Goal: Task Accomplishment & Management: Manage account settings

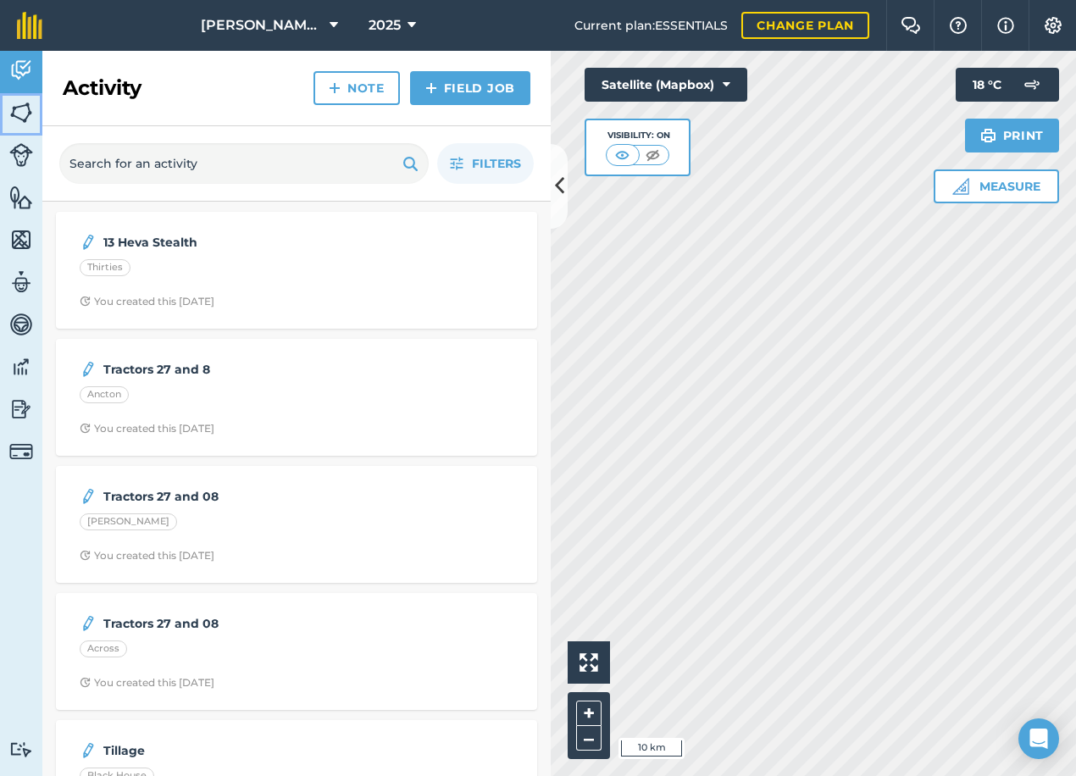
click at [33, 103] on link "Fields" at bounding box center [21, 114] width 42 height 42
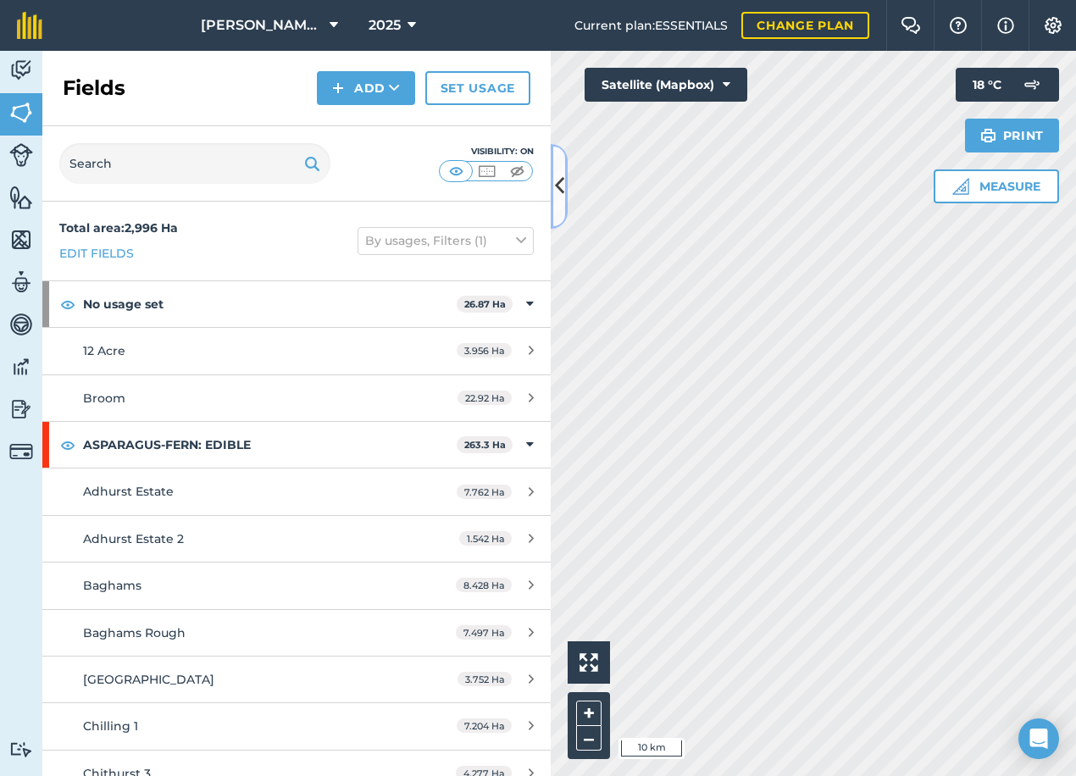
click at [562, 191] on icon at bounding box center [559, 186] width 9 height 30
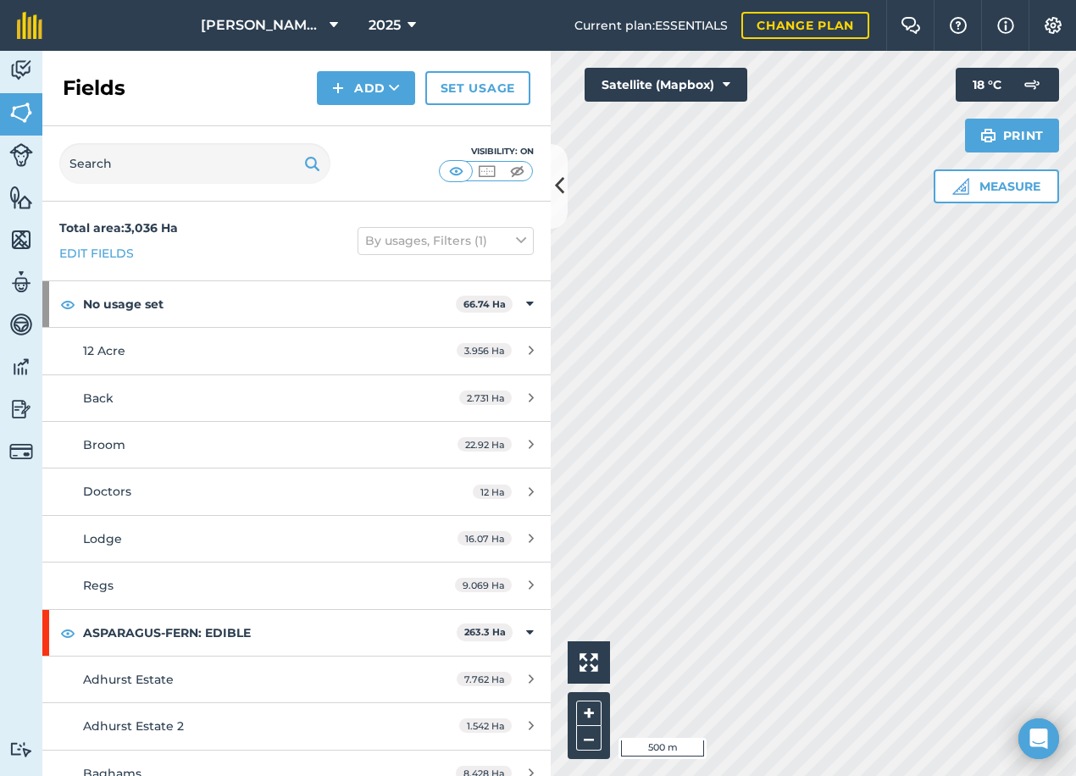
click at [499, 469] on div "Activity Fields Livestock Features Maps Team Vehicles Data Reporting Billing Tu…" at bounding box center [538, 413] width 1076 height 725
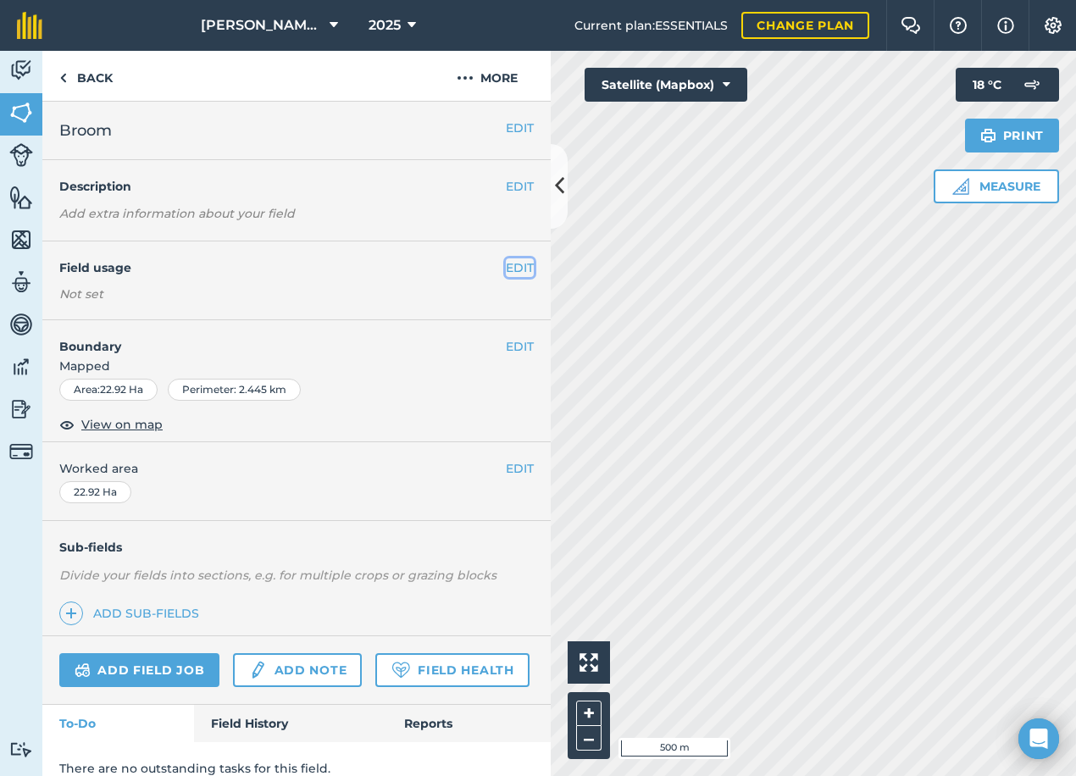
click at [514, 267] on button "EDIT" at bounding box center [520, 267] width 28 height 19
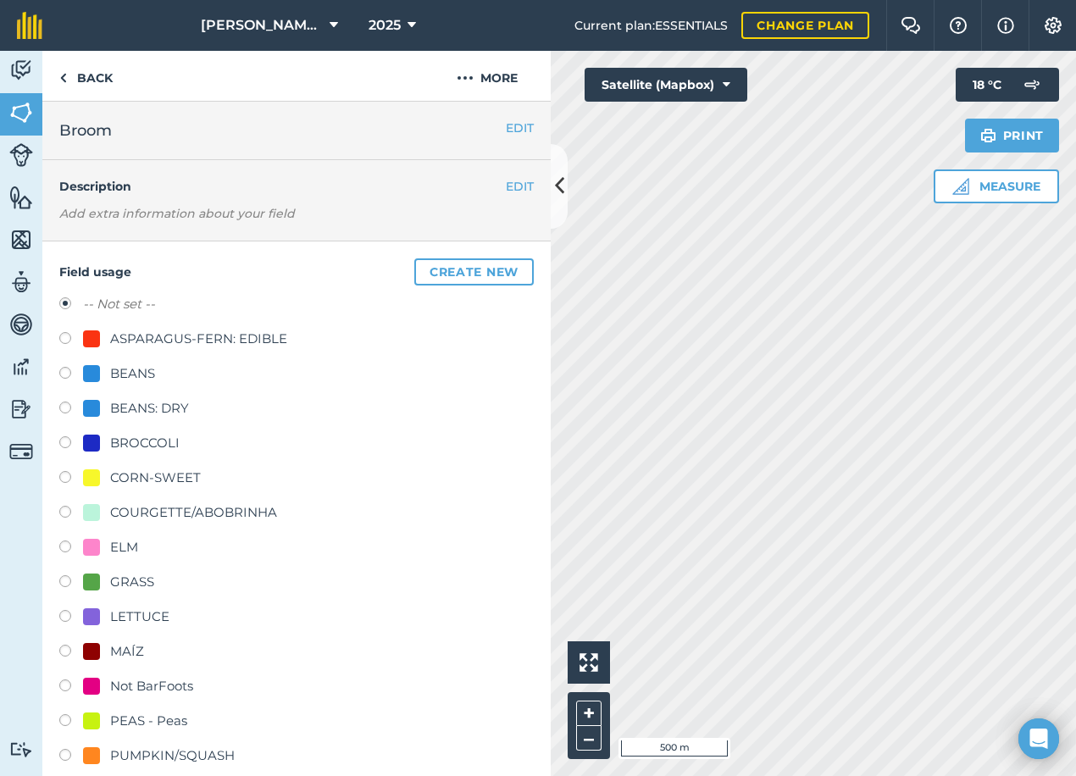
click at [101, 447] on div "BROCCOLI" at bounding box center [131, 443] width 97 height 20
radio input "true"
radio input "false"
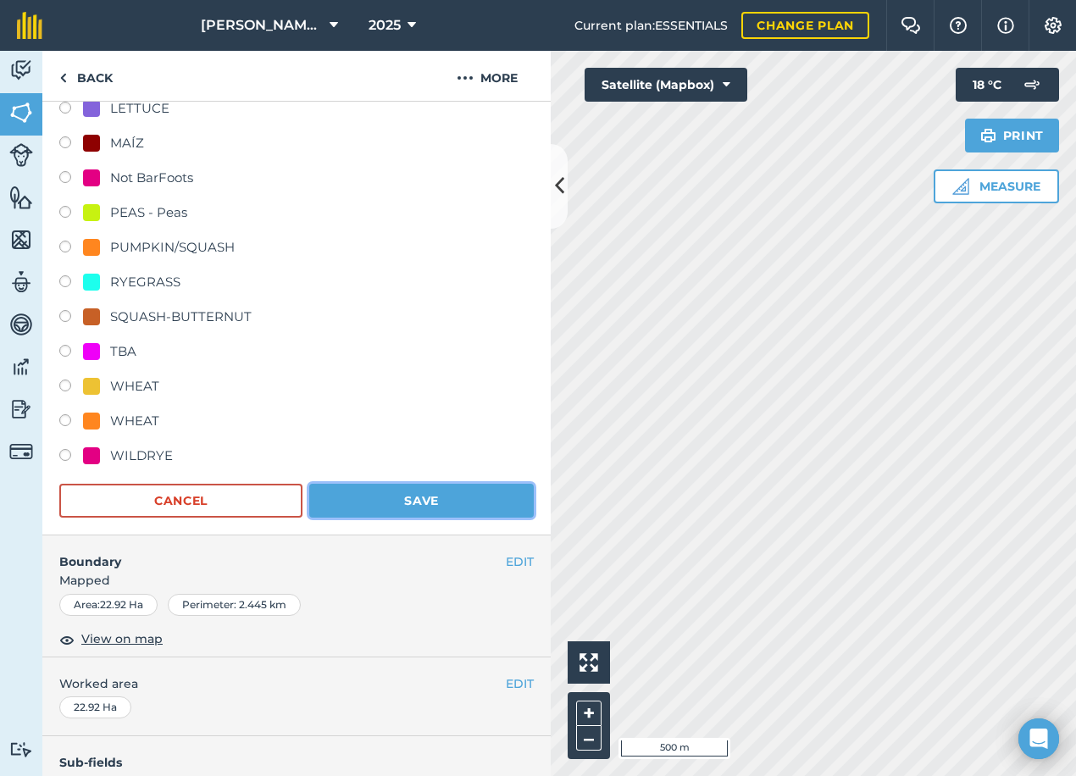
click at [419, 509] on button "Save" at bounding box center [421, 501] width 225 height 34
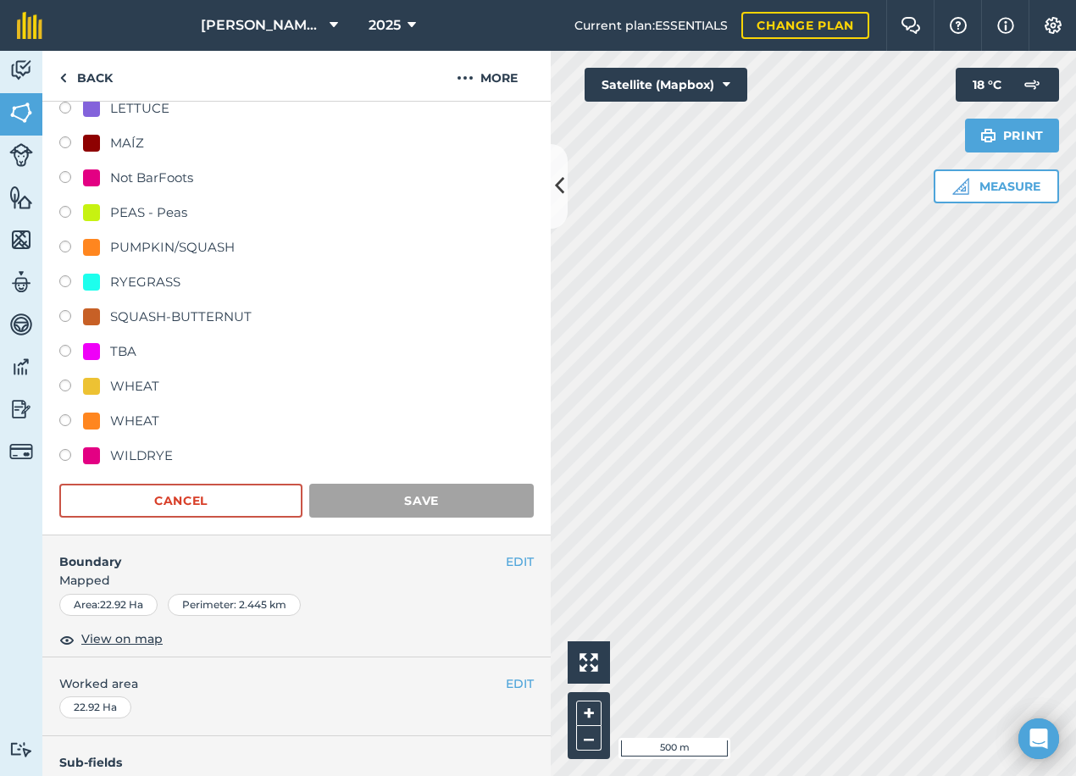
scroll to position [69, 0]
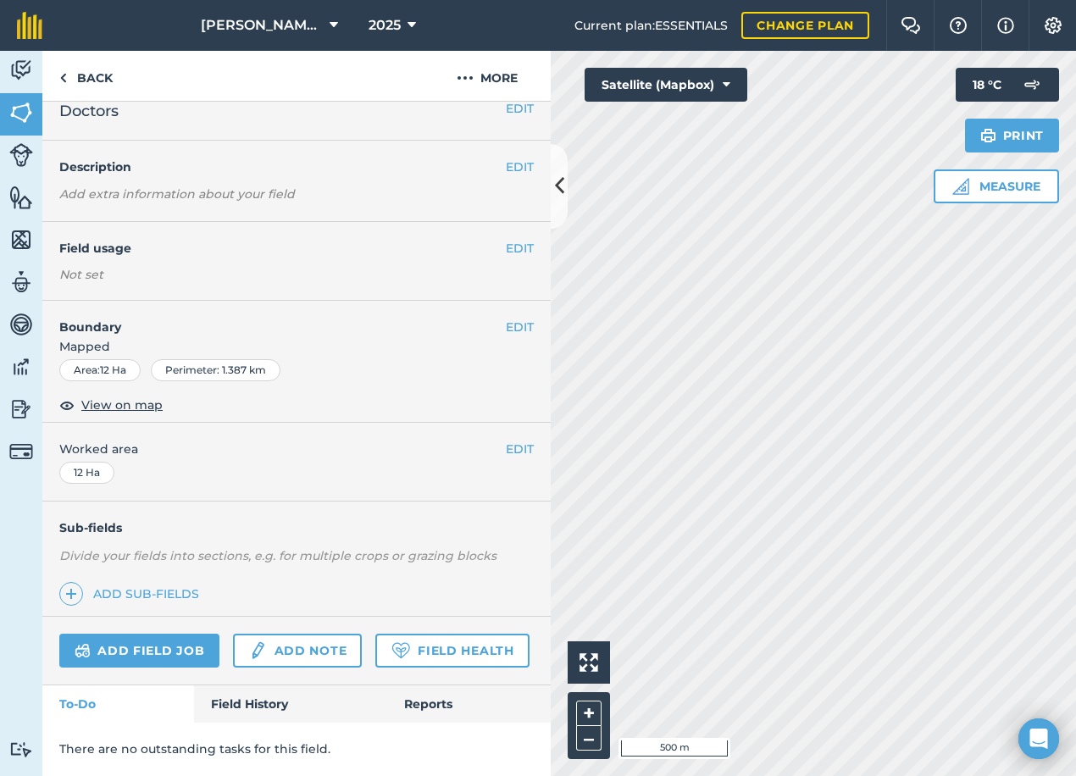
scroll to position [67, 0]
click at [516, 239] on button "EDIT" at bounding box center [520, 248] width 28 height 19
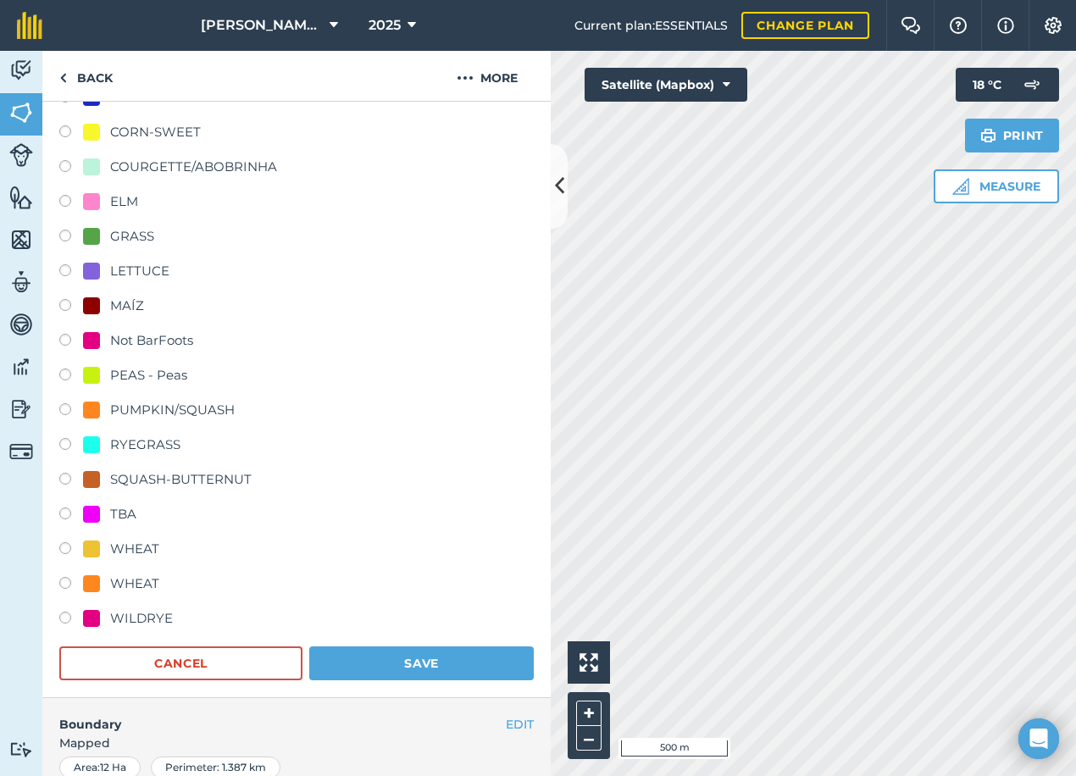
scroll to position [406, 0]
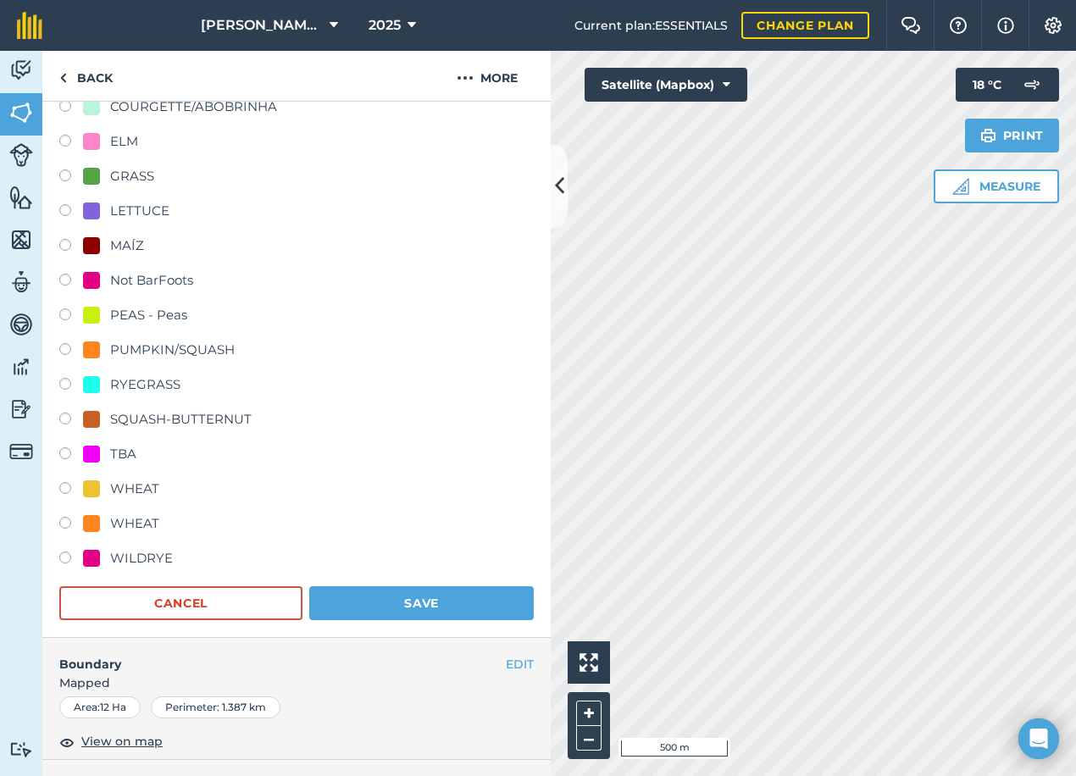
click at [116, 450] on div "TBA" at bounding box center [123, 454] width 26 height 20
radio input "true"
radio input "false"
click at [447, 609] on button "Save" at bounding box center [421, 603] width 225 height 34
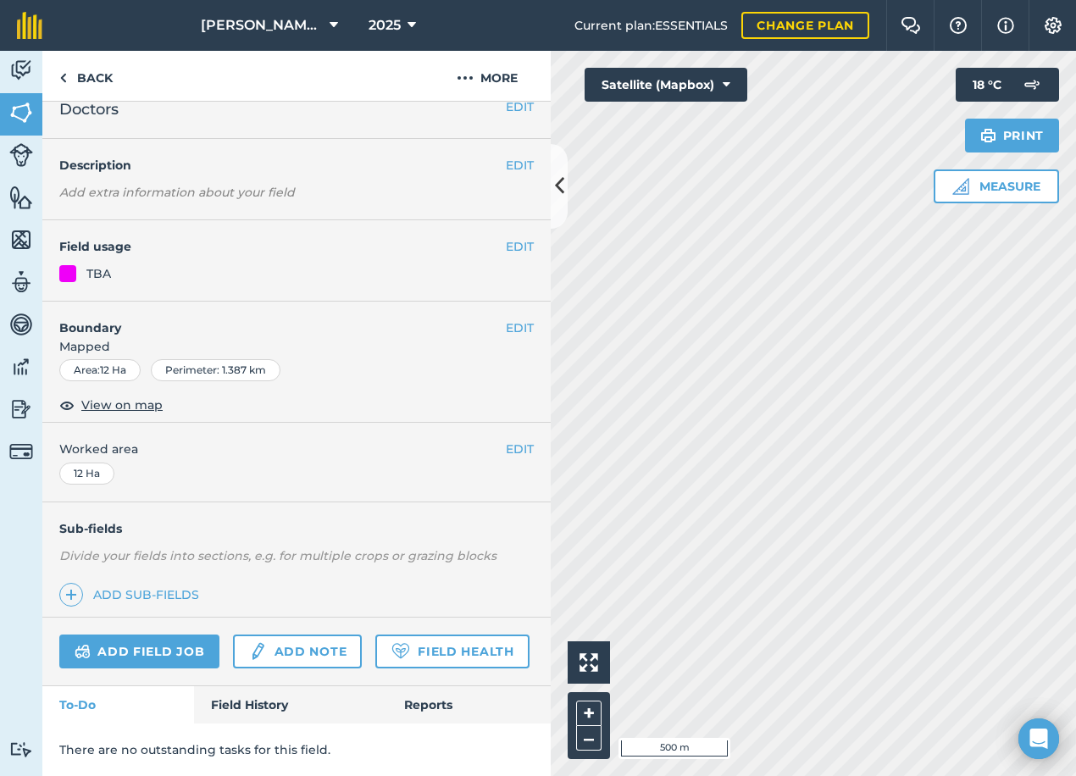
scroll to position [69, 0]
click at [506, 239] on button "EDIT" at bounding box center [520, 248] width 28 height 19
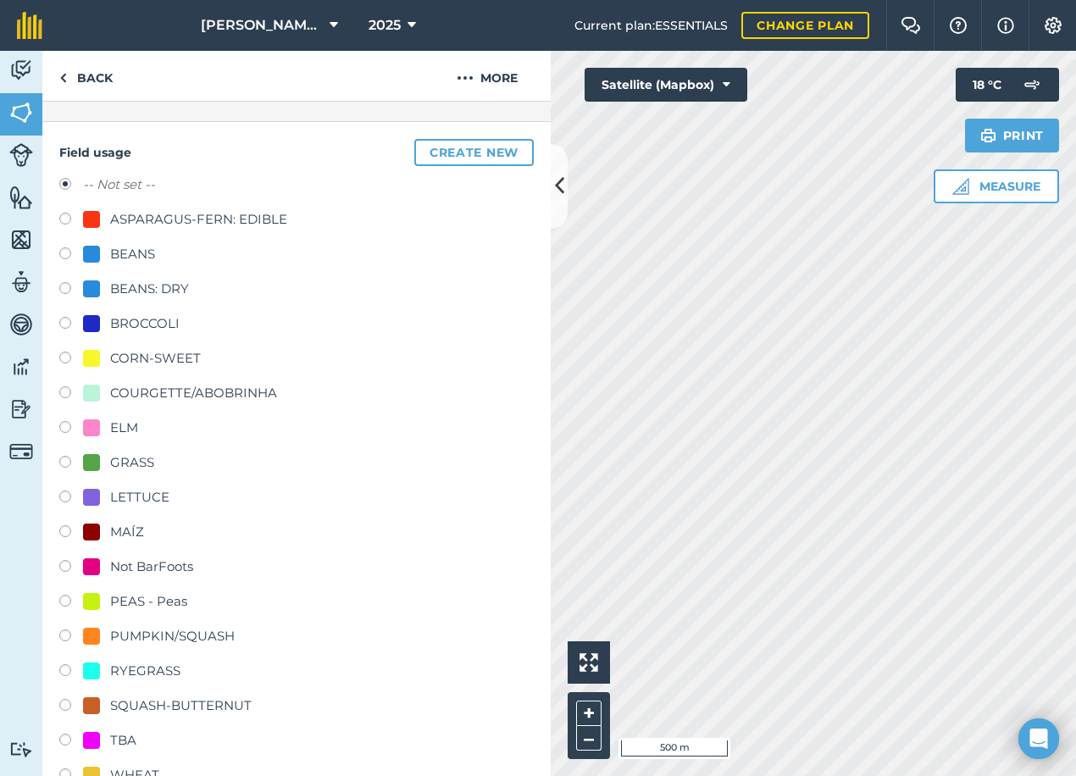
scroll to position [321, 0]
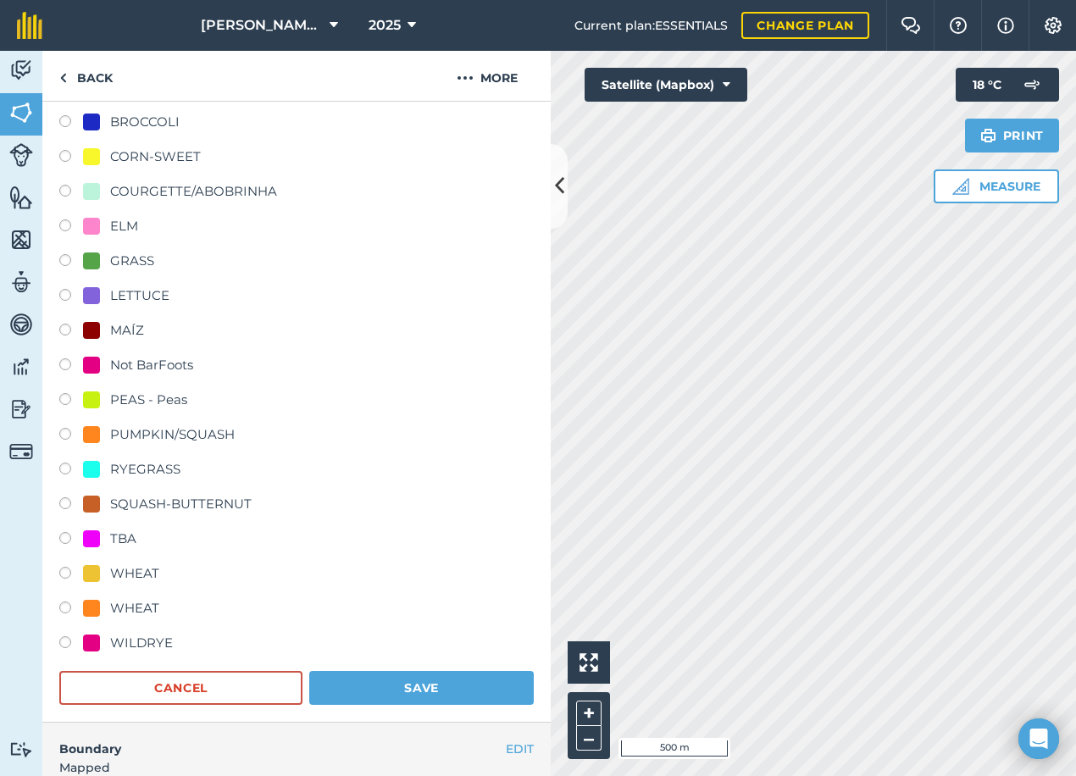
click at [120, 540] on div "TBA" at bounding box center [123, 539] width 26 height 20
radio input "true"
radio input "false"
click at [418, 693] on button "Save" at bounding box center [421, 688] width 225 height 34
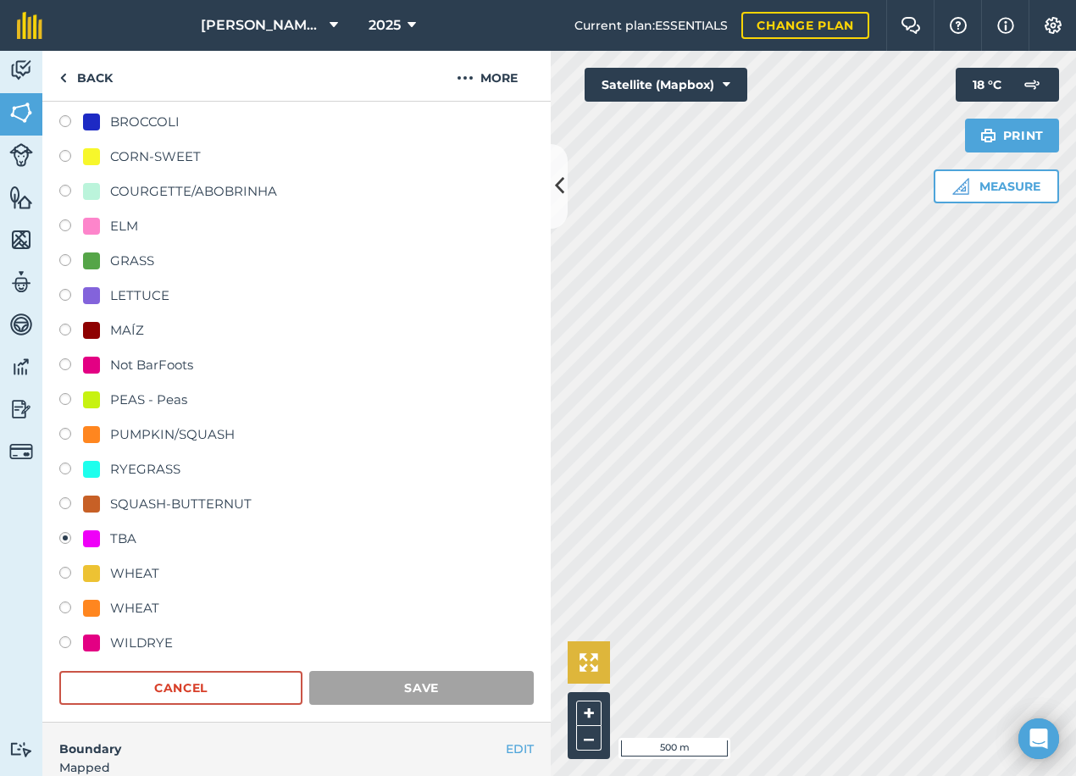
scroll to position [69, 0]
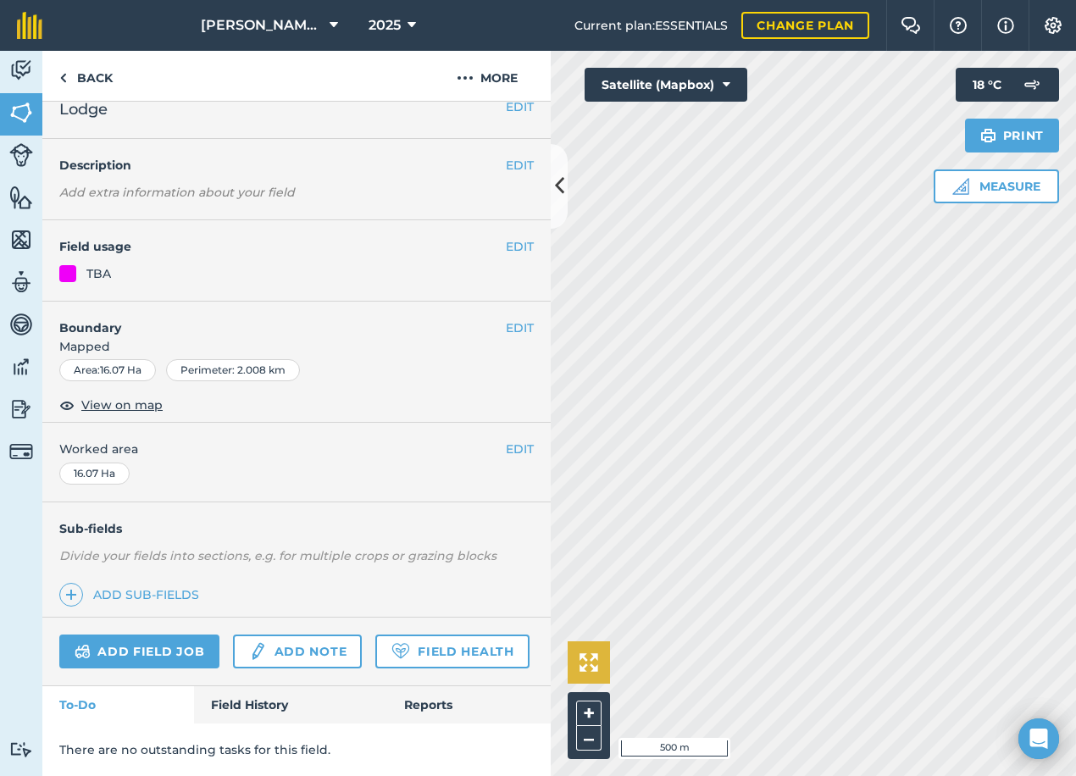
scroll to position [67, 0]
click at [508, 239] on button "EDIT" at bounding box center [520, 248] width 28 height 19
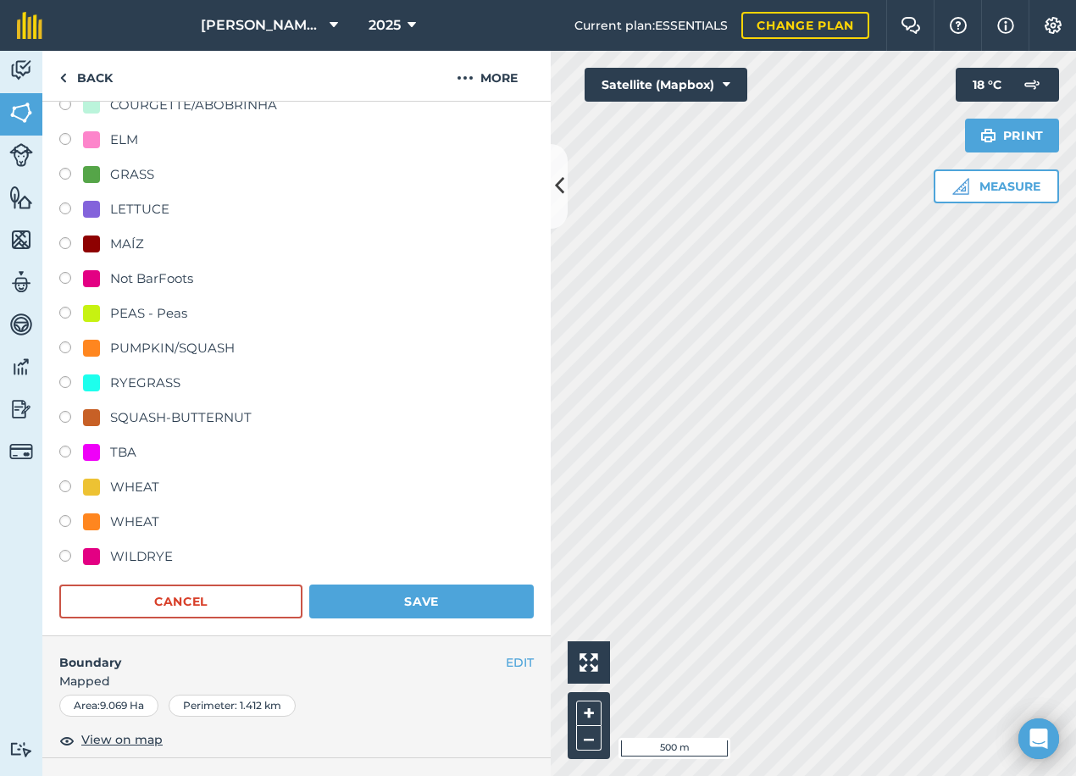
scroll to position [575, 0]
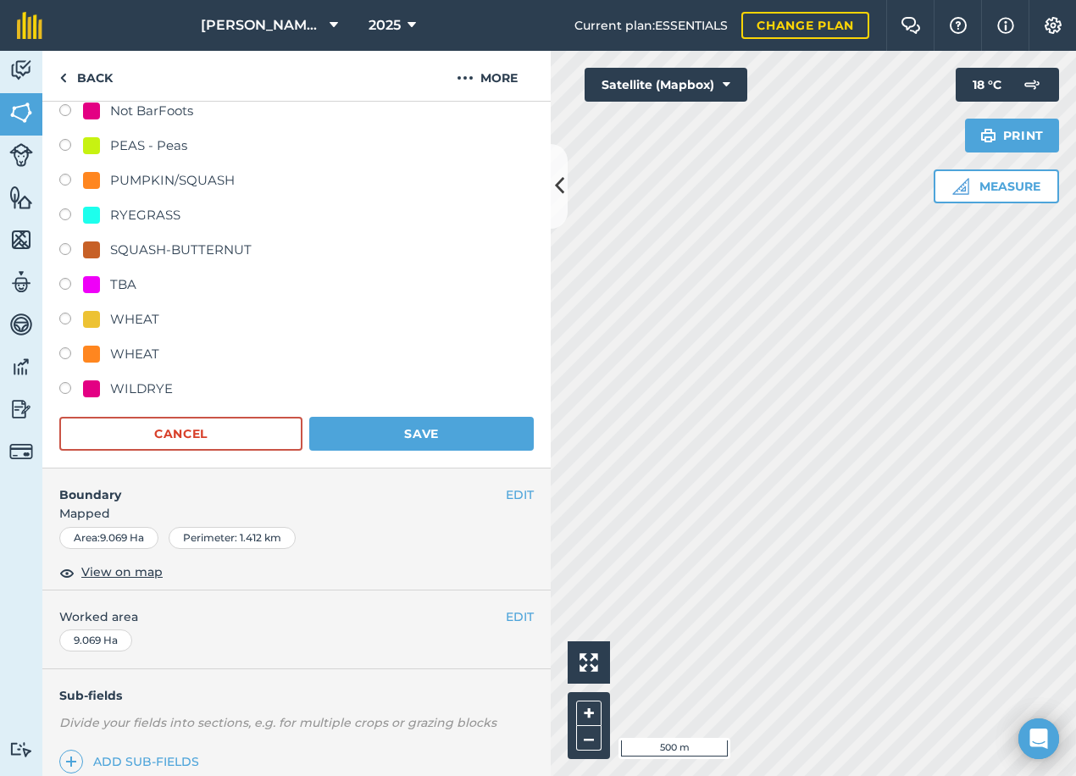
click at [114, 281] on div "TBA" at bounding box center [123, 285] width 26 height 20
radio input "true"
radio input "false"
click at [410, 432] on button "Save" at bounding box center [421, 434] width 225 height 34
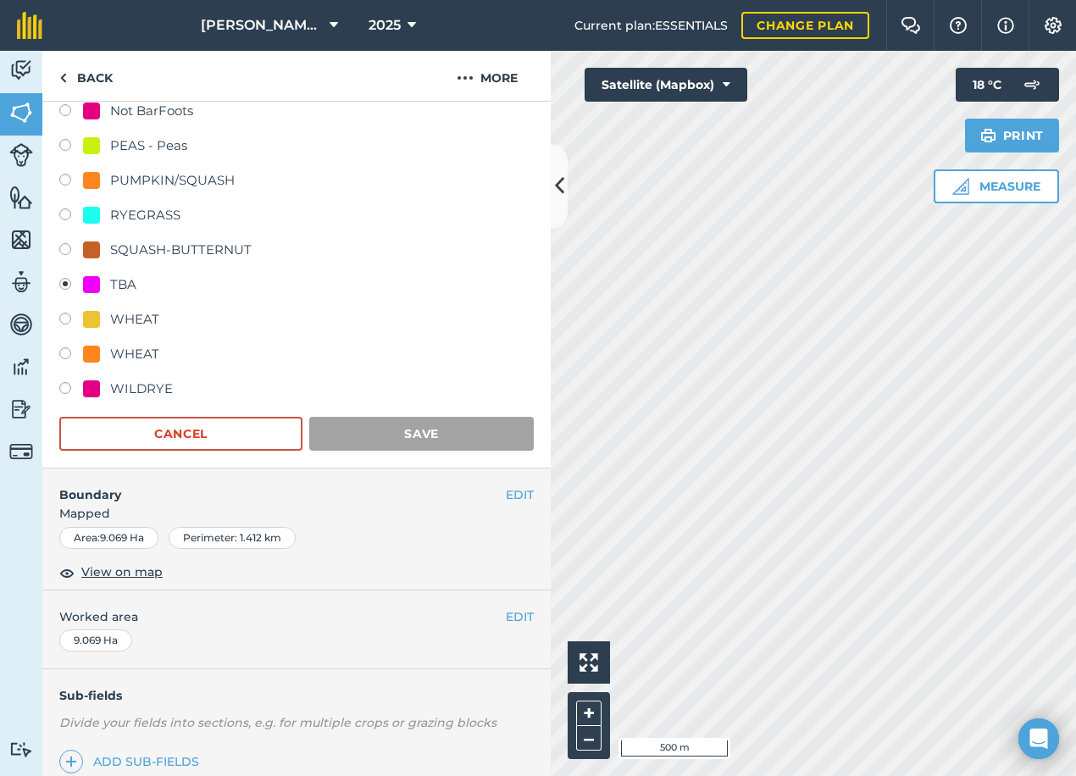
scroll to position [69, 0]
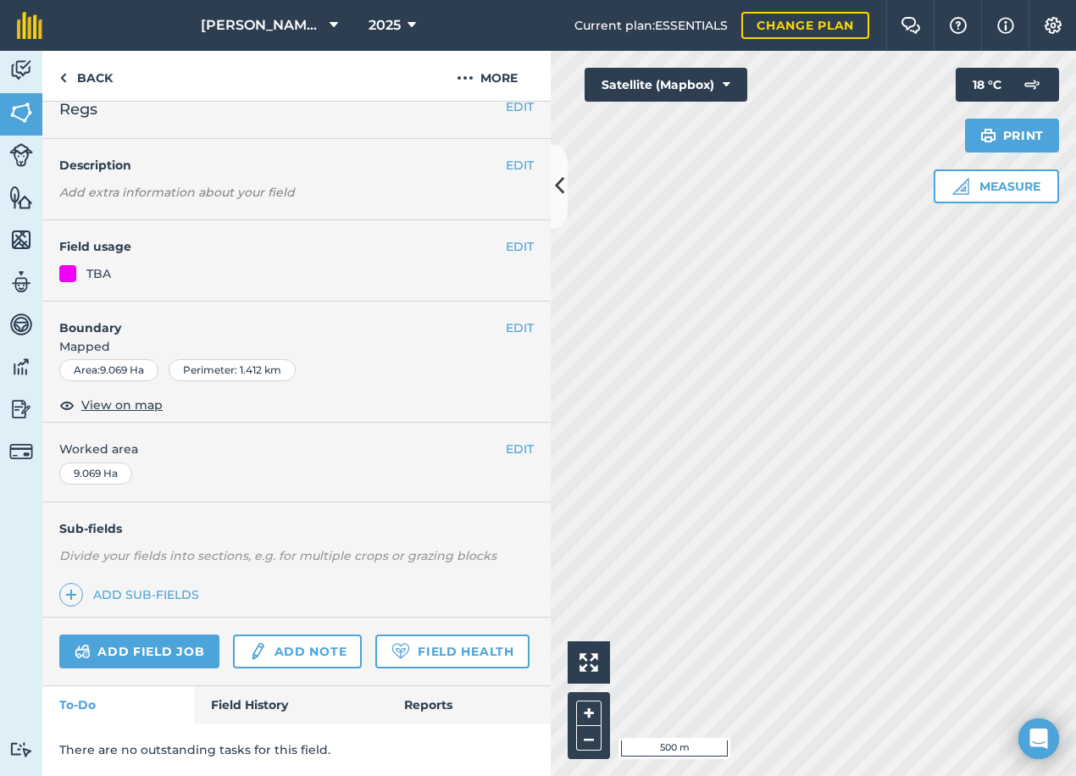
scroll to position [67, 0]
click at [510, 239] on button "EDIT" at bounding box center [520, 248] width 28 height 19
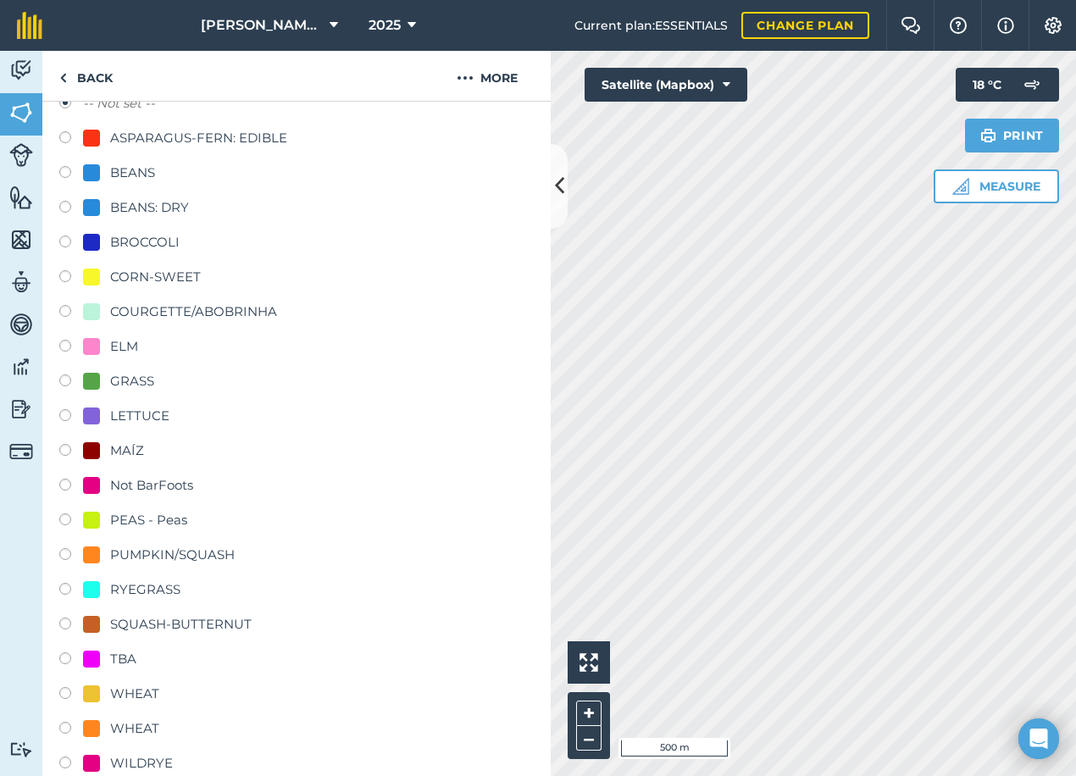
scroll to position [236, 0]
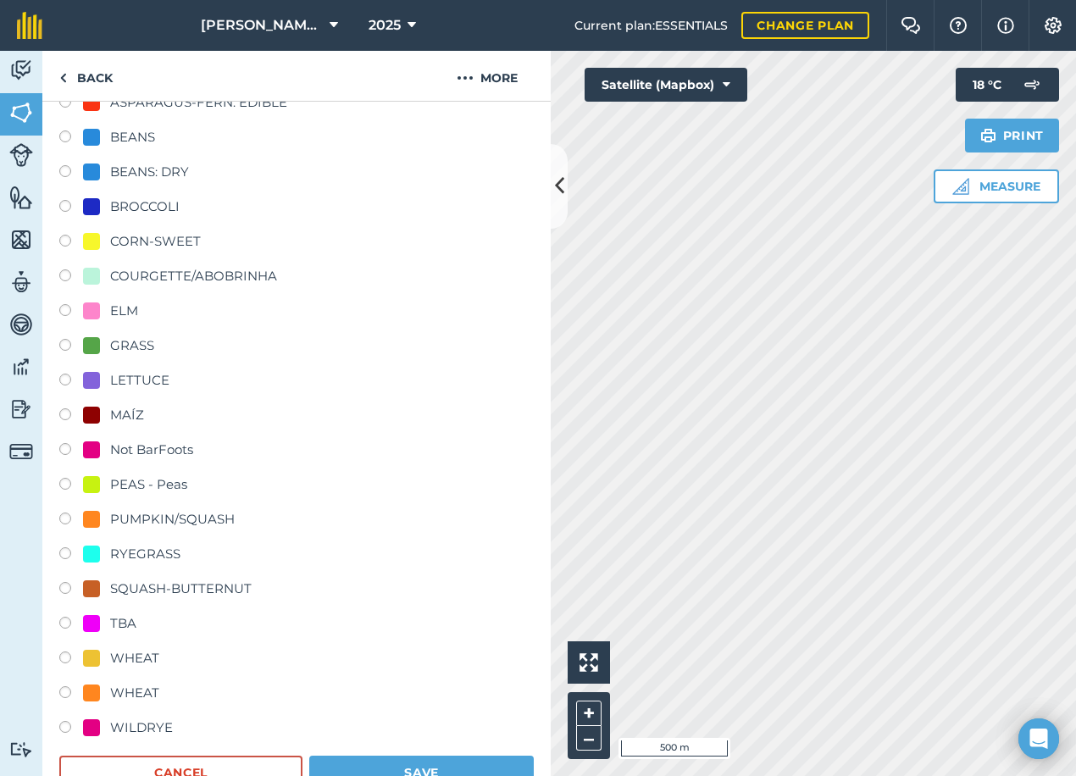
click at [111, 625] on div "TBA" at bounding box center [123, 624] width 26 height 20
radio input "true"
radio input "false"
click at [381, 762] on button "Save" at bounding box center [421, 773] width 225 height 34
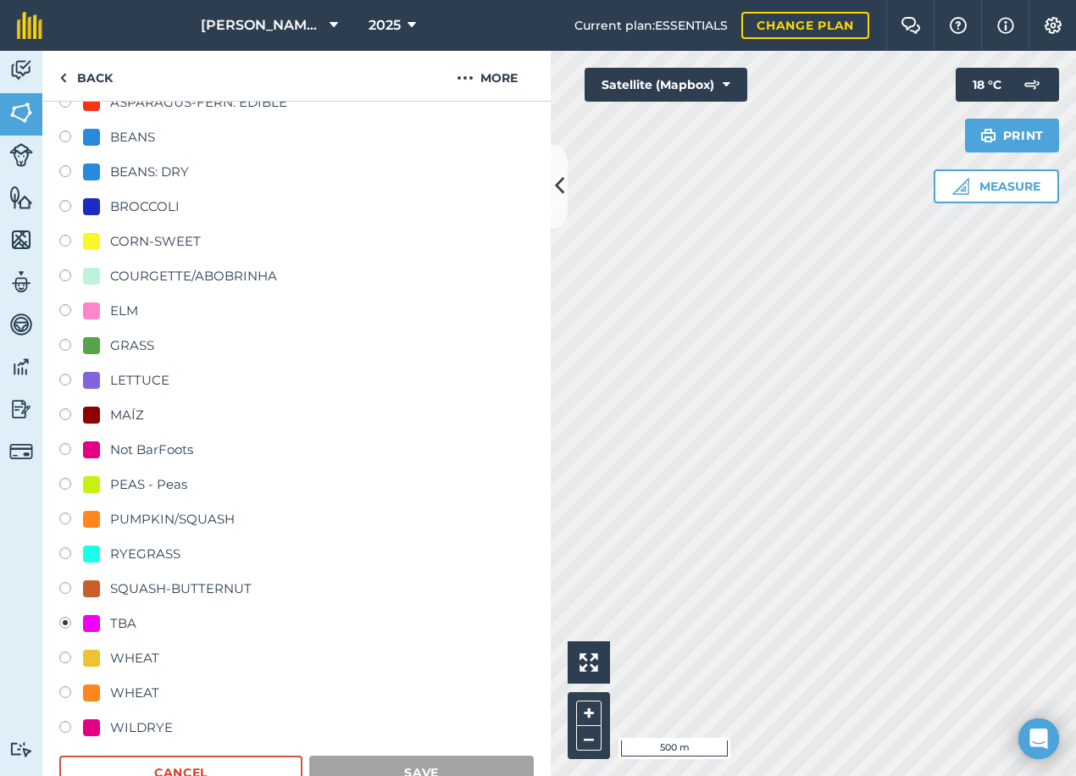
scroll to position [69, 0]
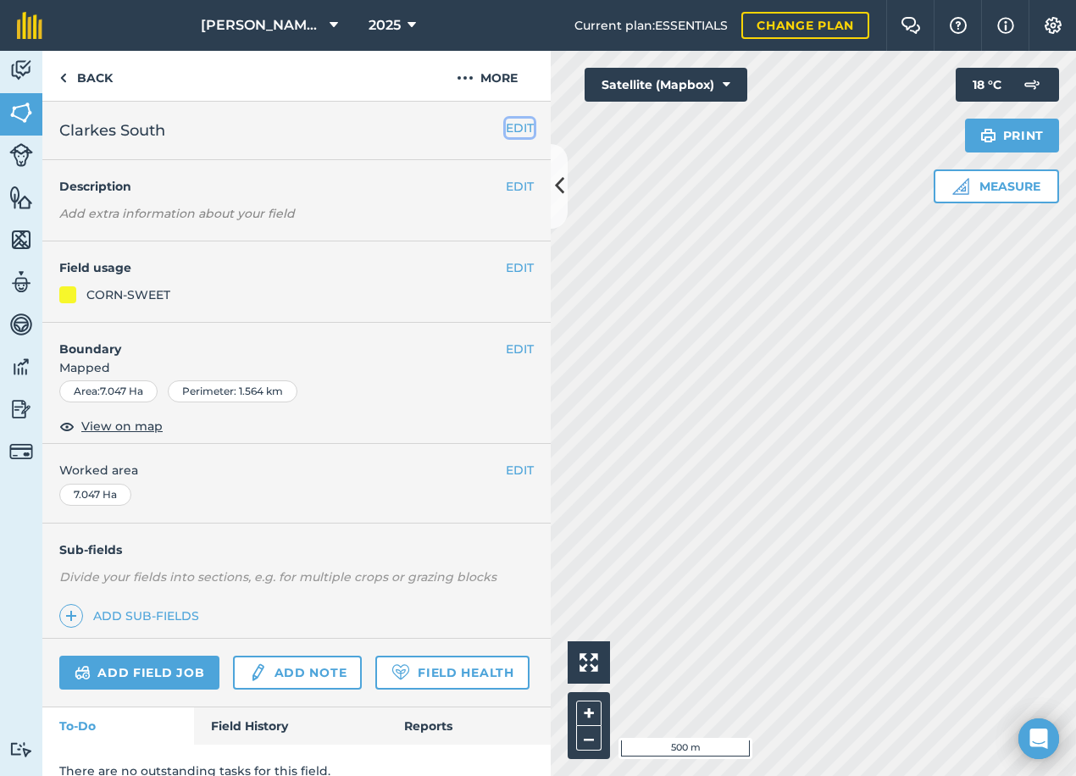
click at [506, 126] on button "EDIT" at bounding box center [520, 128] width 28 height 19
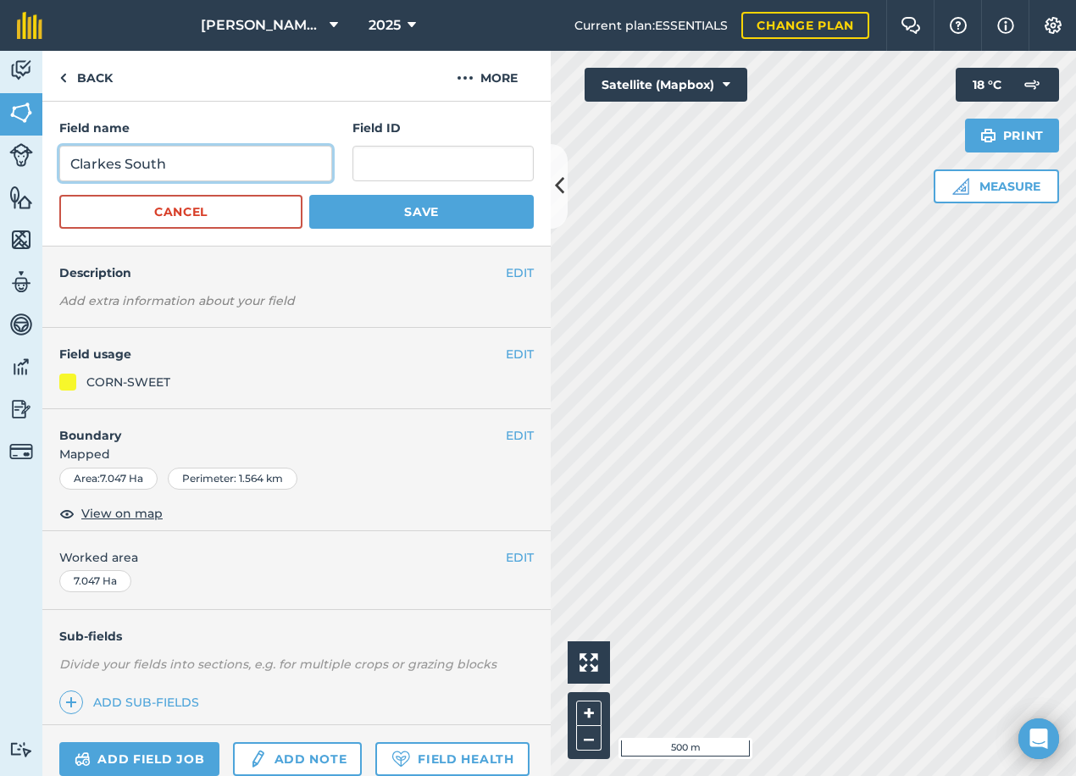
drag, startPoint x: 181, startPoint y: 165, endPoint x: 19, endPoint y: 153, distance: 162.3
click at [19, 153] on div "Activity Fields Livestock Features Maps Team Vehicles Data Reporting Billing Tu…" at bounding box center [538, 413] width 1076 height 725
type input "[PERSON_NAME][GEOGRAPHIC_DATA]"
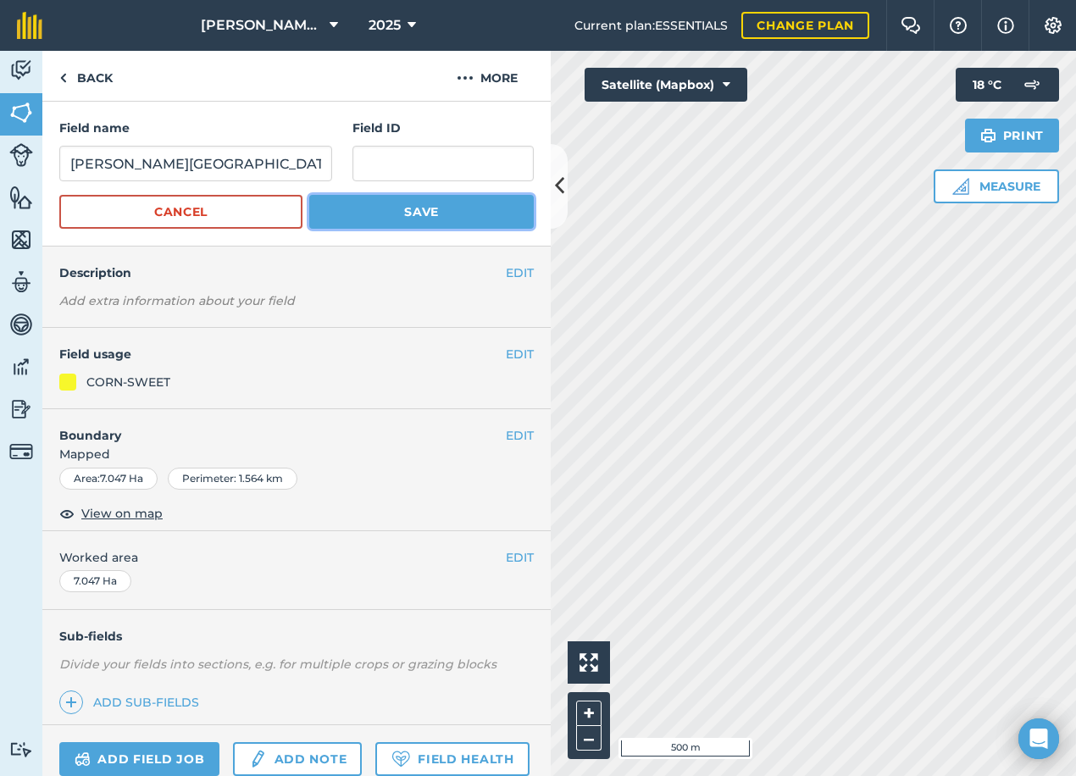
click at [397, 208] on button "Save" at bounding box center [421, 212] width 225 height 34
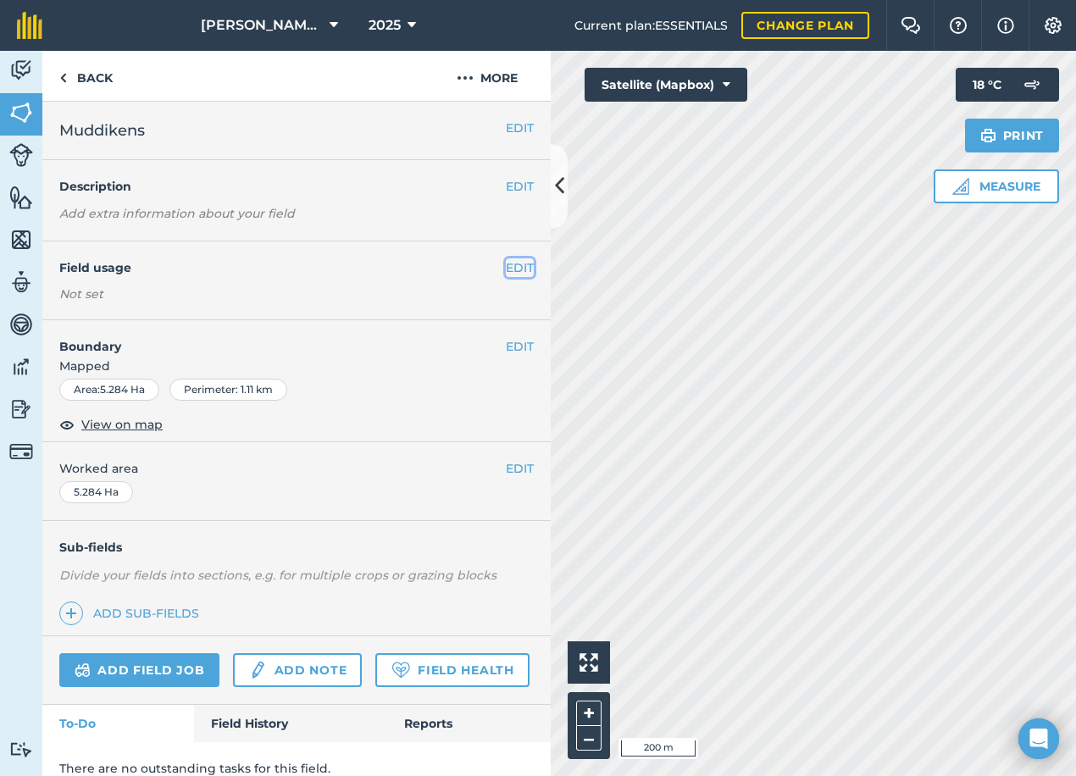
click at [515, 268] on button "EDIT" at bounding box center [520, 267] width 28 height 19
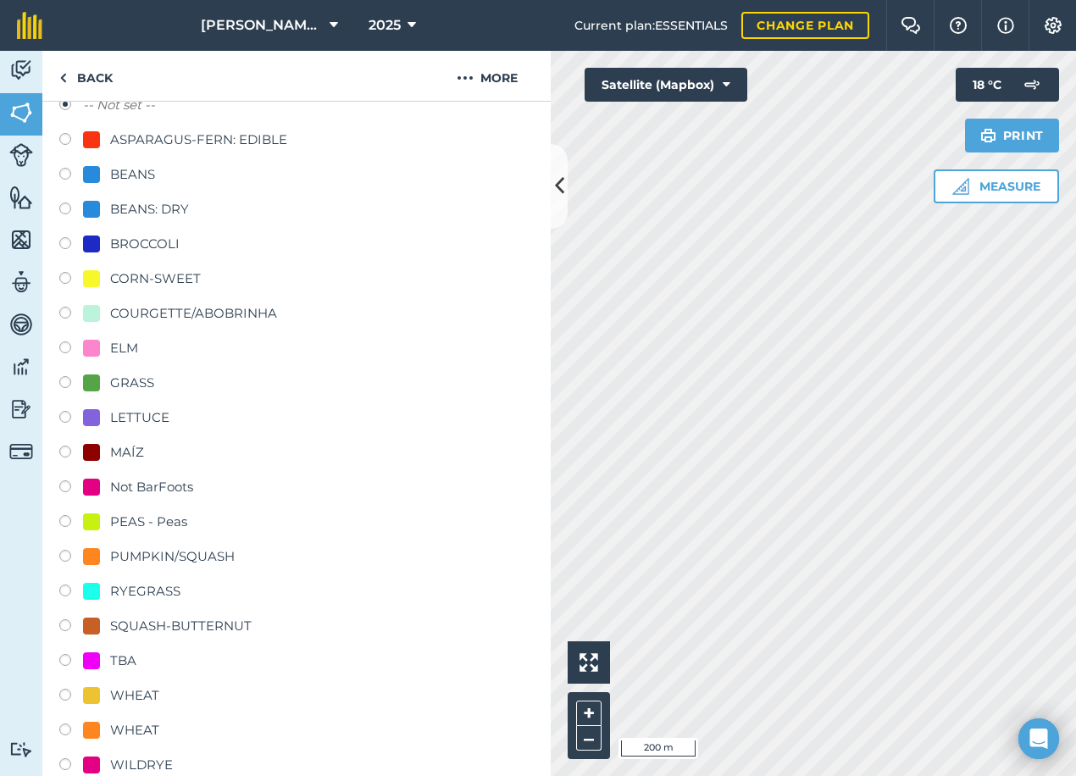
scroll to position [424, 0]
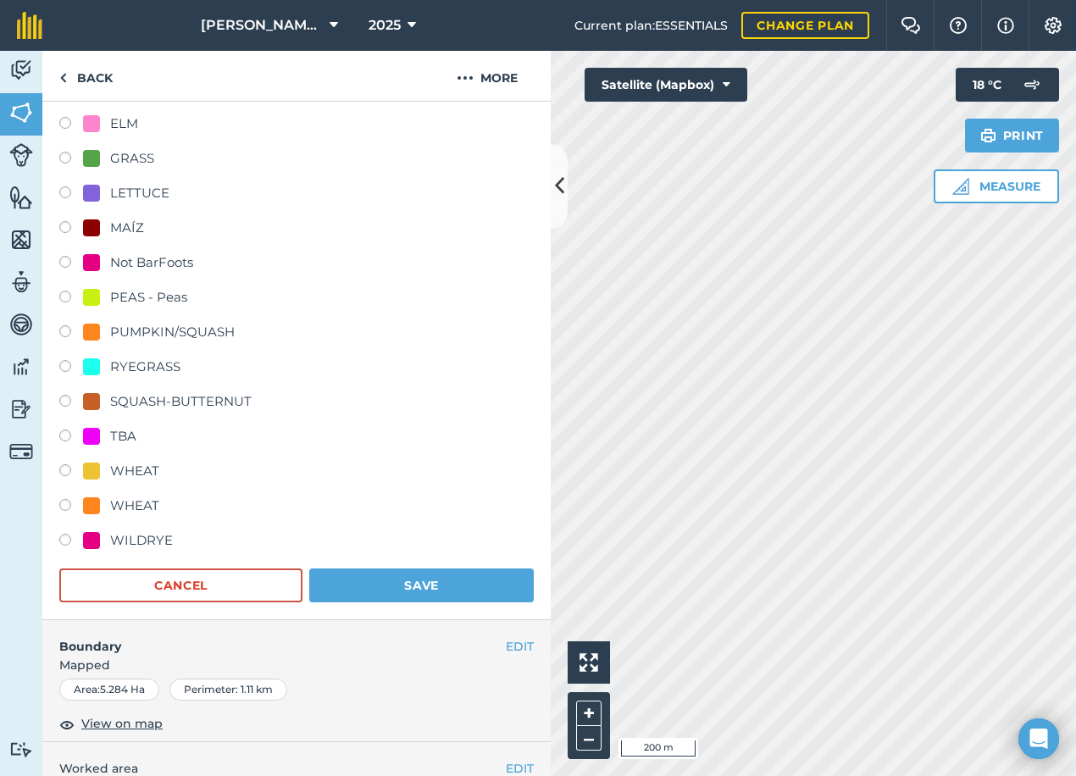
click at [119, 223] on div "MAÍZ" at bounding box center [127, 228] width 34 height 20
radio input "true"
radio input "false"
click at [465, 582] on button "Save" at bounding box center [421, 586] width 225 height 34
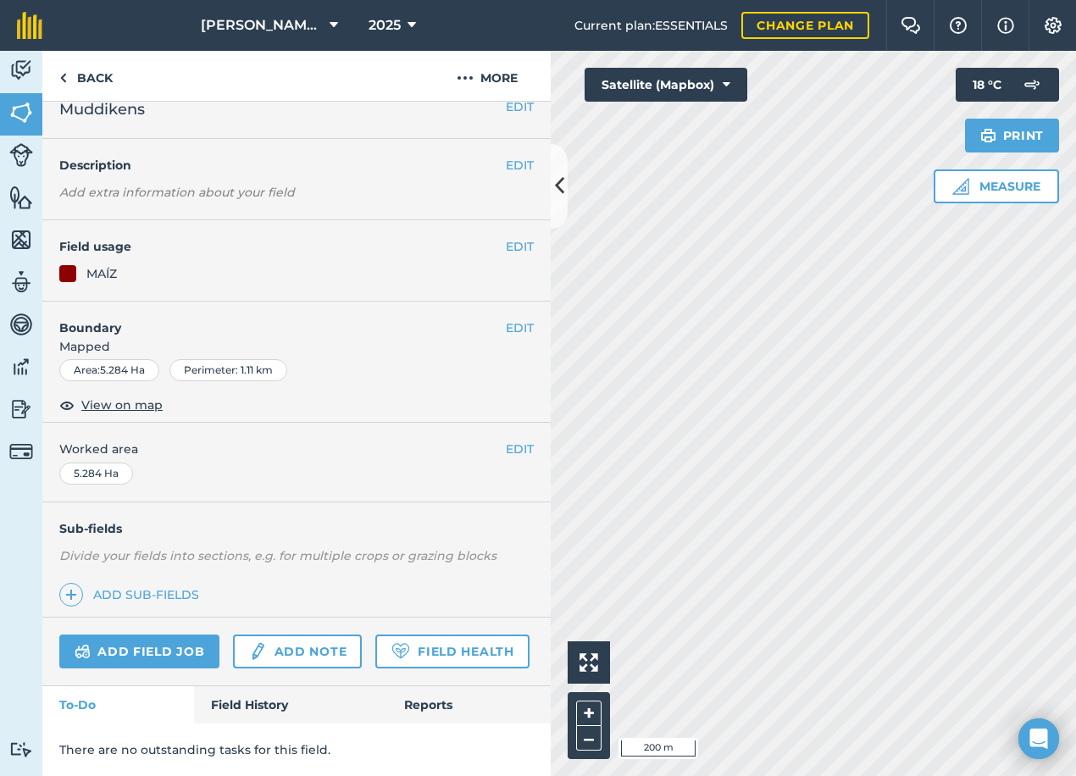
scroll to position [0, 0]
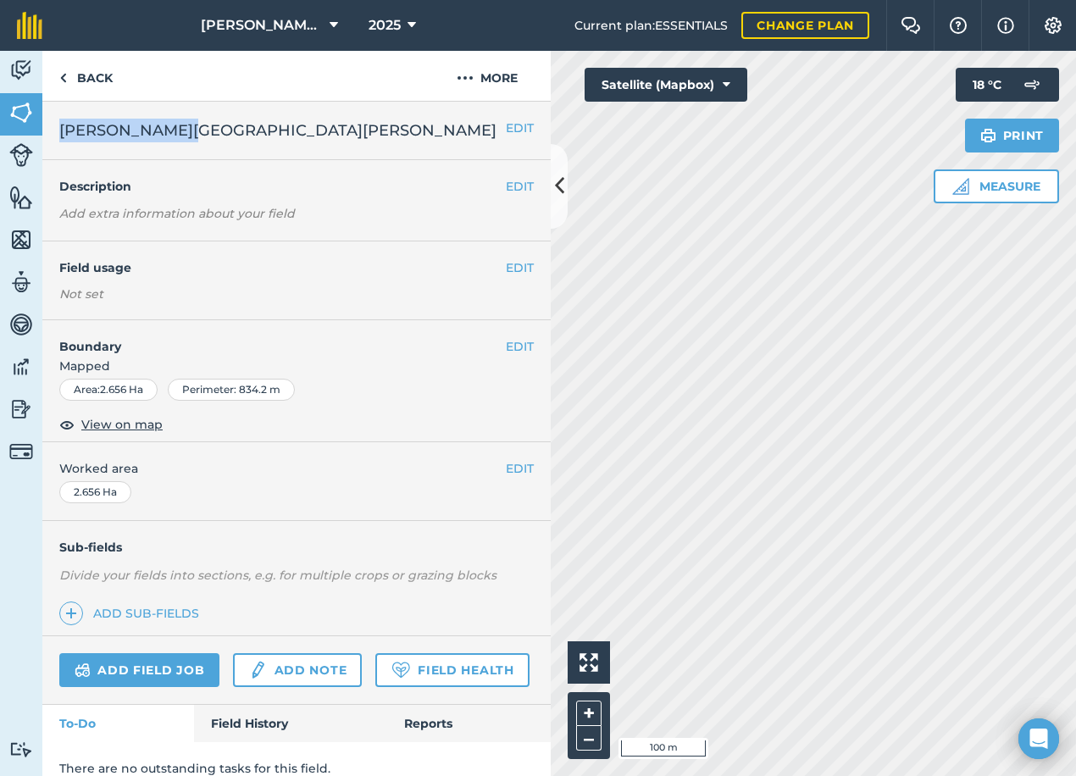
drag, startPoint x: 203, startPoint y: 130, endPoint x: 64, endPoint y: 130, distance: 139.0
click at [64, 130] on h2 "[PERSON_NAME][GEOGRAPHIC_DATA][PERSON_NAME]" at bounding box center [282, 131] width 447 height 24
drag, startPoint x: 64, startPoint y: 130, endPoint x: 75, endPoint y: 130, distance: 11.0
copy span "[PERSON_NAME][GEOGRAPHIC_DATA][PERSON_NAME]"
drag, startPoint x: 505, startPoint y: 79, endPoint x: 478, endPoint y: 100, distance: 34.4
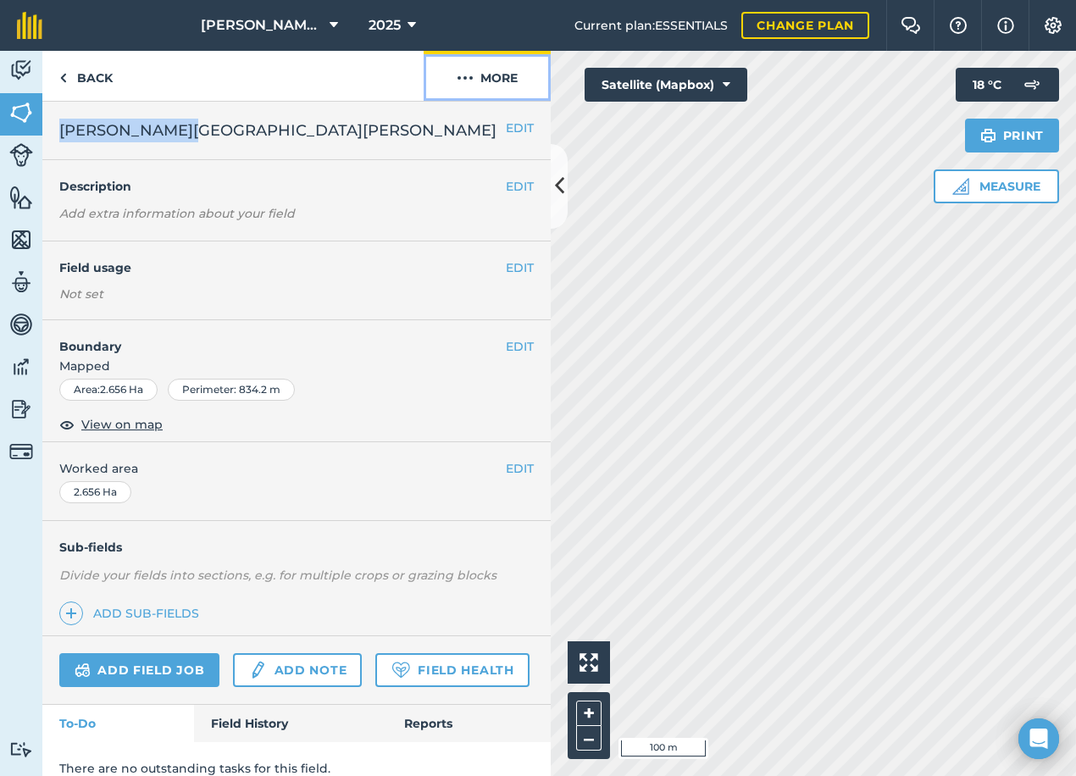
click at [505, 80] on button "More" at bounding box center [487, 76] width 127 height 50
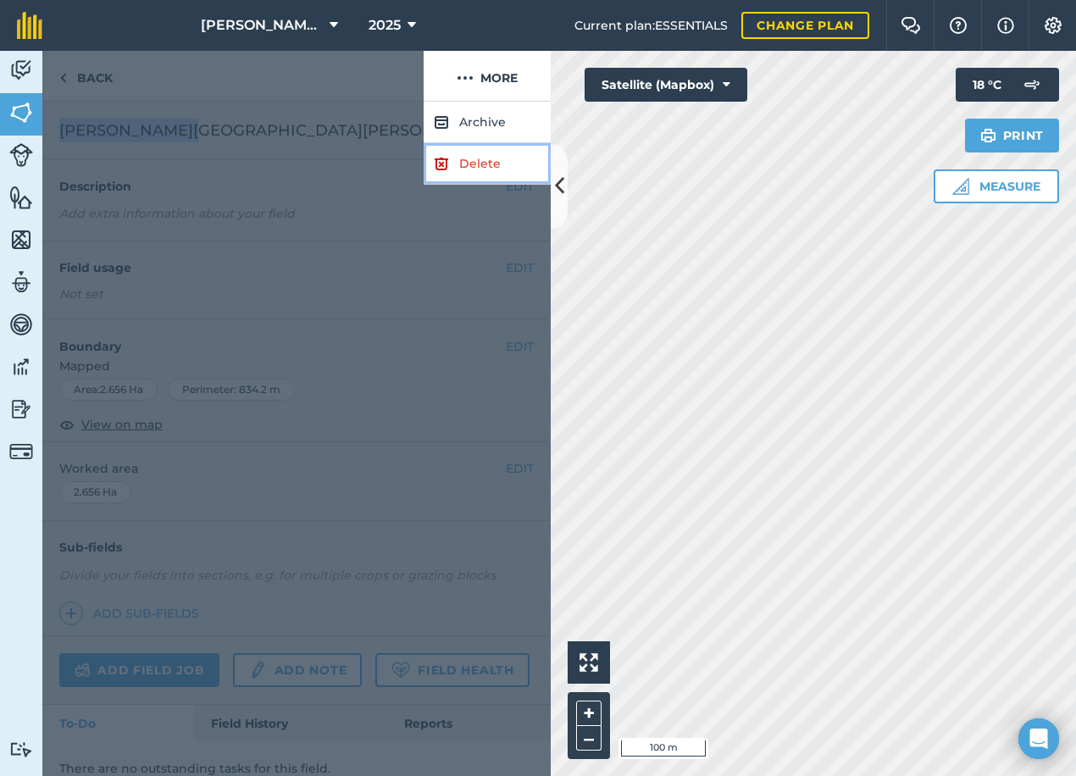
click at [452, 165] on link "Delete" at bounding box center [487, 164] width 127 height 42
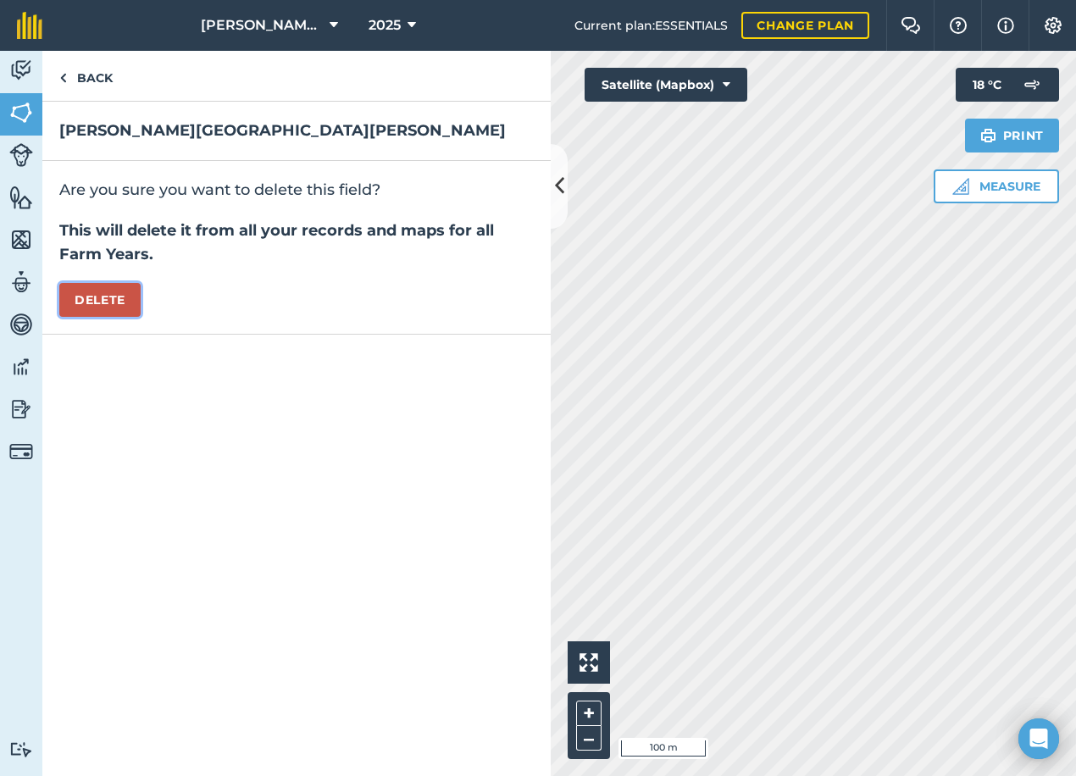
drag, startPoint x: 128, startPoint y: 292, endPoint x: 162, endPoint y: 292, distance: 33.9
click at [131, 292] on button "Delete" at bounding box center [99, 300] width 81 height 34
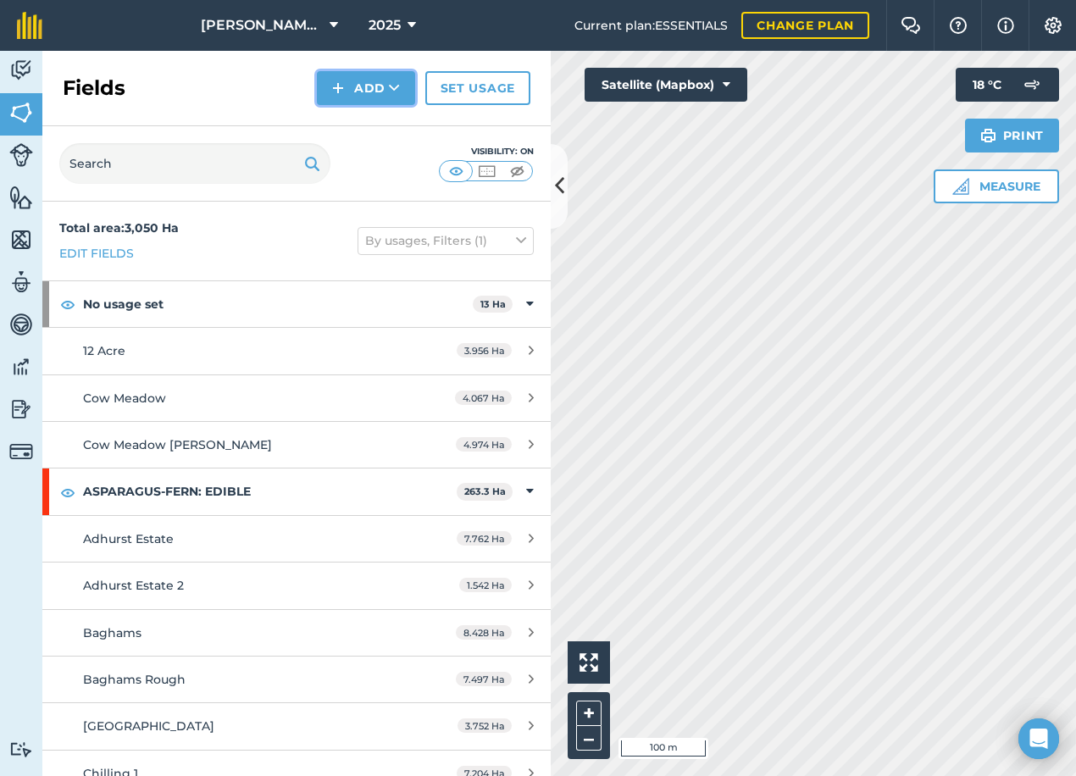
click at [369, 89] on button "Add" at bounding box center [366, 88] width 98 height 34
click at [369, 119] on link "Draw" at bounding box center [366, 126] width 93 height 37
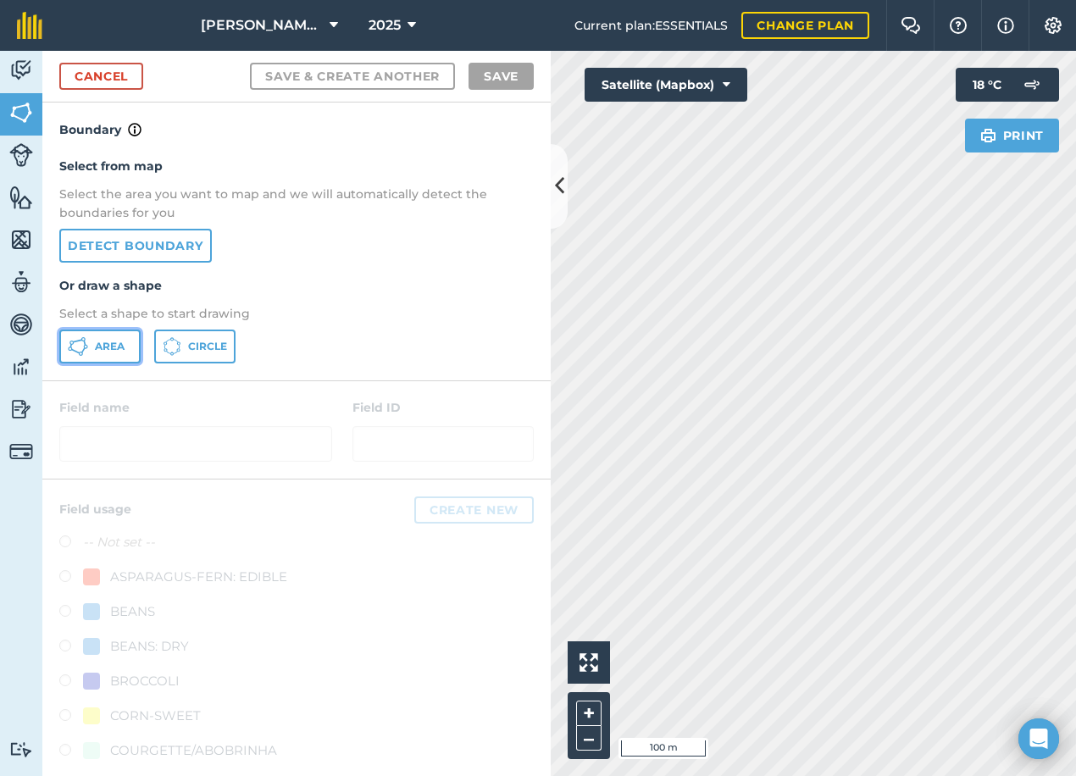
click at [103, 349] on span "Area" at bounding box center [110, 347] width 30 height 14
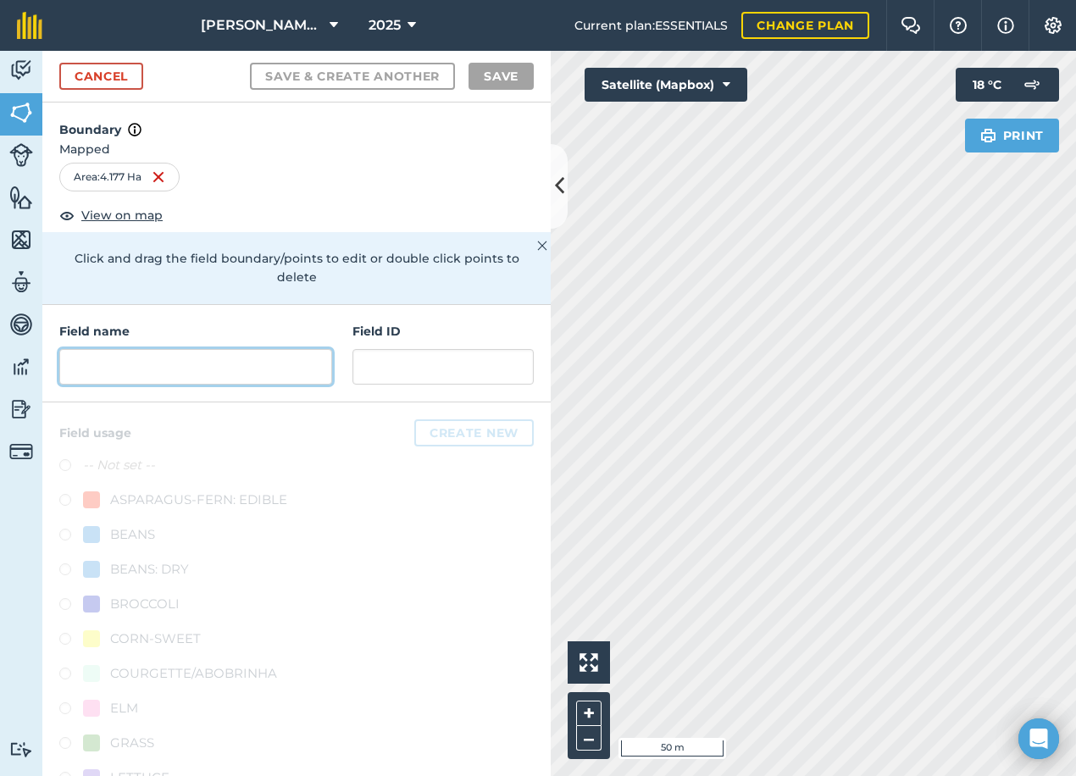
click at [147, 359] on input "text" at bounding box center [195, 367] width 273 height 36
paste input "[PERSON_NAME][GEOGRAPHIC_DATA][PERSON_NAME]"
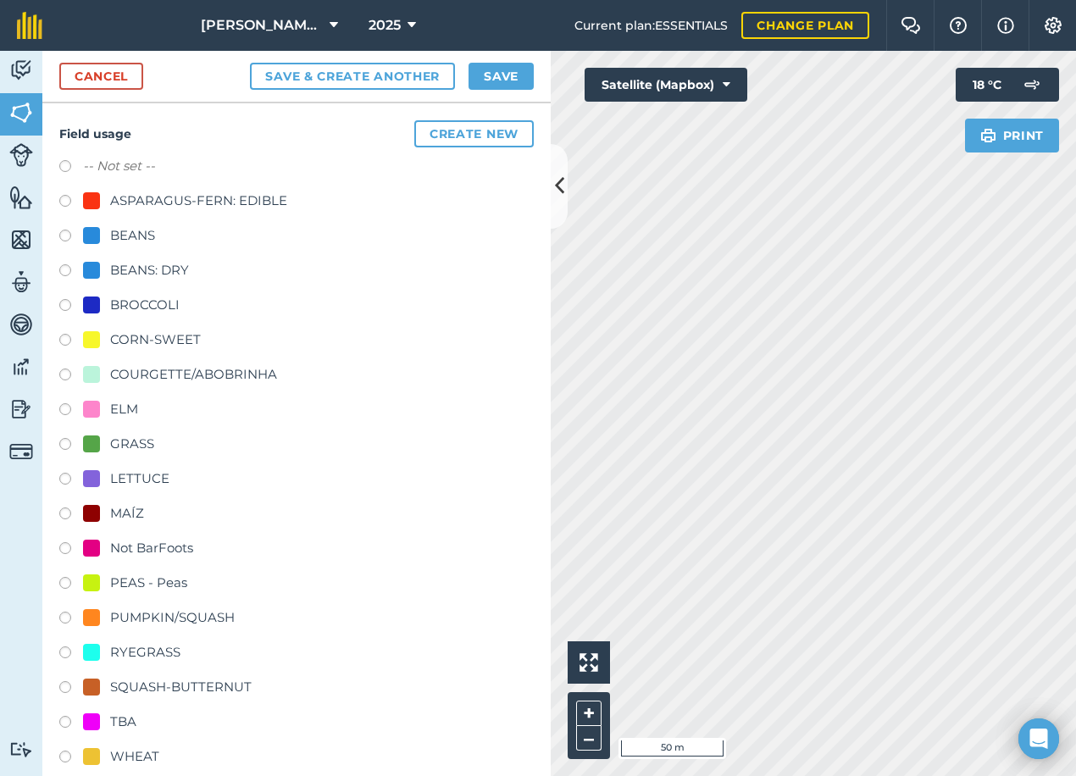
scroll to position [392, 0]
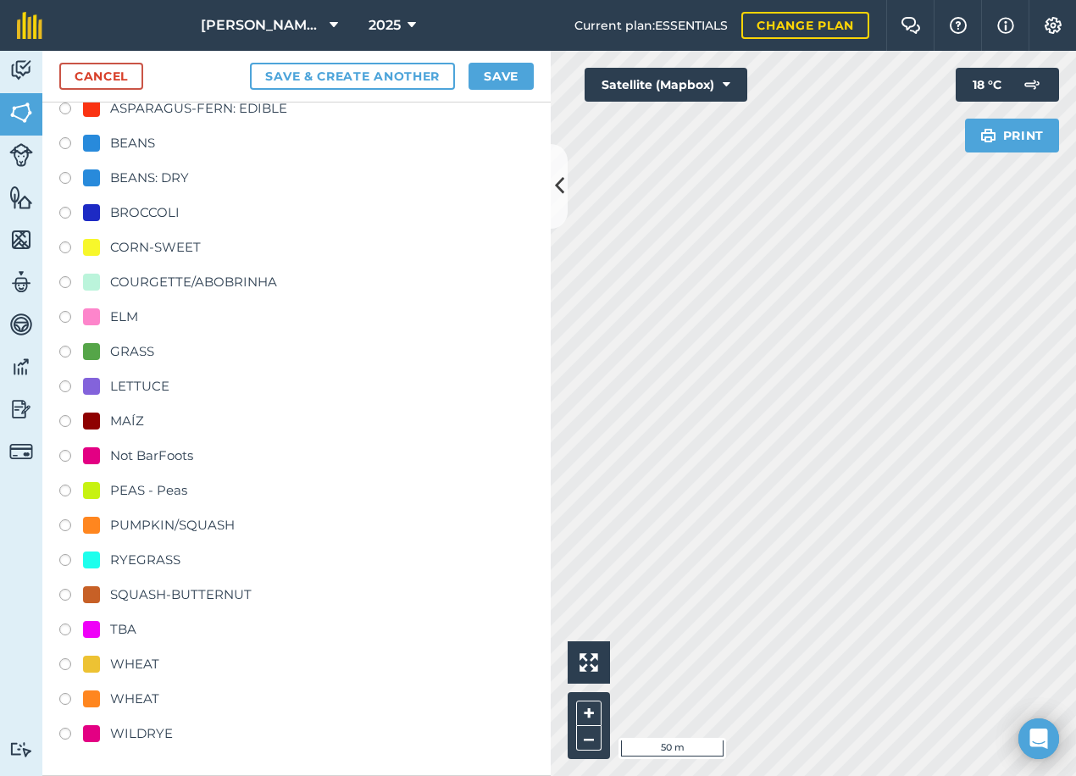
type input "[PERSON_NAME][GEOGRAPHIC_DATA][PERSON_NAME]"
click at [112, 349] on div "GRASS" at bounding box center [132, 352] width 44 height 20
radio input "true"
click at [496, 81] on button "Save" at bounding box center [501, 76] width 65 height 27
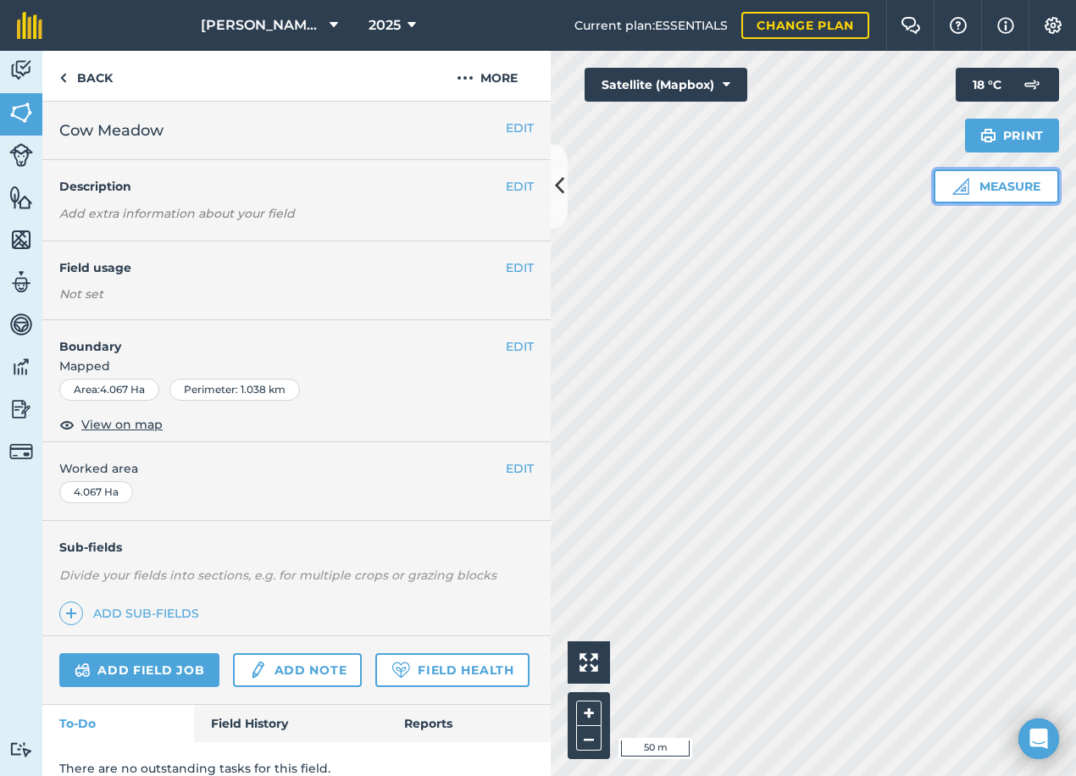
click at [873, 364] on div "Click to start drawing i 50 m + – Satellite (Mapbox) Measure Print 18 ° C" at bounding box center [813, 413] width 525 height 725
drag, startPoint x: 166, startPoint y: 131, endPoint x: 46, endPoint y: 136, distance: 120.5
click at [46, 136] on div "EDIT Cow Meadow" at bounding box center [296, 131] width 509 height 58
drag, startPoint x: 46, startPoint y: 136, endPoint x: 134, endPoint y: 136, distance: 88.1
copy span "Cow Meadow"
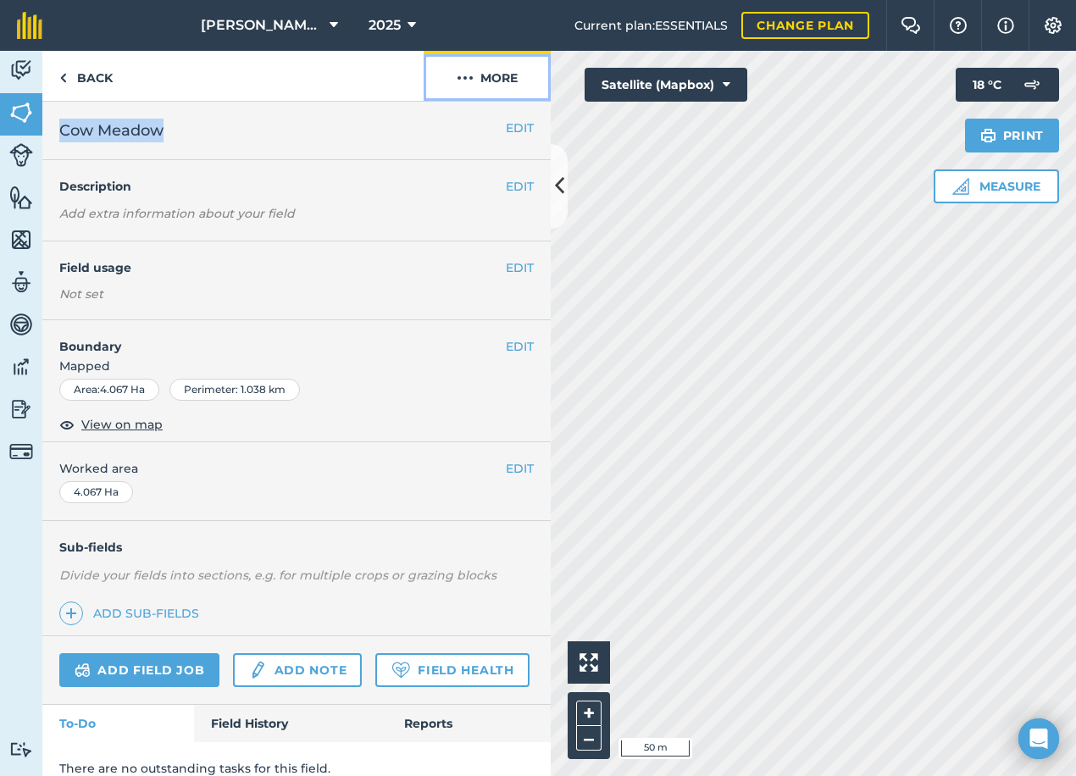
drag, startPoint x: 480, startPoint y: 79, endPoint x: 469, endPoint y: 101, distance: 24.6
click at [480, 80] on button "More" at bounding box center [487, 76] width 127 height 50
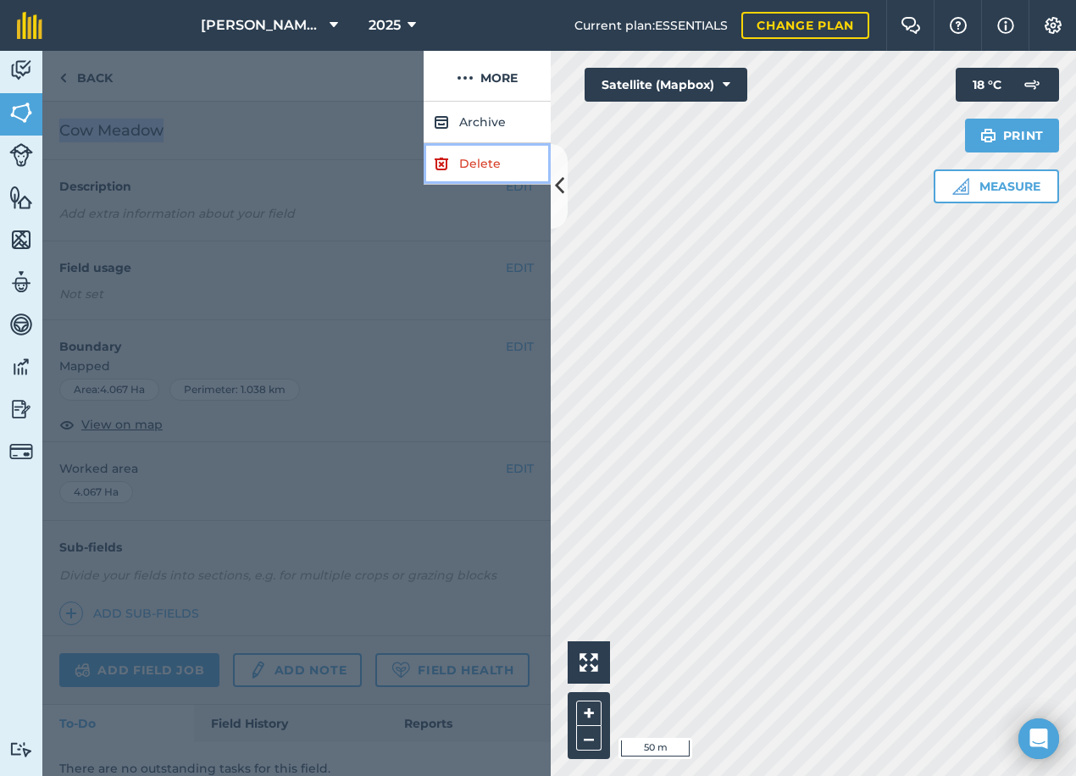
click at [462, 156] on link "Delete" at bounding box center [487, 164] width 127 height 42
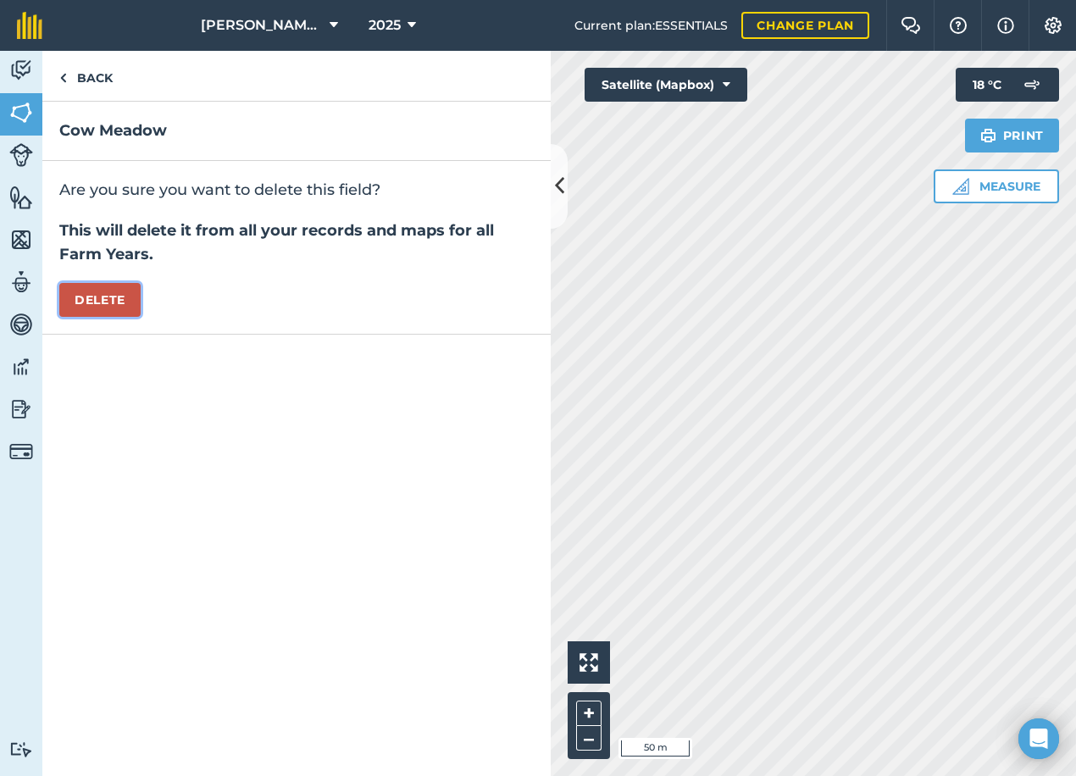
drag, startPoint x: 92, startPoint y: 308, endPoint x: 197, endPoint y: 305, distance: 105.1
click at [93, 308] on button "Delete" at bounding box center [99, 300] width 81 height 34
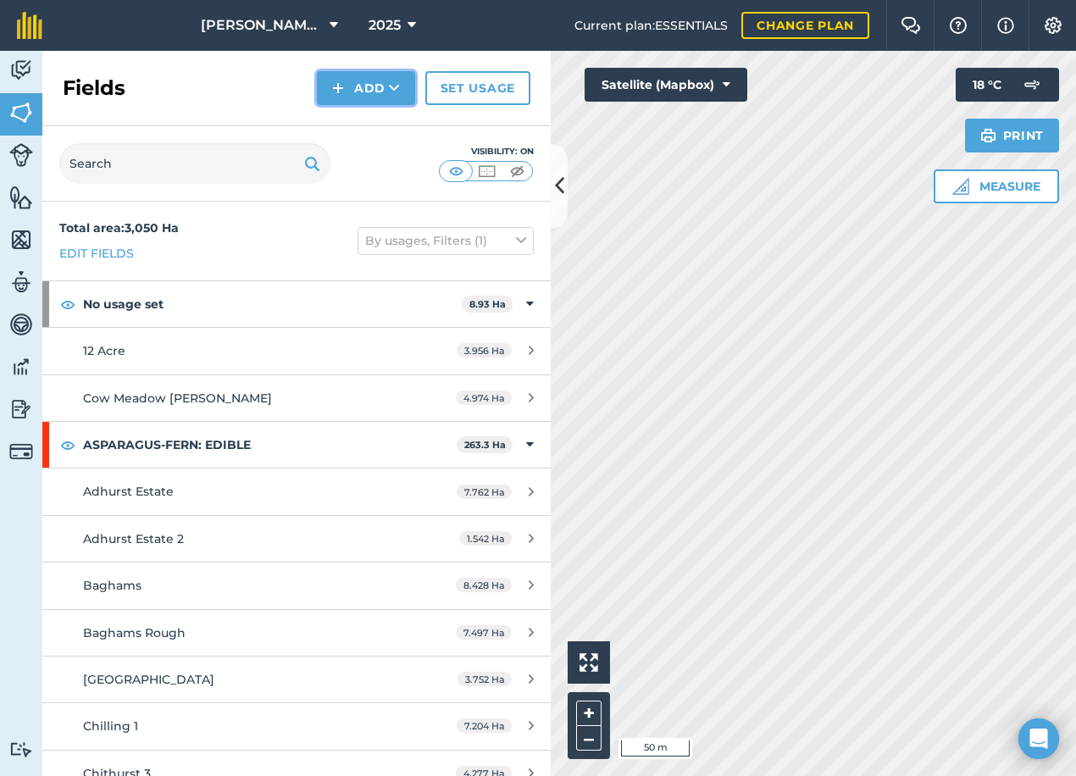
click at [347, 96] on button "Add" at bounding box center [366, 88] width 98 height 34
click at [355, 130] on link "Draw" at bounding box center [366, 126] width 93 height 37
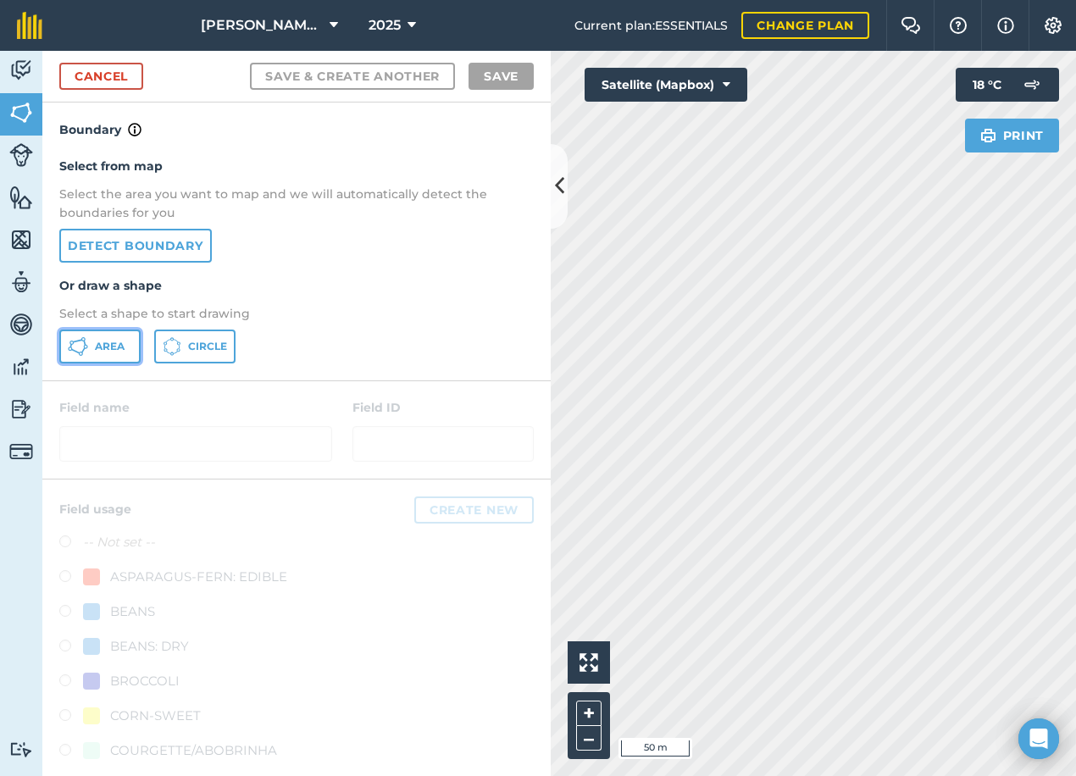
drag, startPoint x: 94, startPoint y: 353, endPoint x: 203, endPoint y: 387, distance: 113.7
click at [99, 353] on button "Area" at bounding box center [99, 347] width 81 height 34
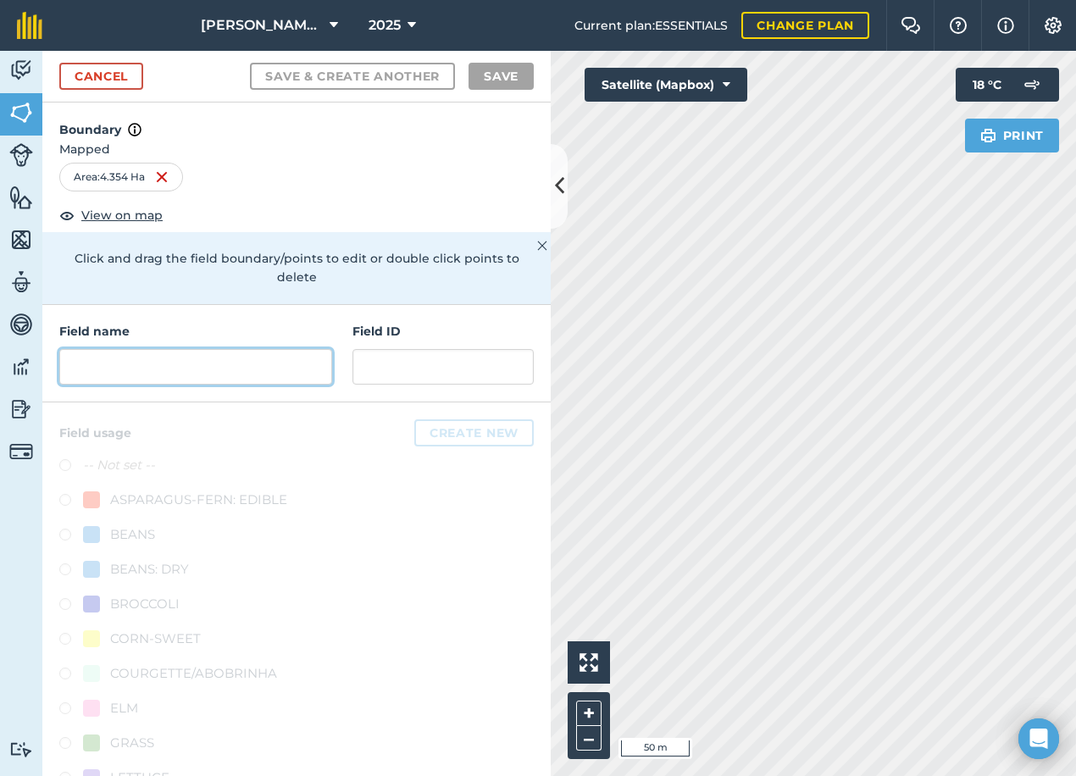
click at [175, 364] on input "text" at bounding box center [195, 367] width 273 height 36
paste input "Cow Meadow"
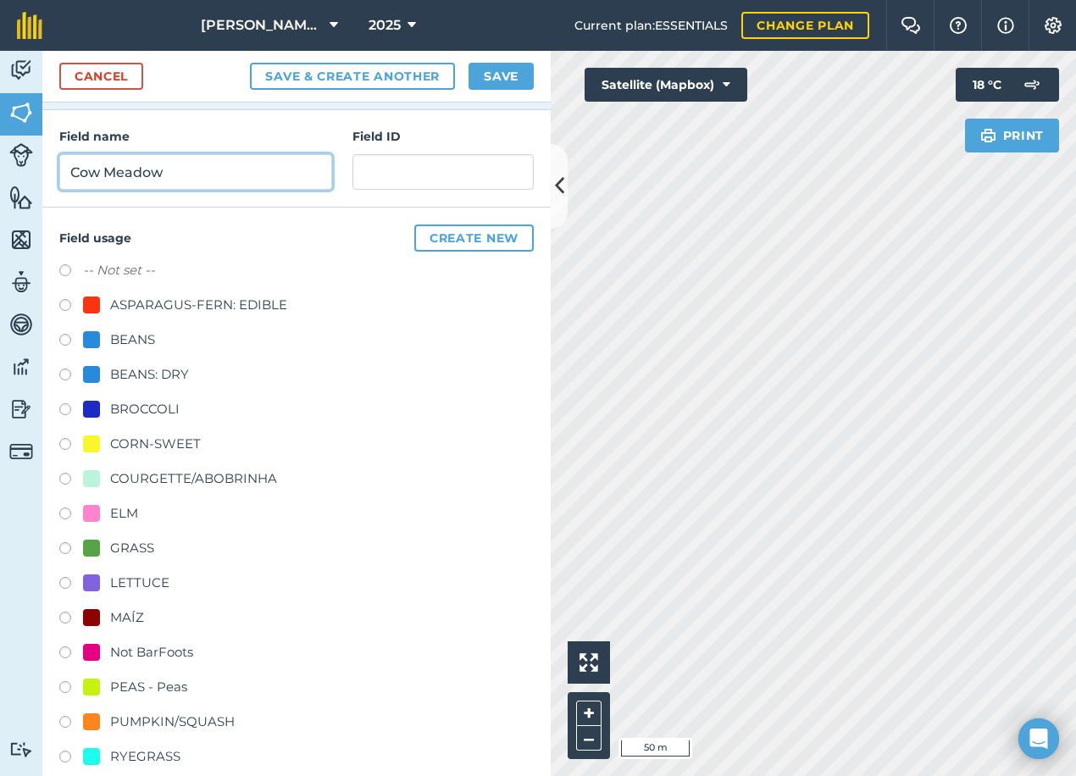
scroll to position [392, 0]
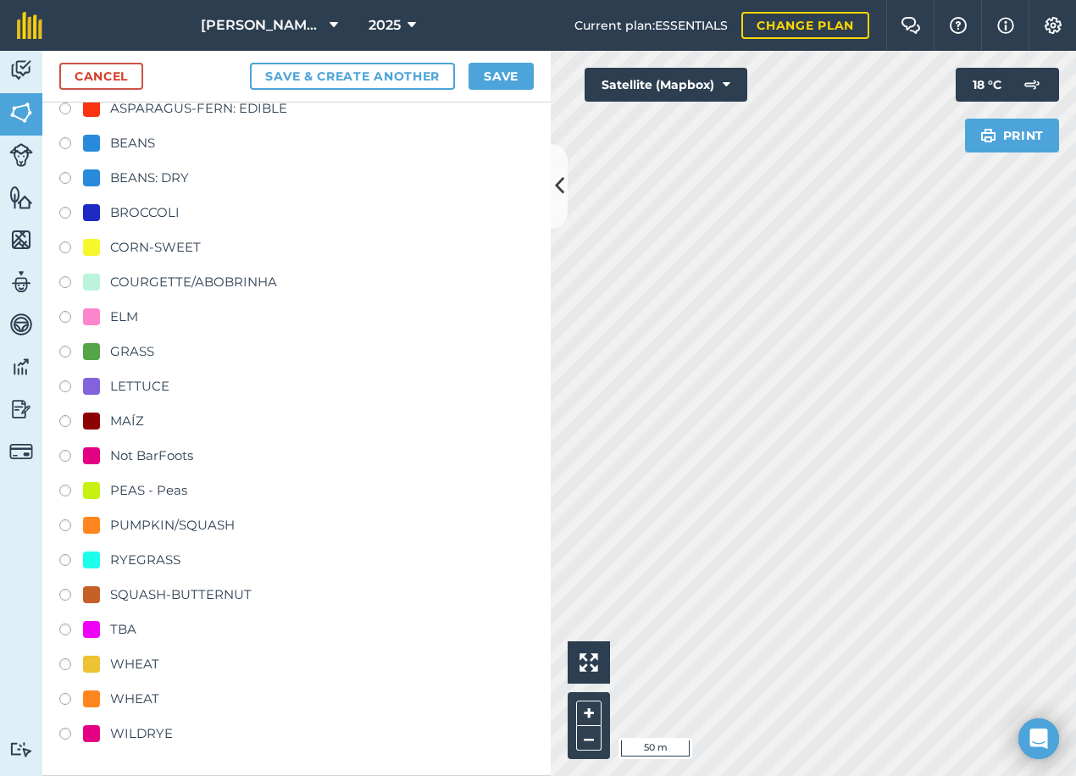
type input "Cow Meadow"
click at [112, 417] on div "MAÍZ" at bounding box center [127, 421] width 34 height 20
radio input "true"
click at [497, 74] on button "Save" at bounding box center [501, 76] width 65 height 27
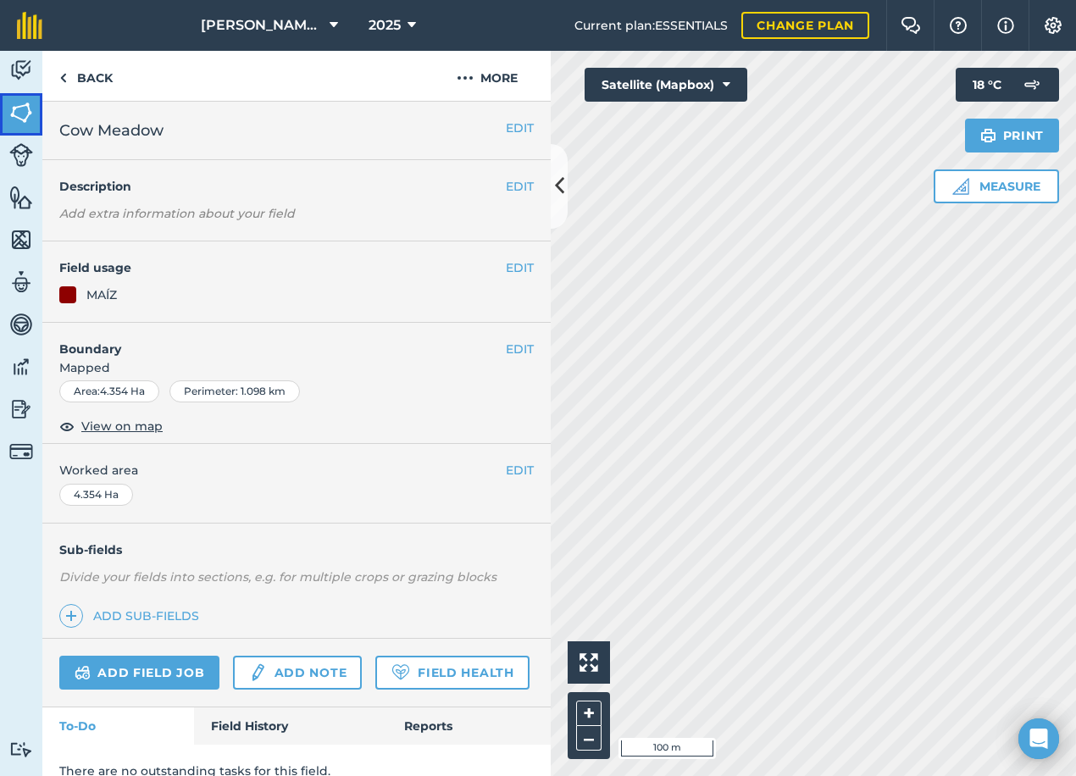
click at [21, 105] on img at bounding box center [21, 112] width 24 height 25
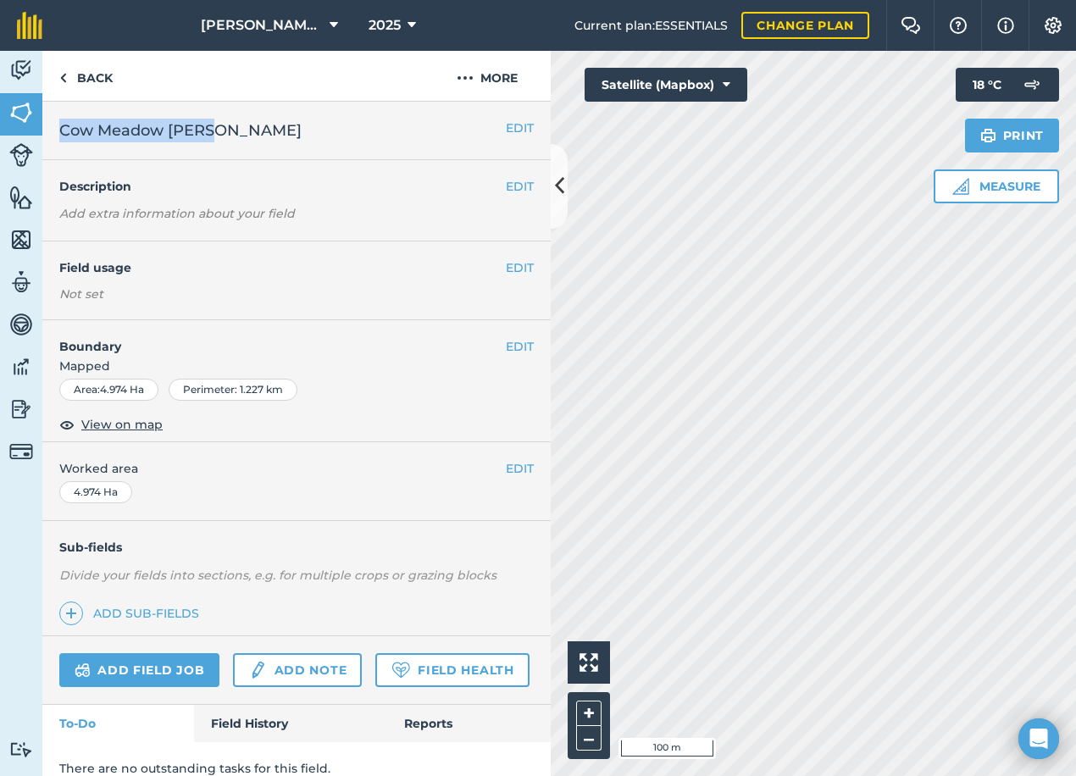
drag, startPoint x: 221, startPoint y: 136, endPoint x: 64, endPoint y: 143, distance: 157.8
click at [64, 143] on div "EDIT Cow Meadow Marsh" at bounding box center [296, 131] width 509 height 58
copy span "Cow Meadow [PERSON_NAME]"
click at [486, 70] on button "More" at bounding box center [487, 76] width 127 height 50
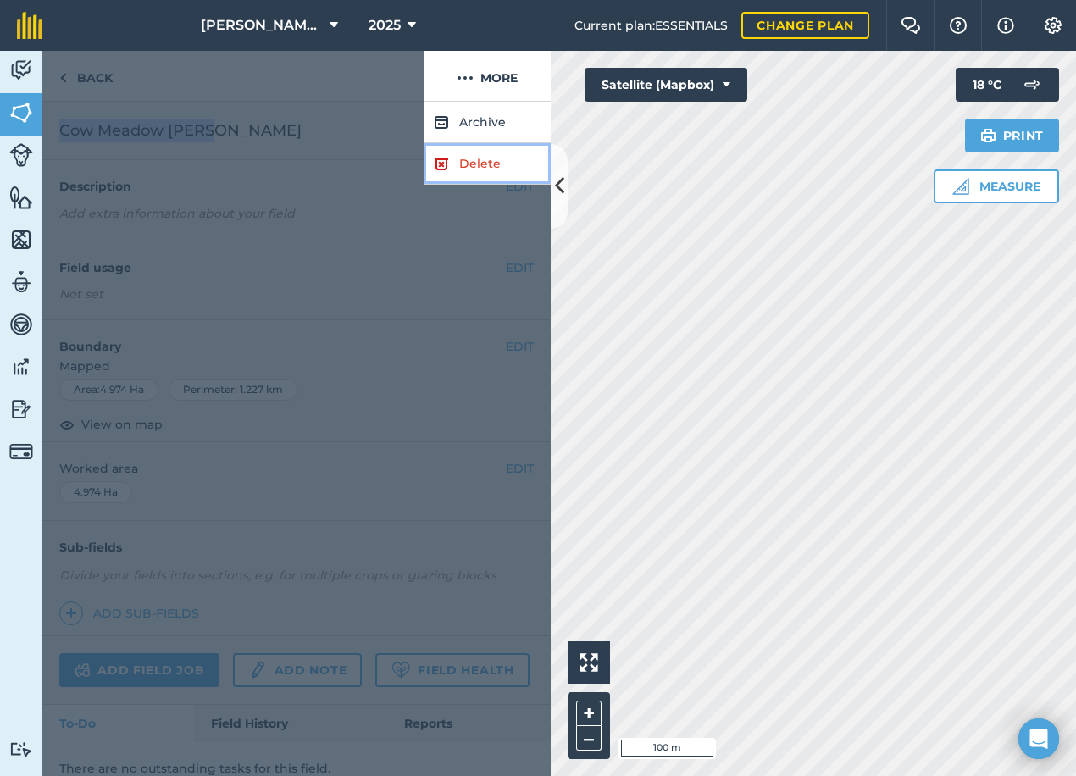
click at [472, 162] on link "Delete" at bounding box center [487, 164] width 127 height 42
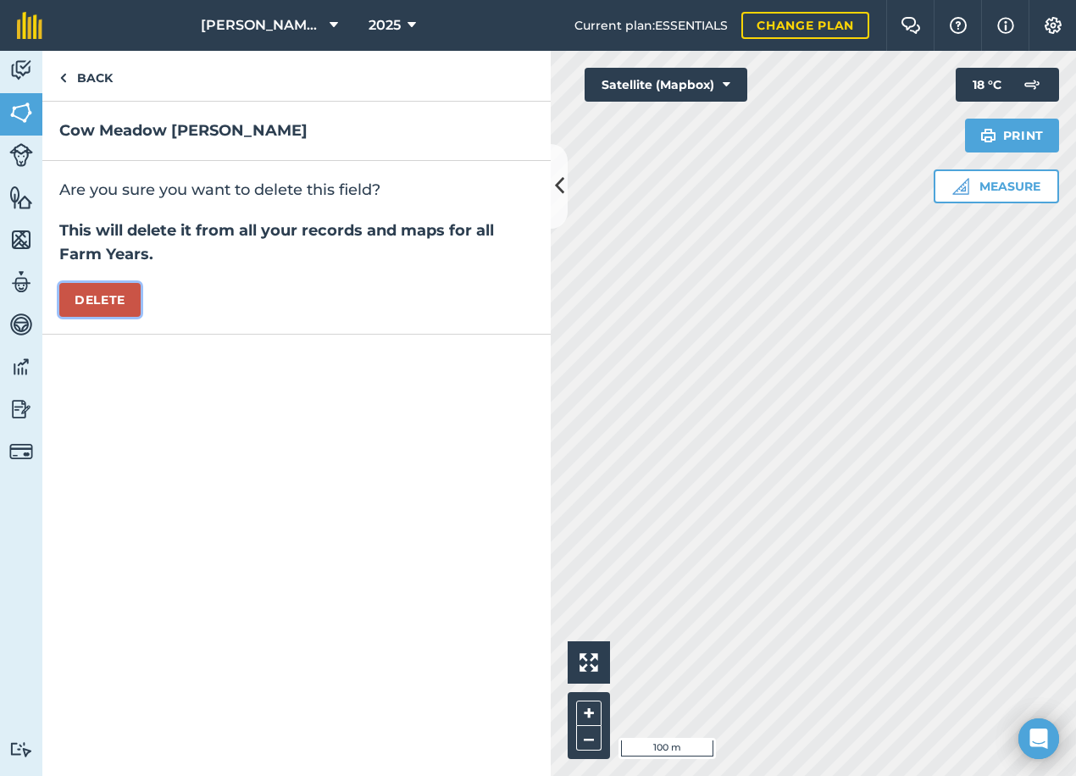
click at [111, 297] on button "Delete" at bounding box center [99, 300] width 81 height 34
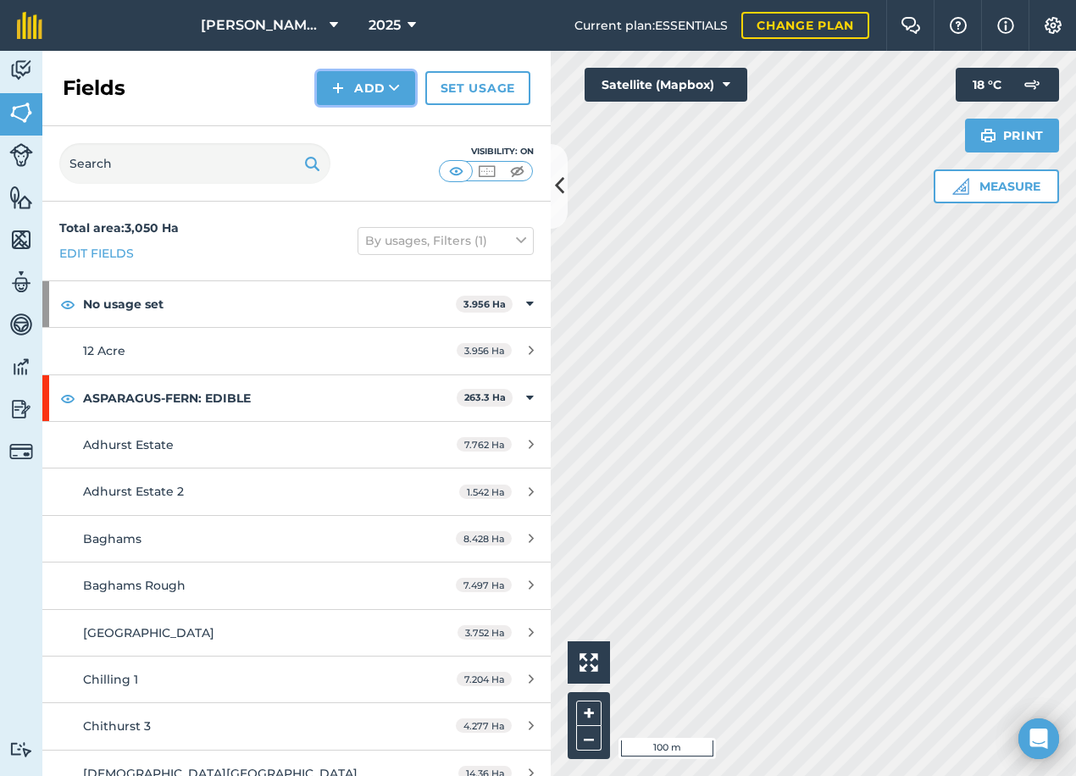
click at [385, 92] on button "Add" at bounding box center [366, 88] width 98 height 34
click at [358, 124] on link "Draw" at bounding box center [366, 126] width 93 height 37
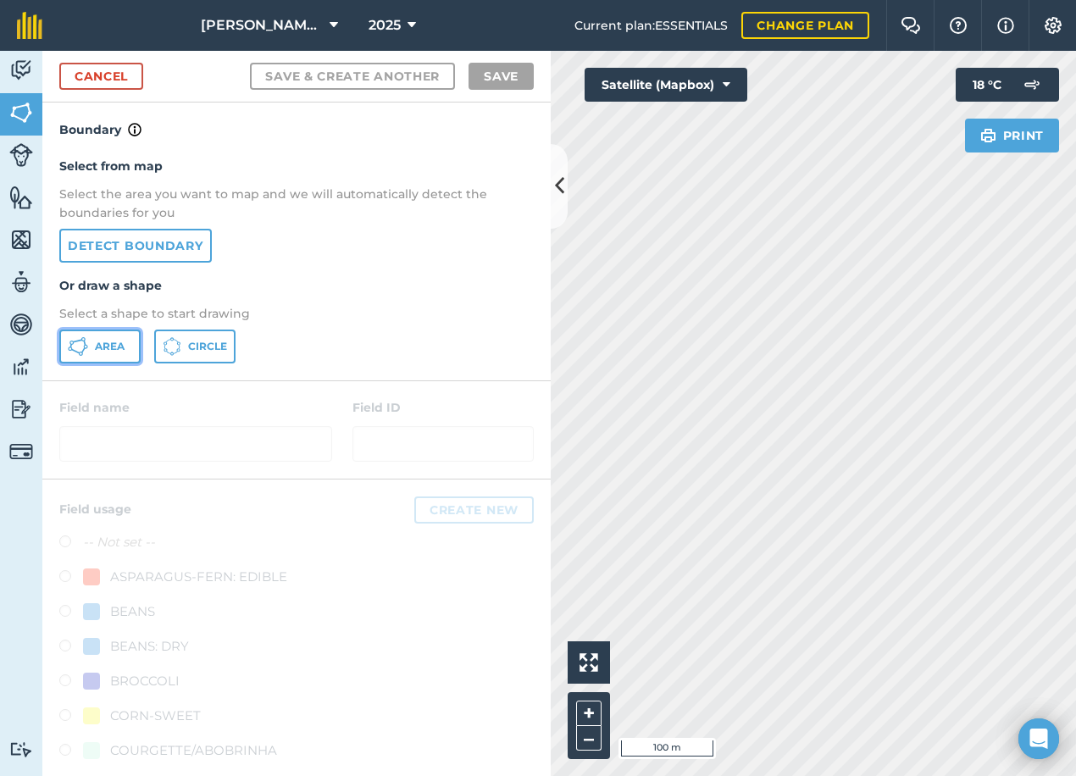
drag, startPoint x: 83, startPoint y: 344, endPoint x: 156, endPoint y: 341, distance: 73.0
click at [81, 343] on icon at bounding box center [78, 346] width 20 height 20
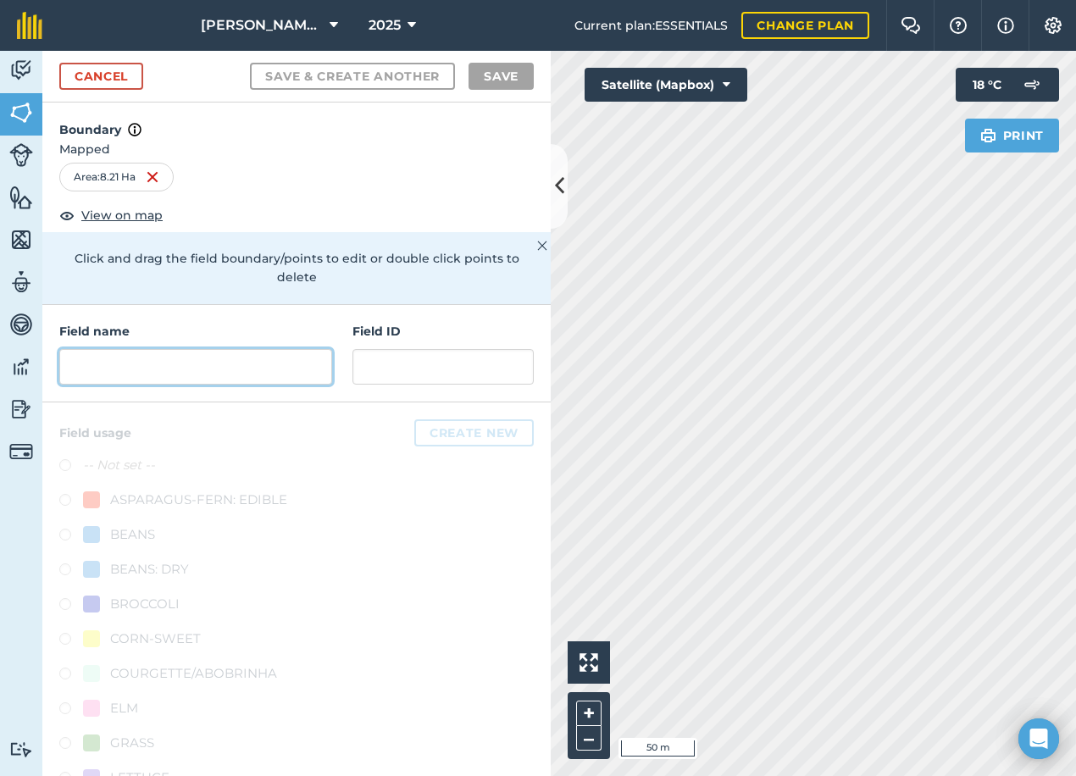
click at [159, 364] on input "text" at bounding box center [195, 367] width 273 height 36
paste input "Cow Meadow [PERSON_NAME]"
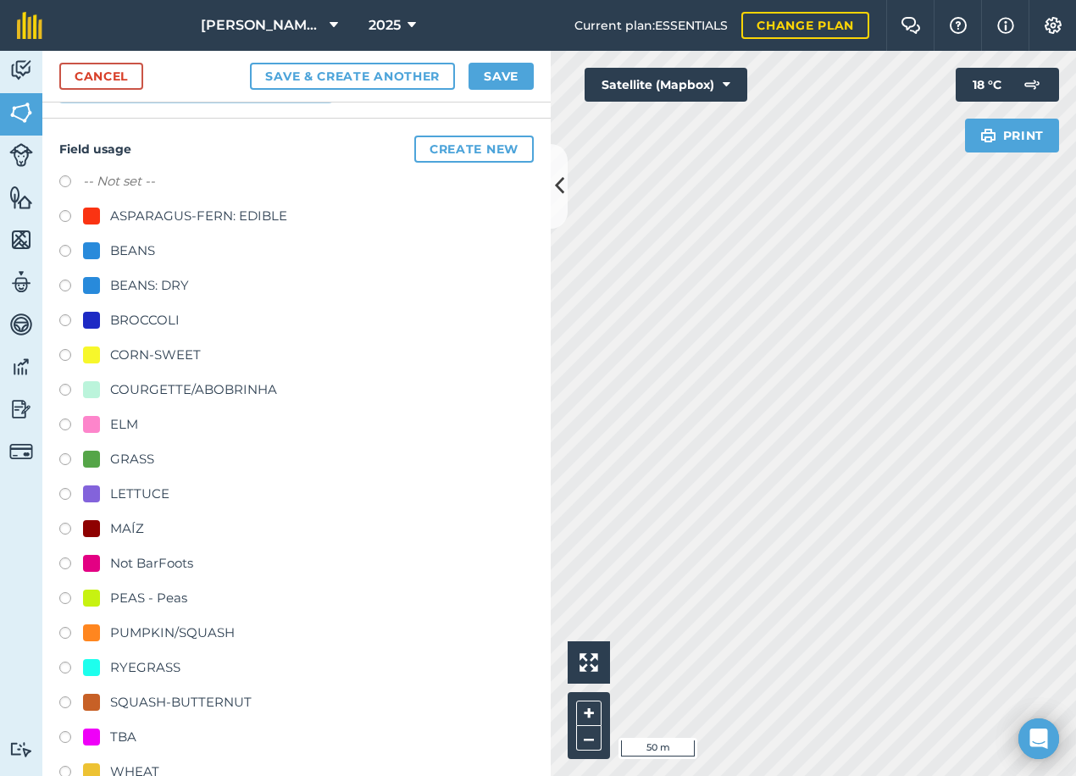
scroll to position [392, 0]
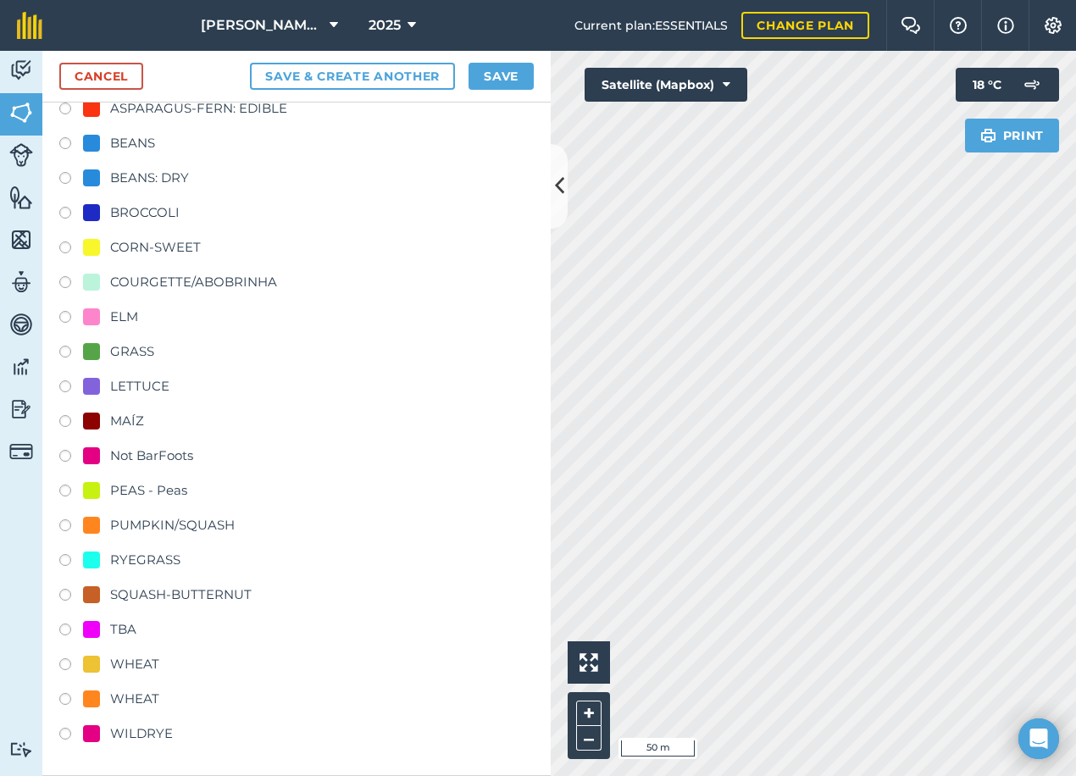
type input "Cow Meadow [PERSON_NAME]"
click at [123, 343] on div "GRASS" at bounding box center [132, 352] width 44 height 20
radio input "true"
click at [493, 82] on button "Save" at bounding box center [501, 76] width 65 height 27
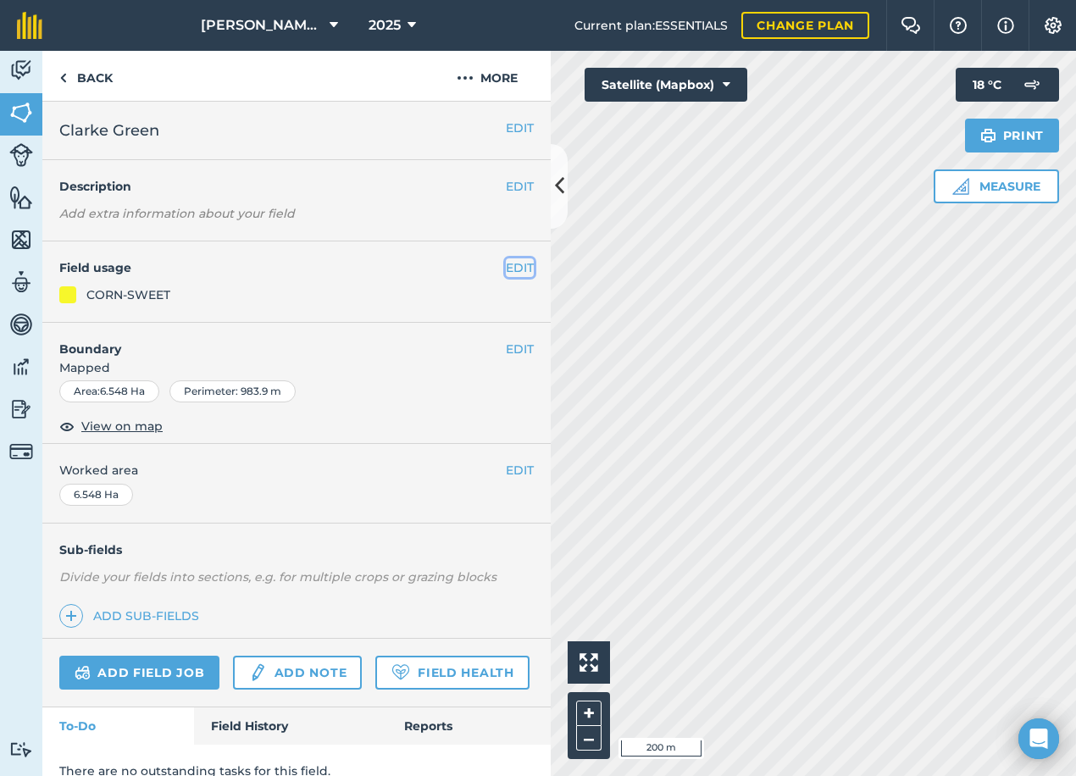
click at [506, 265] on button "EDIT" at bounding box center [520, 267] width 28 height 19
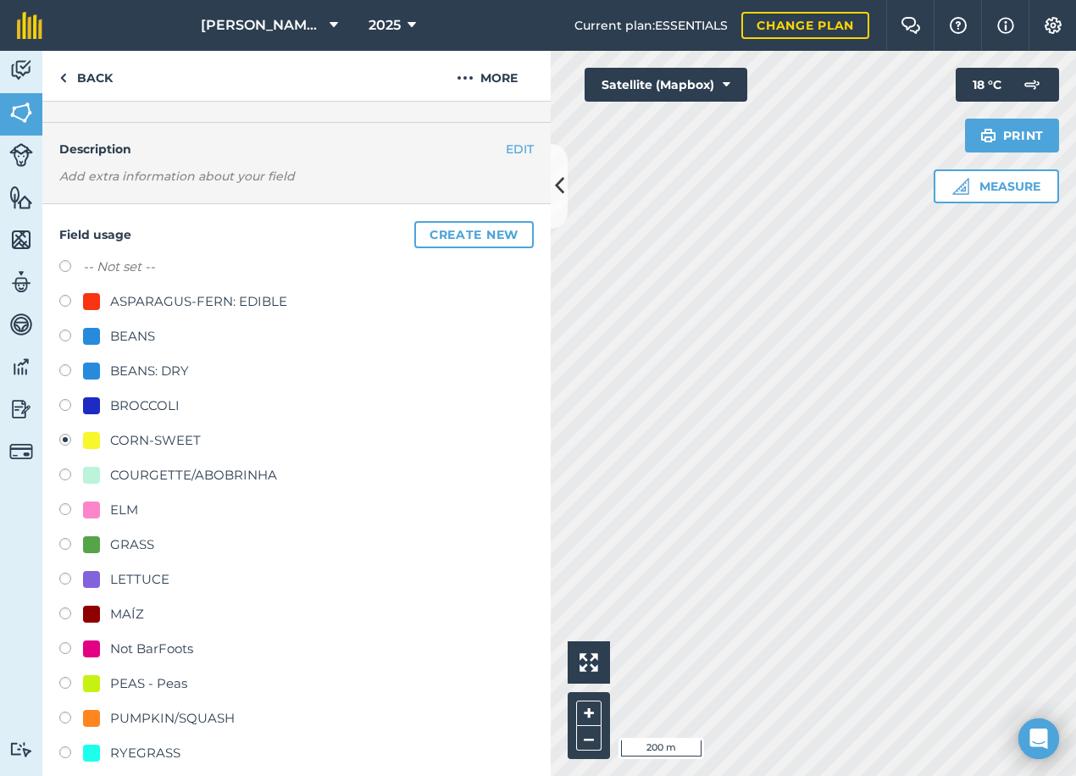
scroll to position [254, 0]
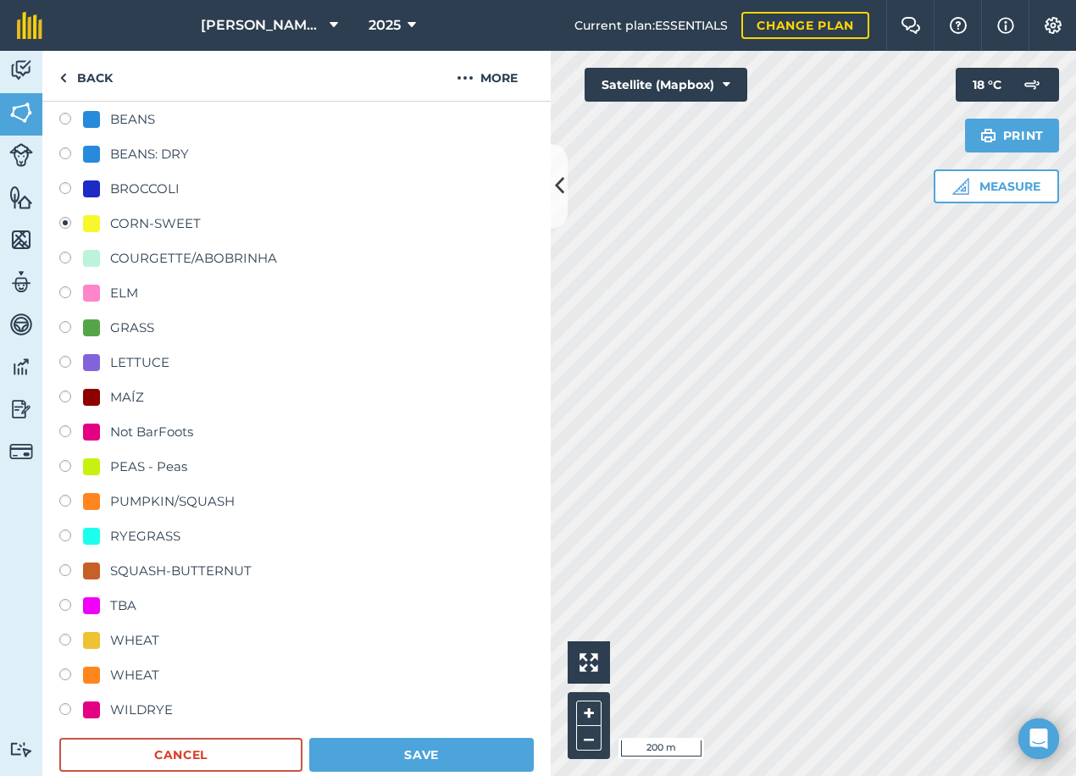
click at [126, 255] on div "COURGETTE/ABOBRINHA" at bounding box center [193, 258] width 167 height 20
radio input "true"
radio input "false"
click at [463, 753] on button "Save" at bounding box center [421, 755] width 225 height 34
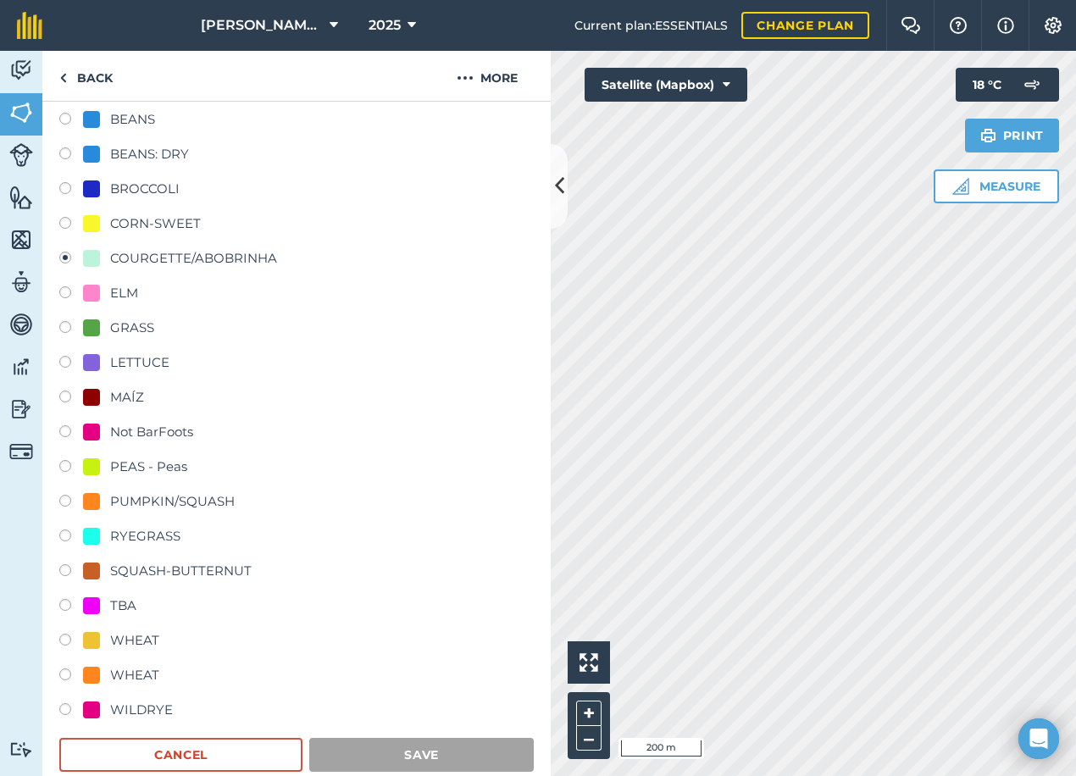
scroll to position [69, 0]
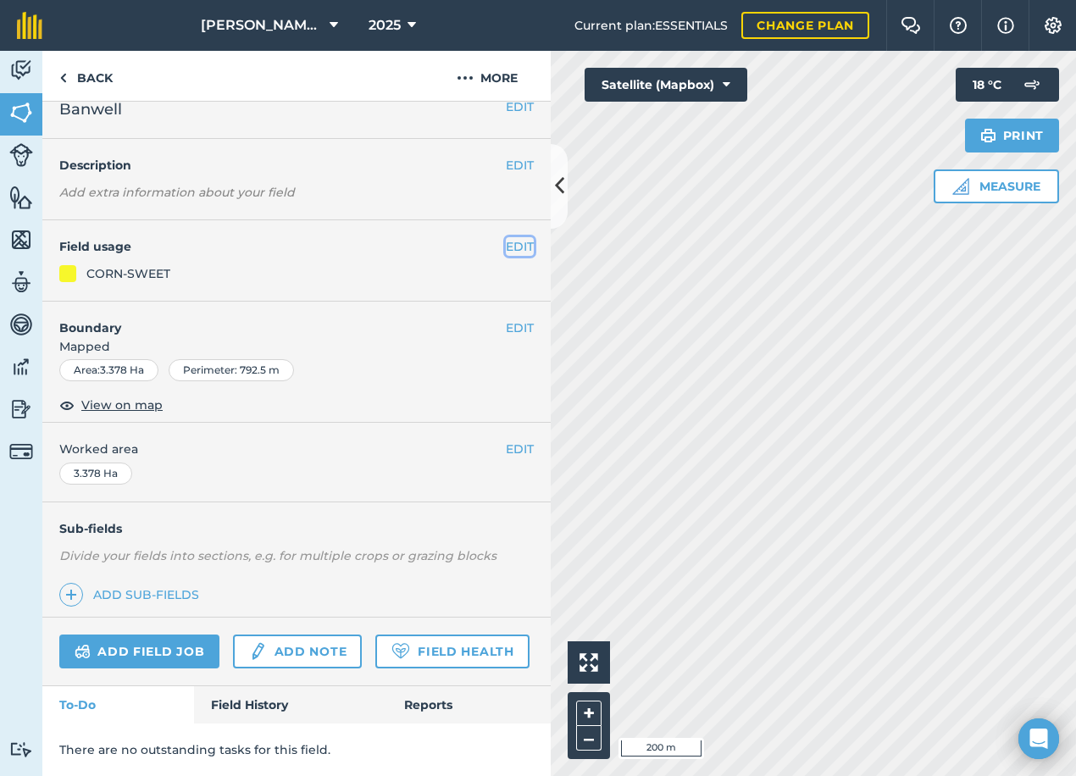
click at [506, 237] on button "EDIT" at bounding box center [520, 246] width 28 height 19
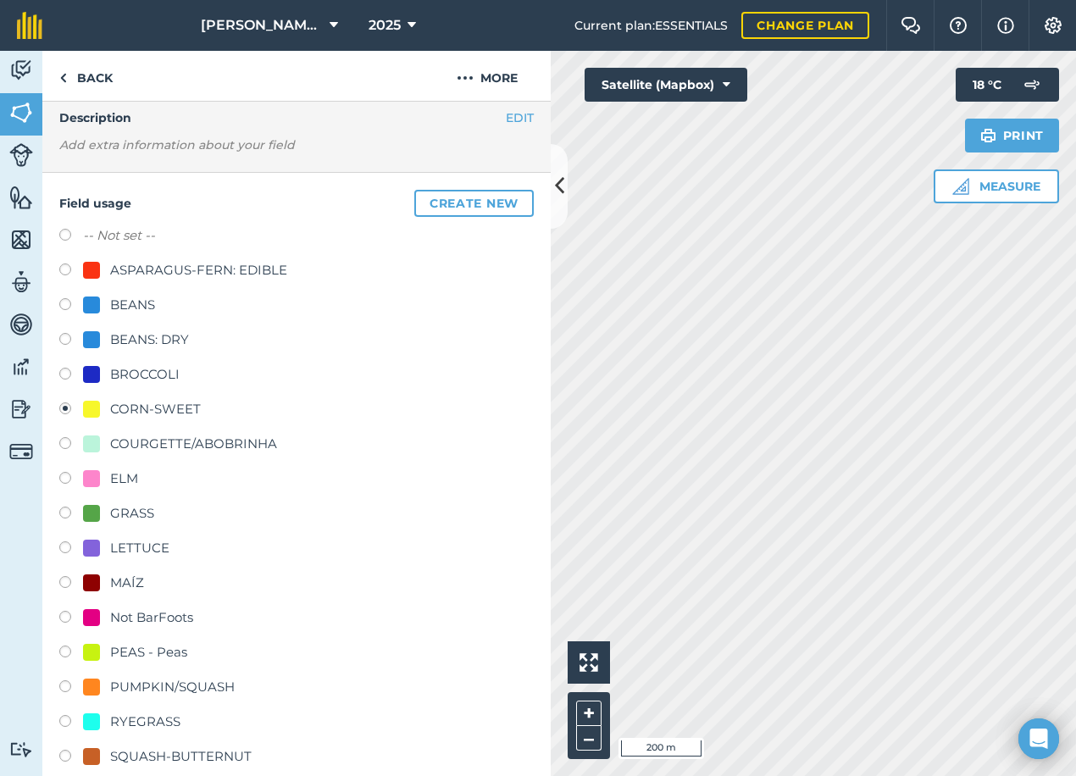
click at [172, 442] on div "COURGETTE/ABOBRINHA" at bounding box center [193, 444] width 167 height 20
radio input "true"
radio input "false"
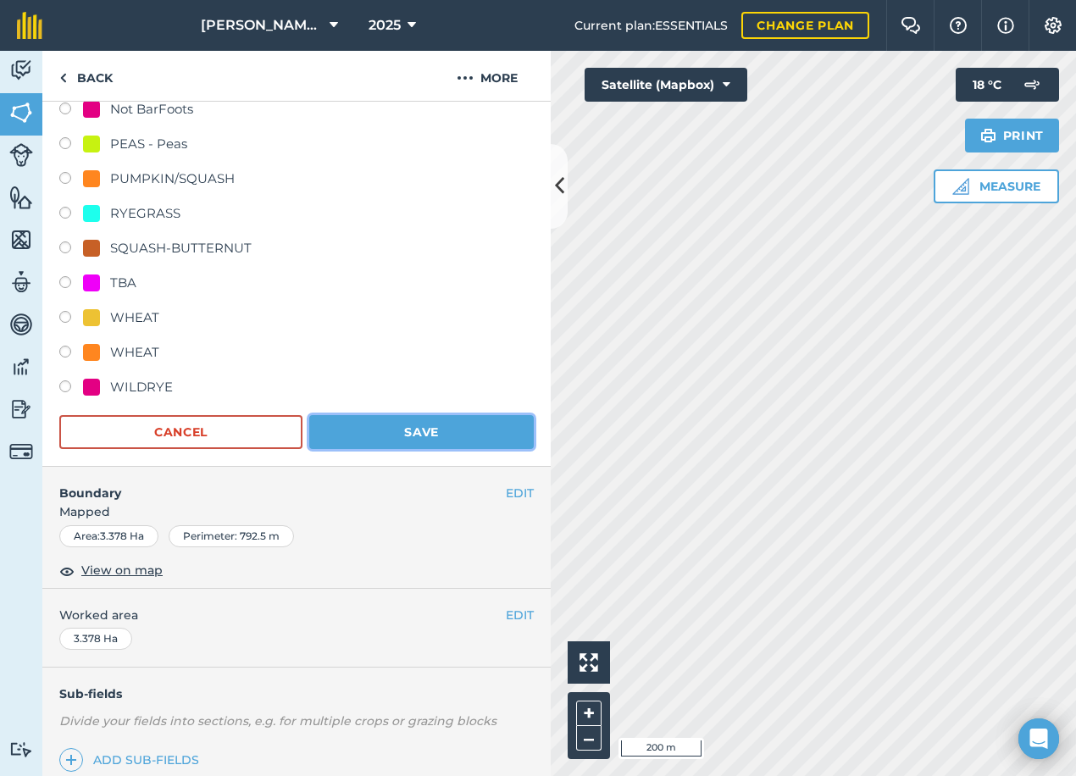
click at [432, 439] on button "Save" at bounding box center [421, 432] width 225 height 34
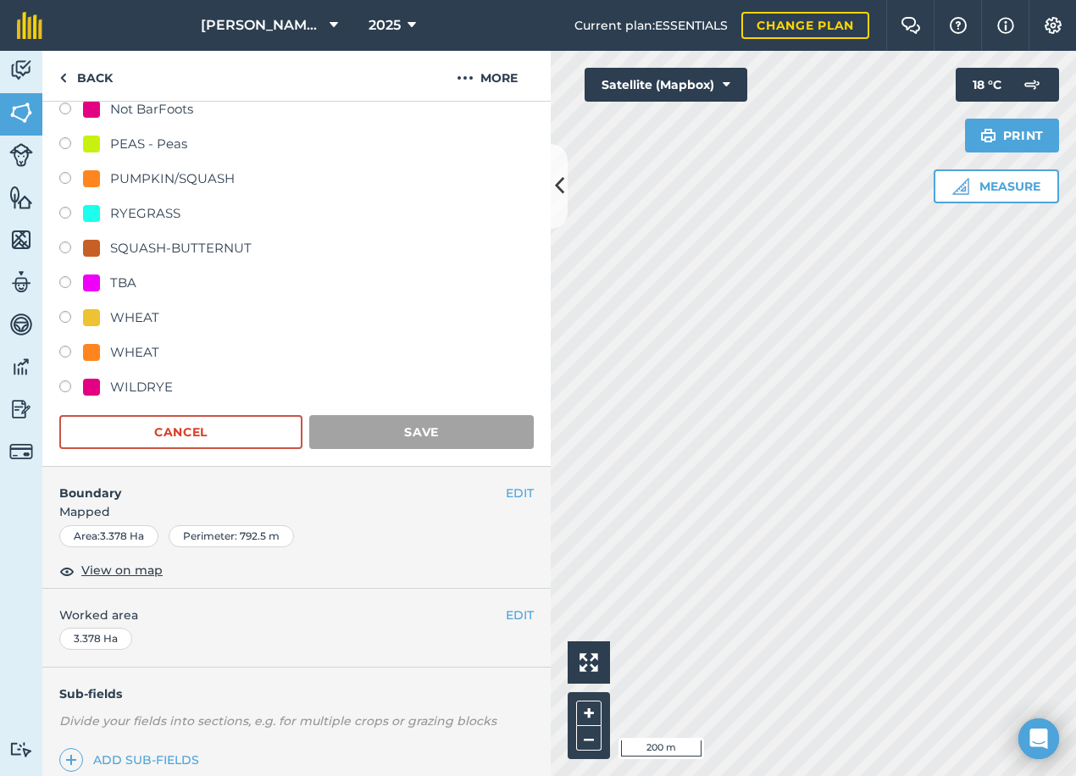
scroll to position [69, 0]
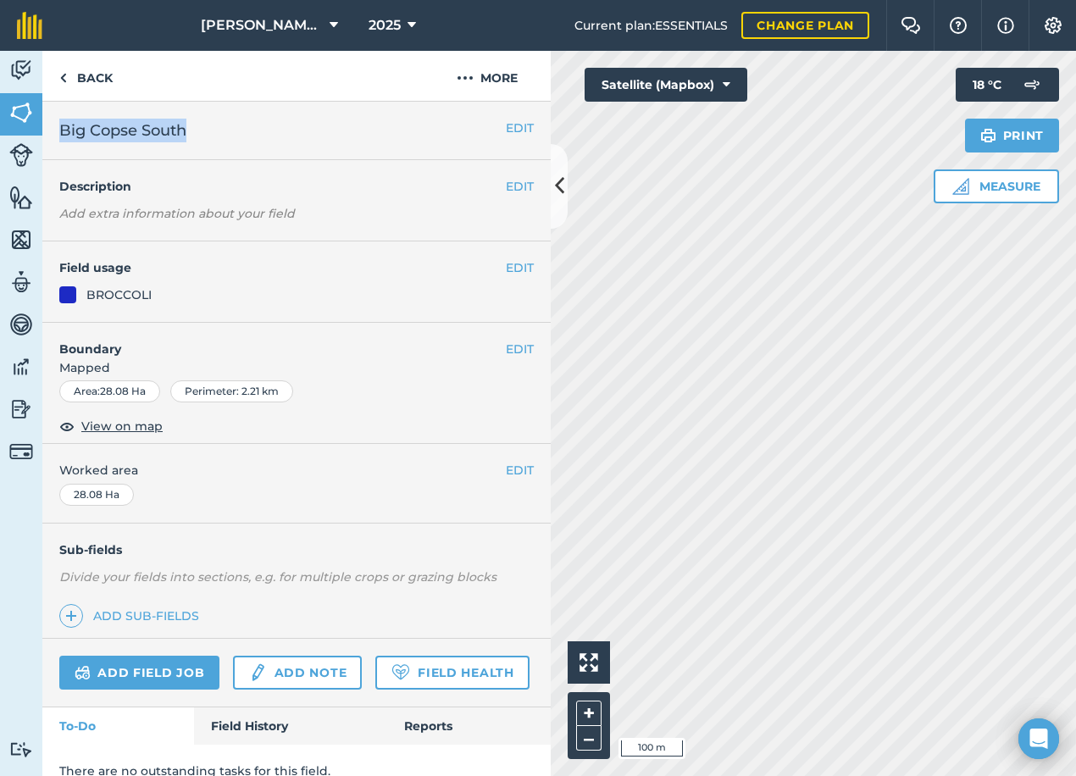
drag, startPoint x: 209, startPoint y: 123, endPoint x: 58, endPoint y: 131, distance: 151.0
click at [58, 131] on div "EDIT Big Copse South" at bounding box center [296, 131] width 509 height 58
copy span "Big Copse South"
click at [489, 74] on button "More" at bounding box center [487, 76] width 127 height 50
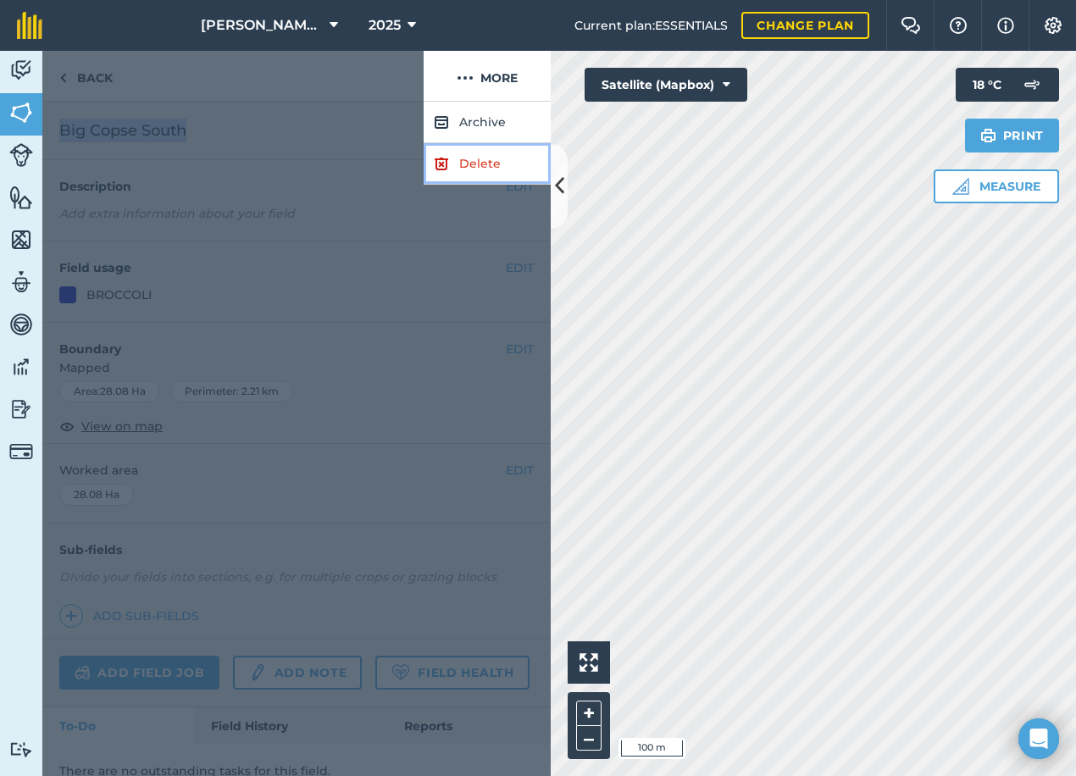
click at [450, 164] on link "Delete" at bounding box center [487, 164] width 127 height 42
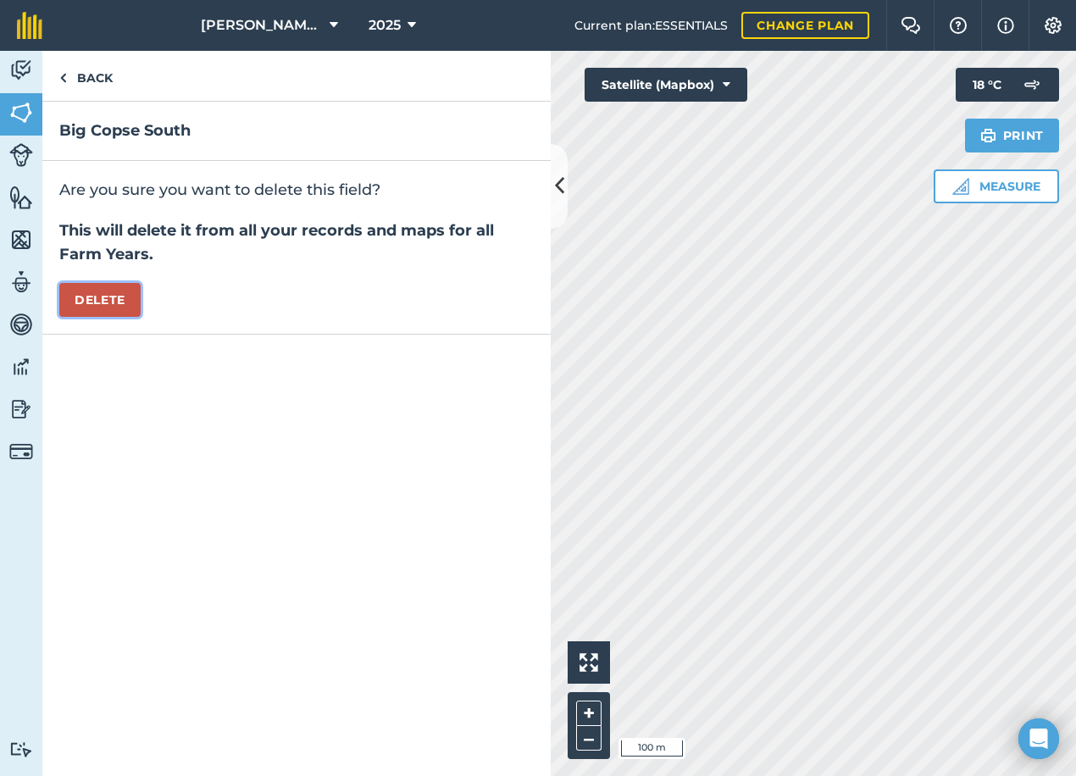
click at [103, 297] on button "Delete" at bounding box center [99, 300] width 81 height 34
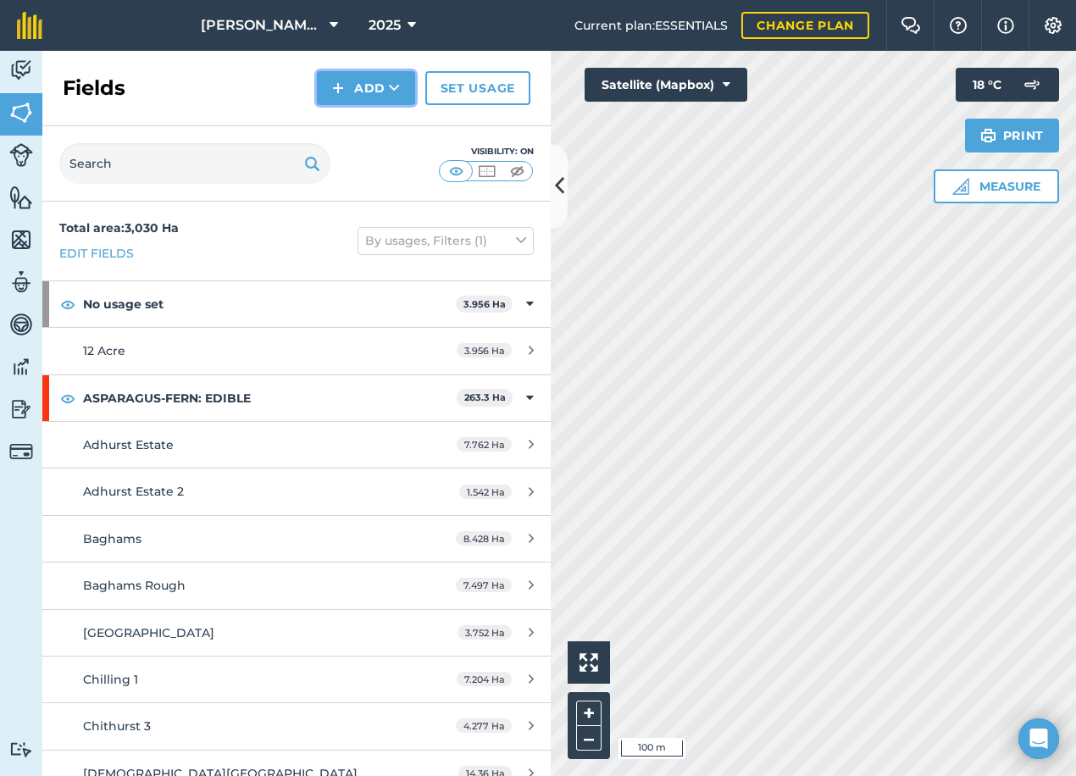
click at [344, 93] on img at bounding box center [338, 88] width 12 height 20
click at [356, 130] on link "Draw" at bounding box center [366, 126] width 93 height 37
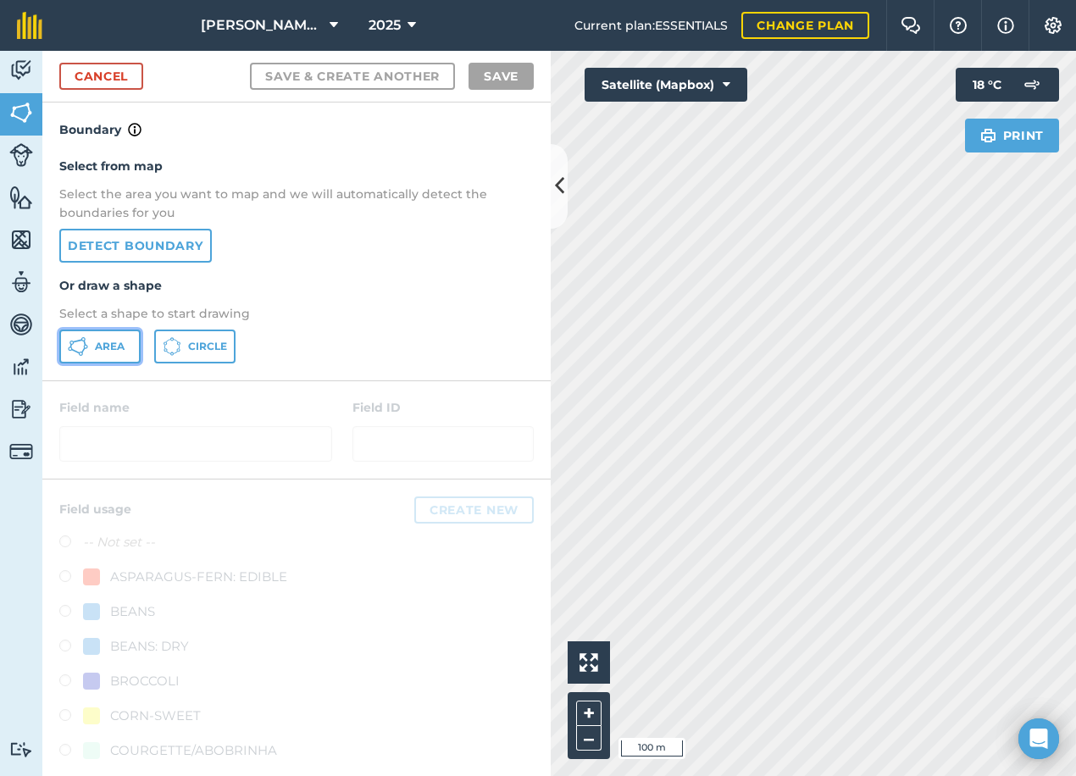
click at [81, 342] on icon at bounding box center [78, 346] width 20 height 20
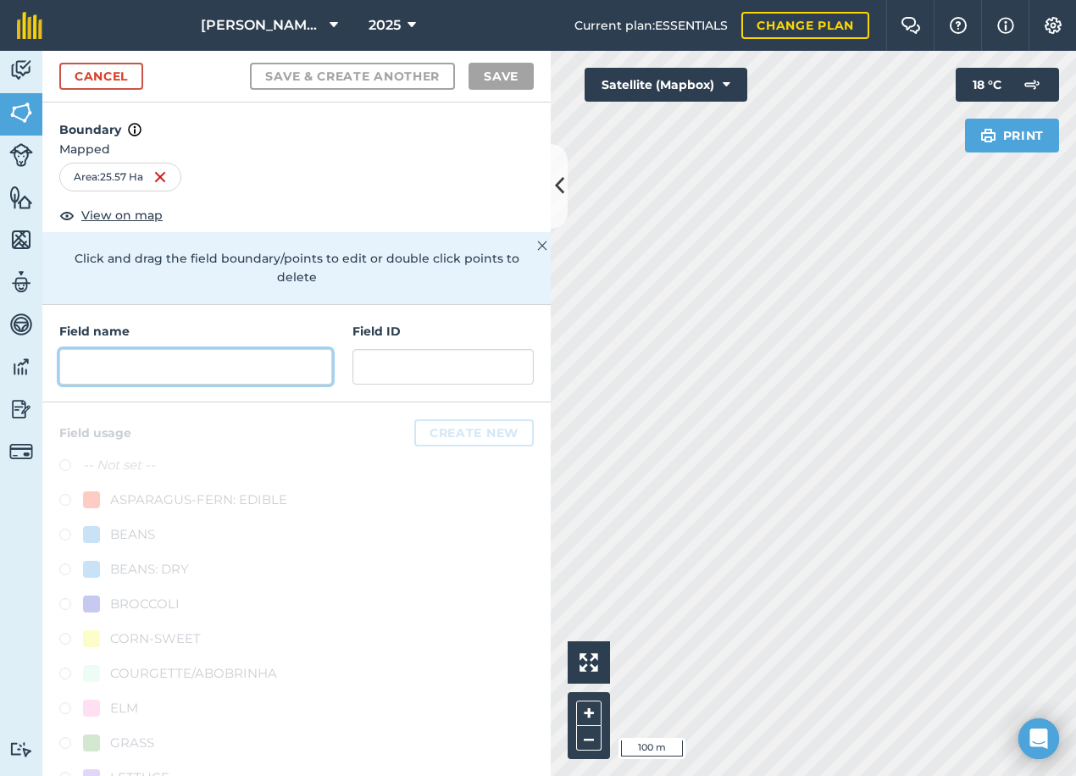
click at [117, 363] on input "text" at bounding box center [195, 367] width 273 height 36
paste input "Big Copse South"
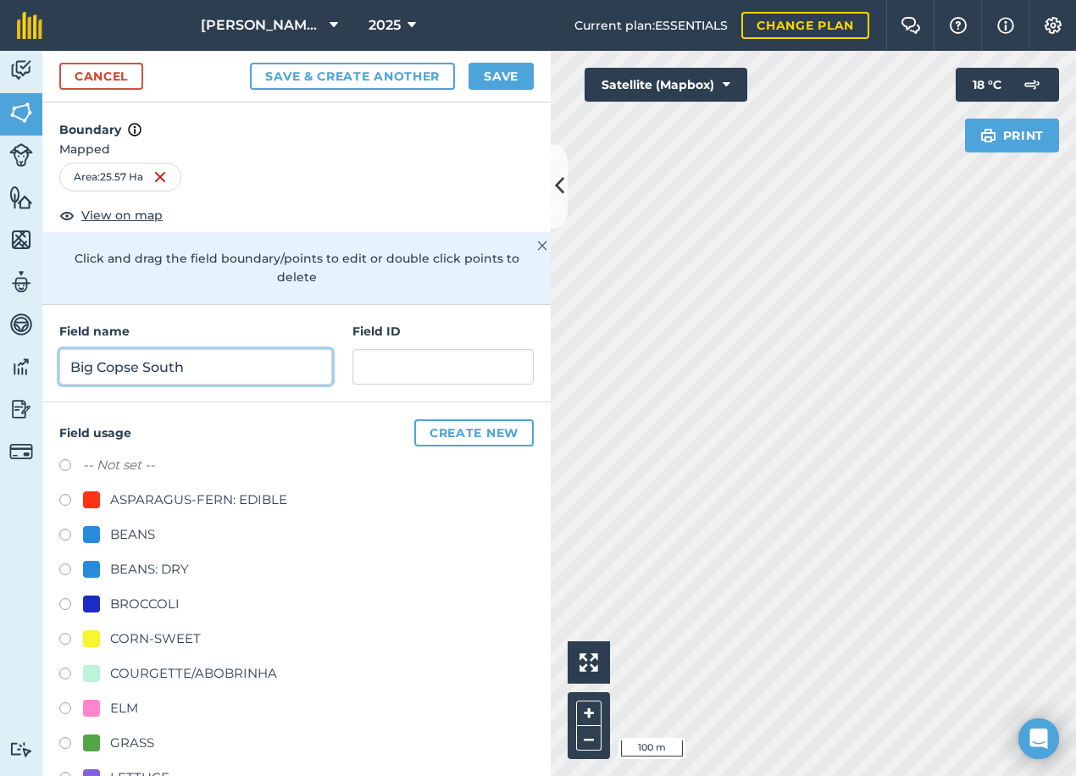
type input "Big Copse South"
click at [116, 602] on div "BROCCOLI" at bounding box center [144, 604] width 69 height 20
radio input "true"
click at [500, 85] on button "Save" at bounding box center [501, 76] width 65 height 27
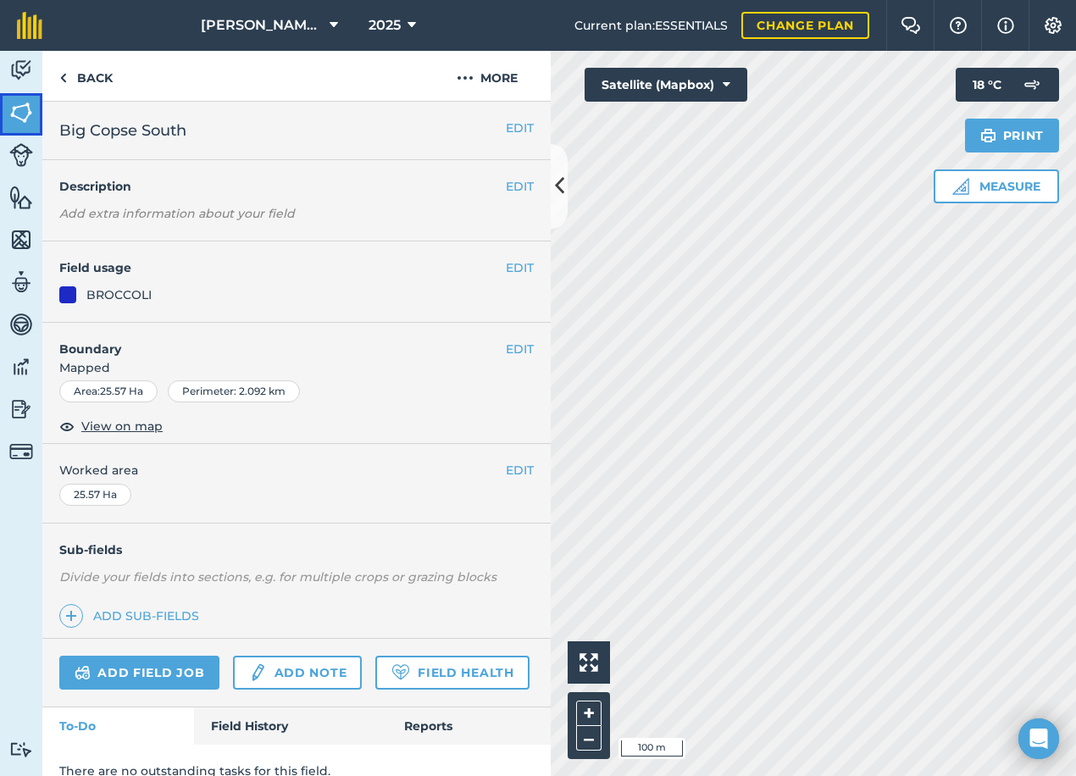
click at [11, 118] on img at bounding box center [21, 112] width 24 height 25
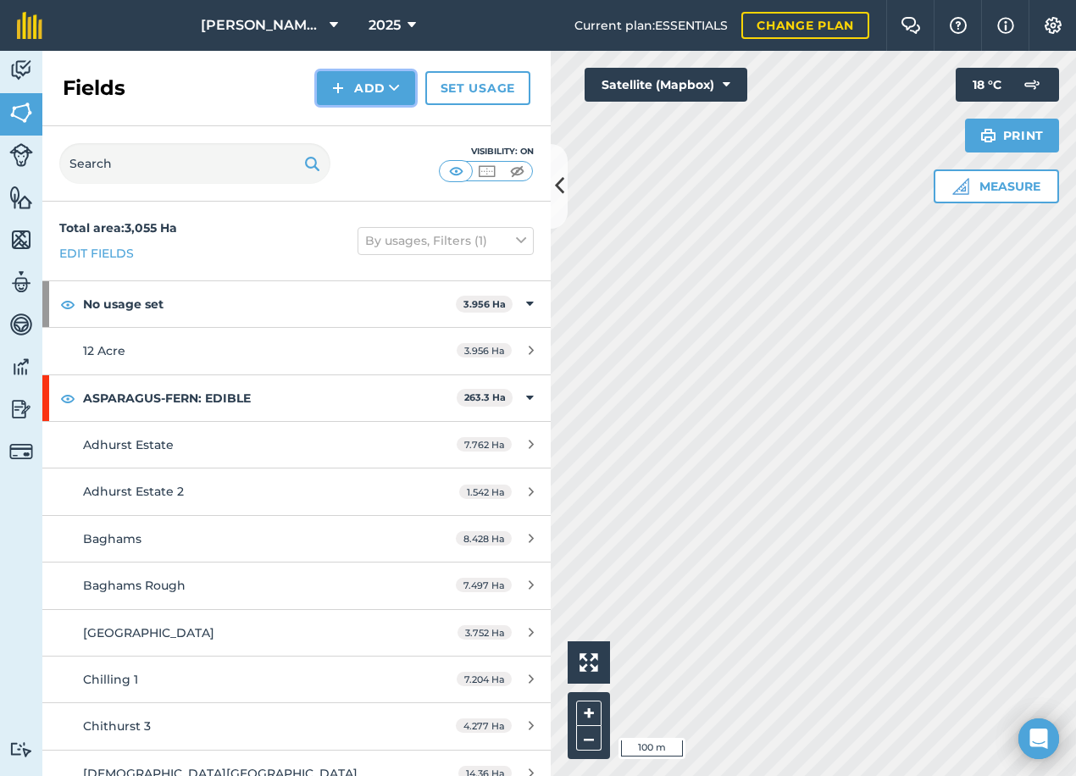
click at [367, 85] on button "Add" at bounding box center [366, 88] width 98 height 34
click at [353, 123] on link "Draw" at bounding box center [366, 126] width 93 height 37
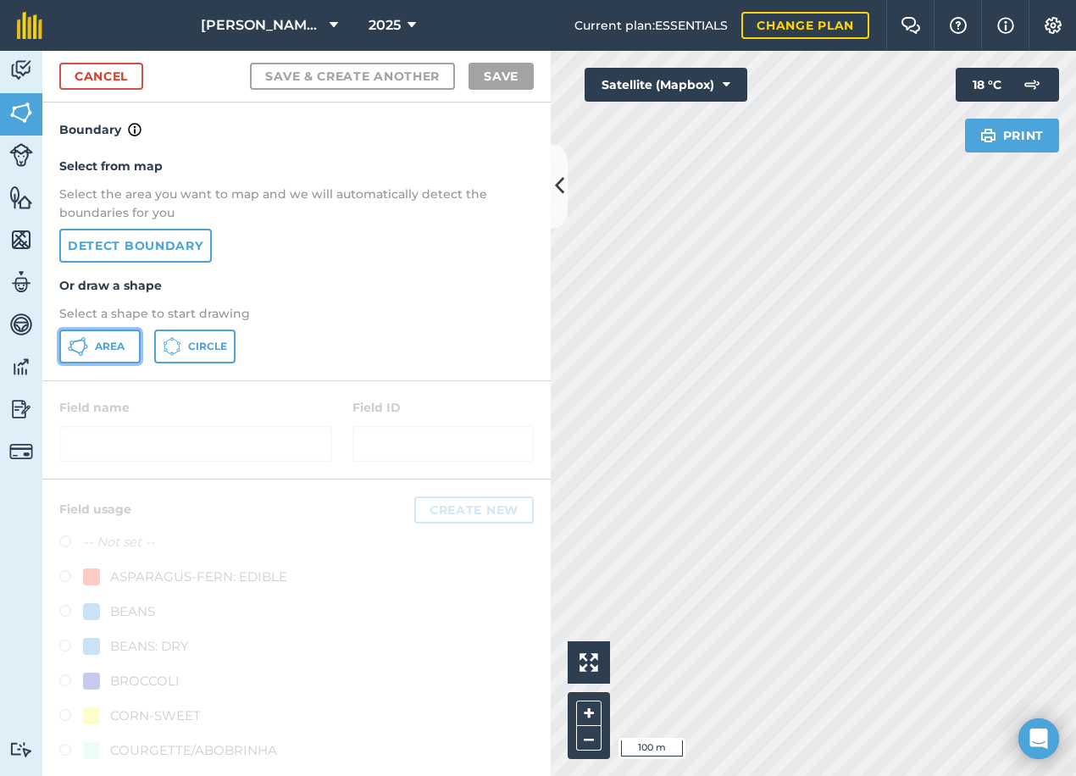
drag, startPoint x: 102, startPoint y: 352, endPoint x: 179, endPoint y: 387, distance: 84.9
click at [103, 352] on span "Area" at bounding box center [110, 347] width 30 height 14
click at [126, 78] on link "Cancel" at bounding box center [101, 76] width 84 height 27
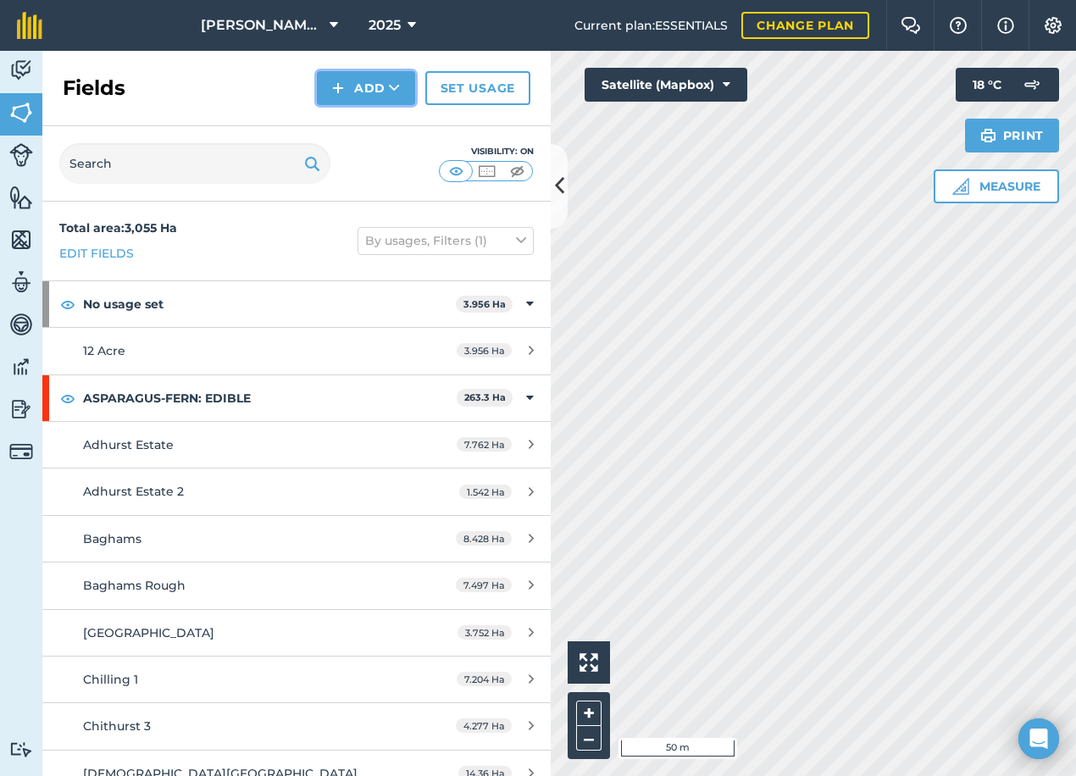
click at [375, 100] on button "Add" at bounding box center [366, 88] width 98 height 34
click at [338, 115] on link "Draw" at bounding box center [366, 126] width 93 height 37
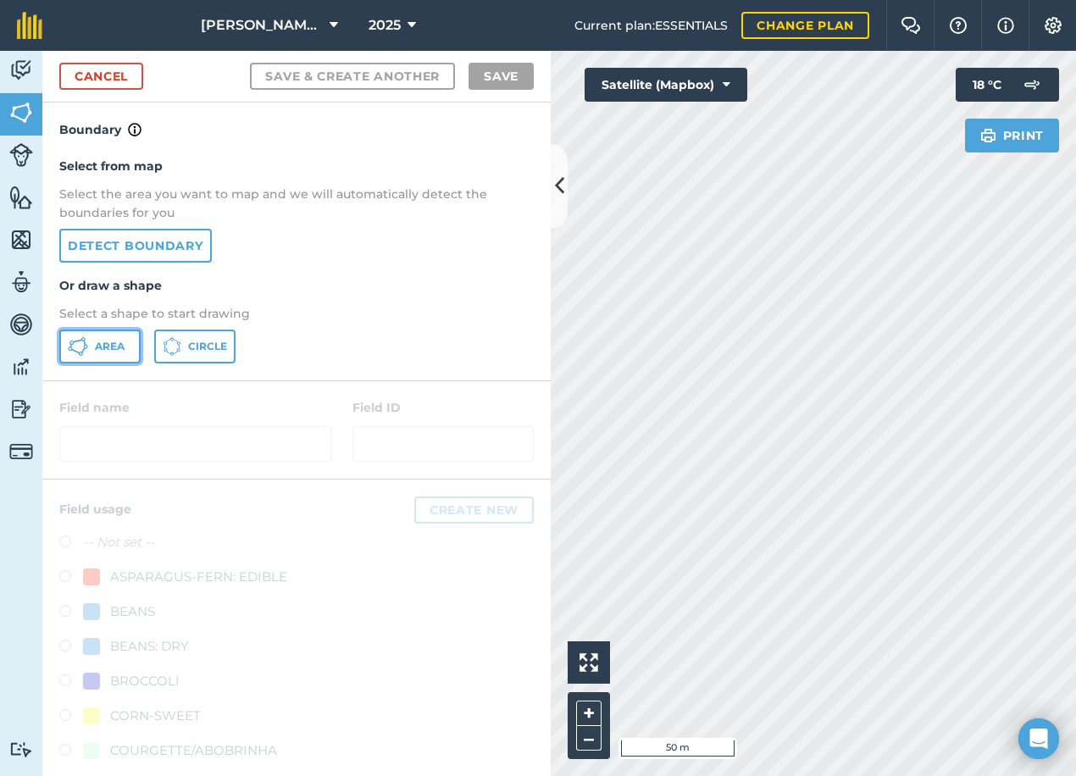
click at [109, 345] on span "Area" at bounding box center [110, 347] width 30 height 14
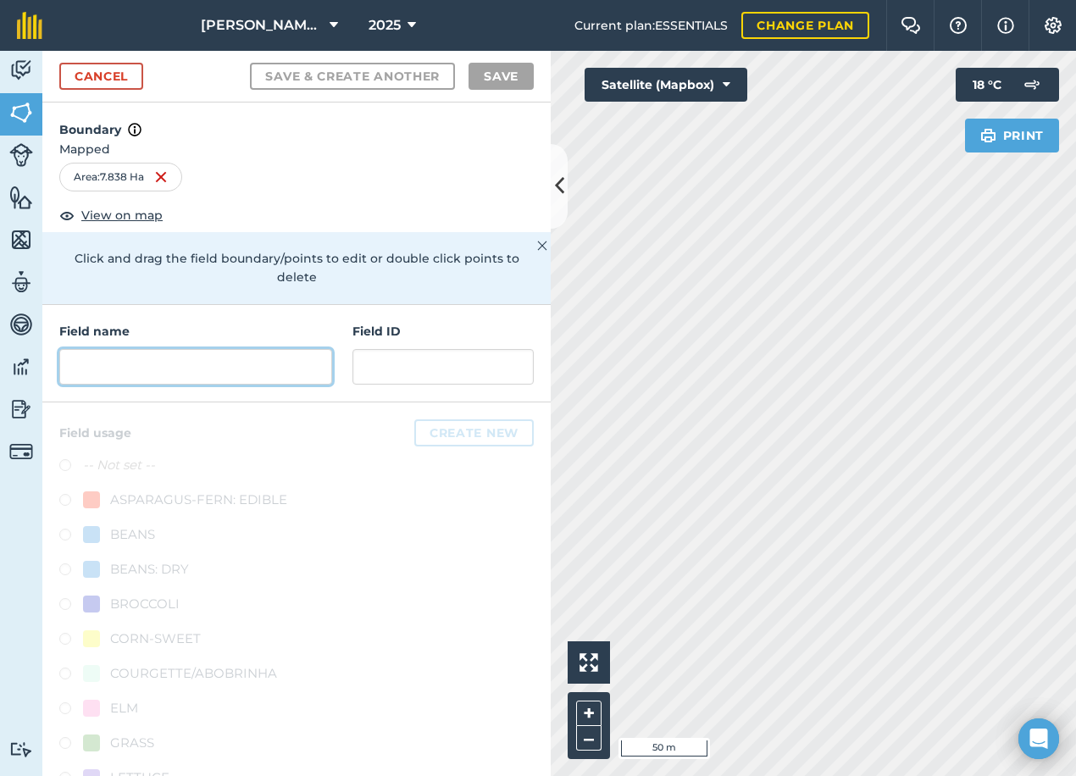
click at [152, 364] on input "text" at bounding box center [195, 367] width 273 height 36
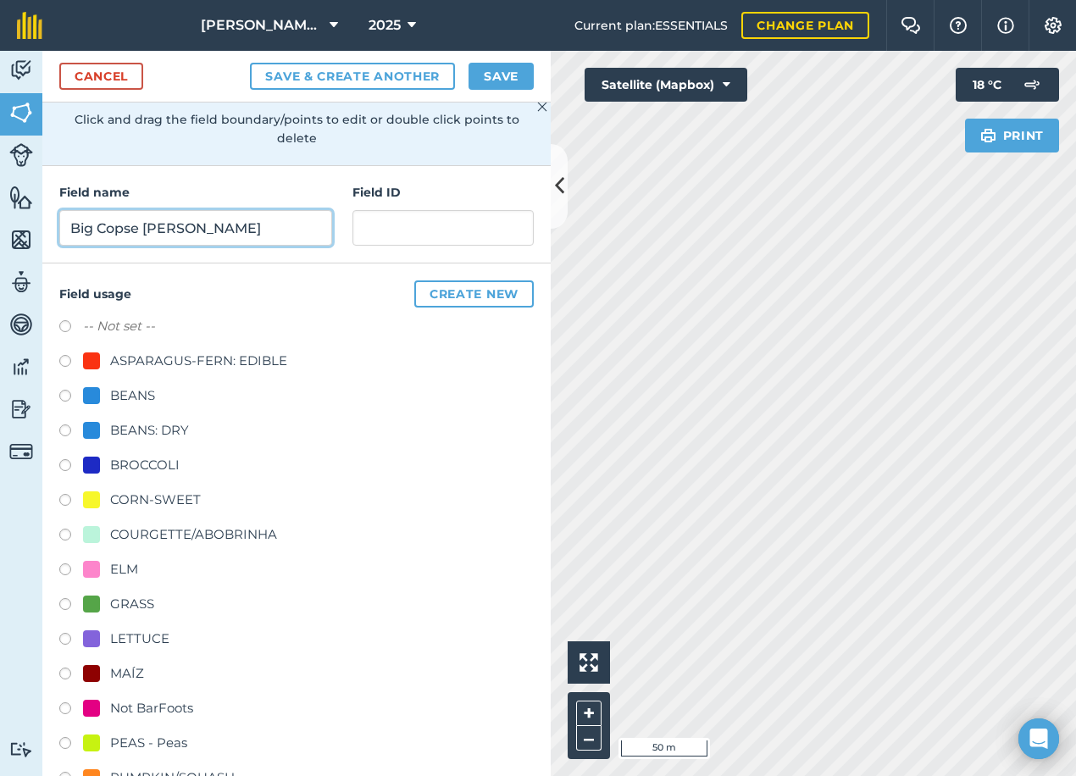
scroll to position [170, 0]
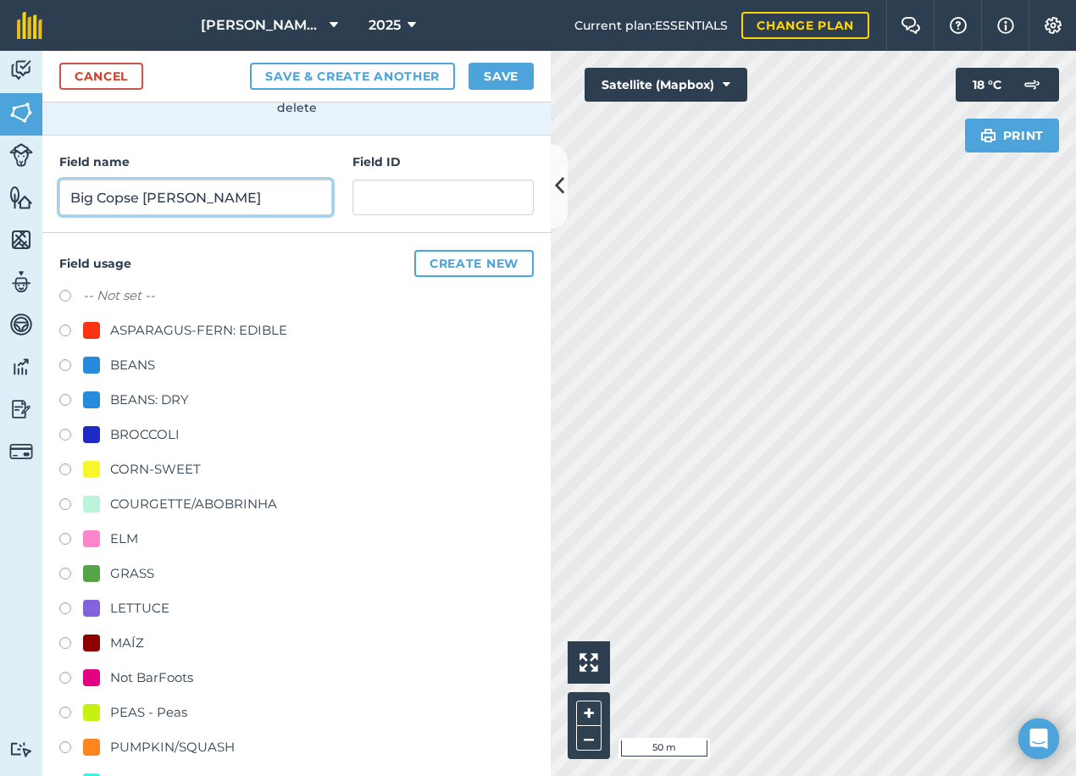
type input "Big Copse [PERSON_NAME]"
click at [118, 570] on div "GRASS" at bounding box center [132, 574] width 44 height 20
radio input "true"
click at [497, 81] on button "Save" at bounding box center [501, 76] width 65 height 27
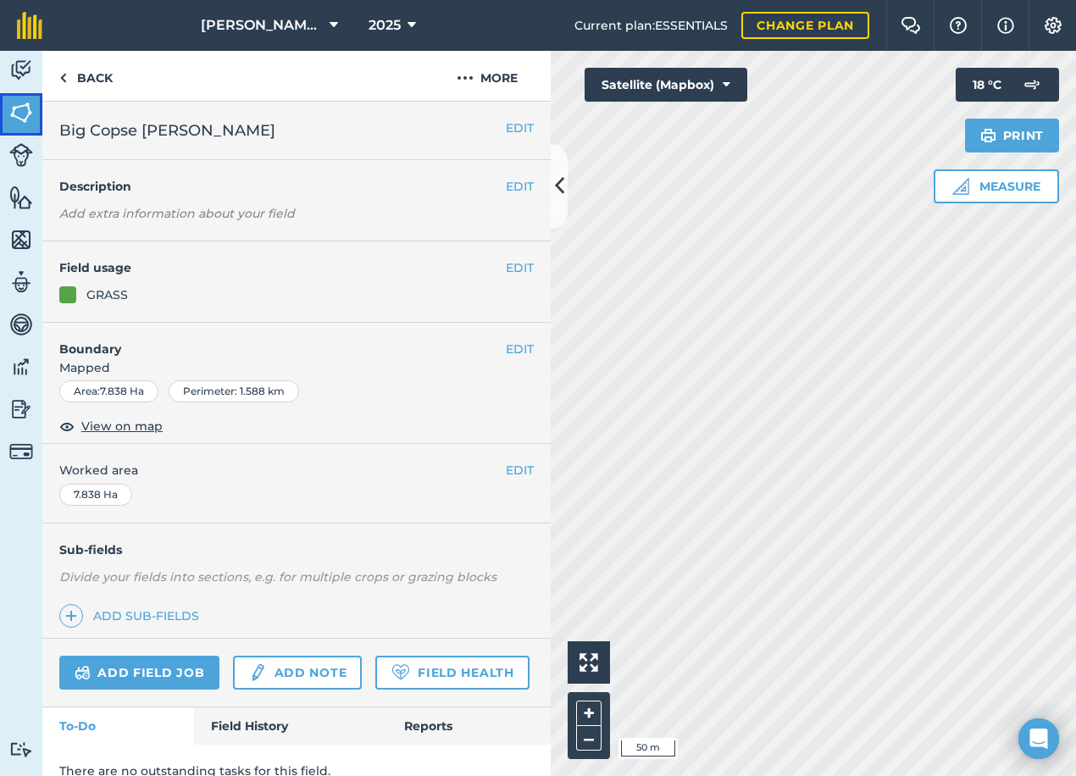
click at [16, 106] on img at bounding box center [21, 112] width 24 height 25
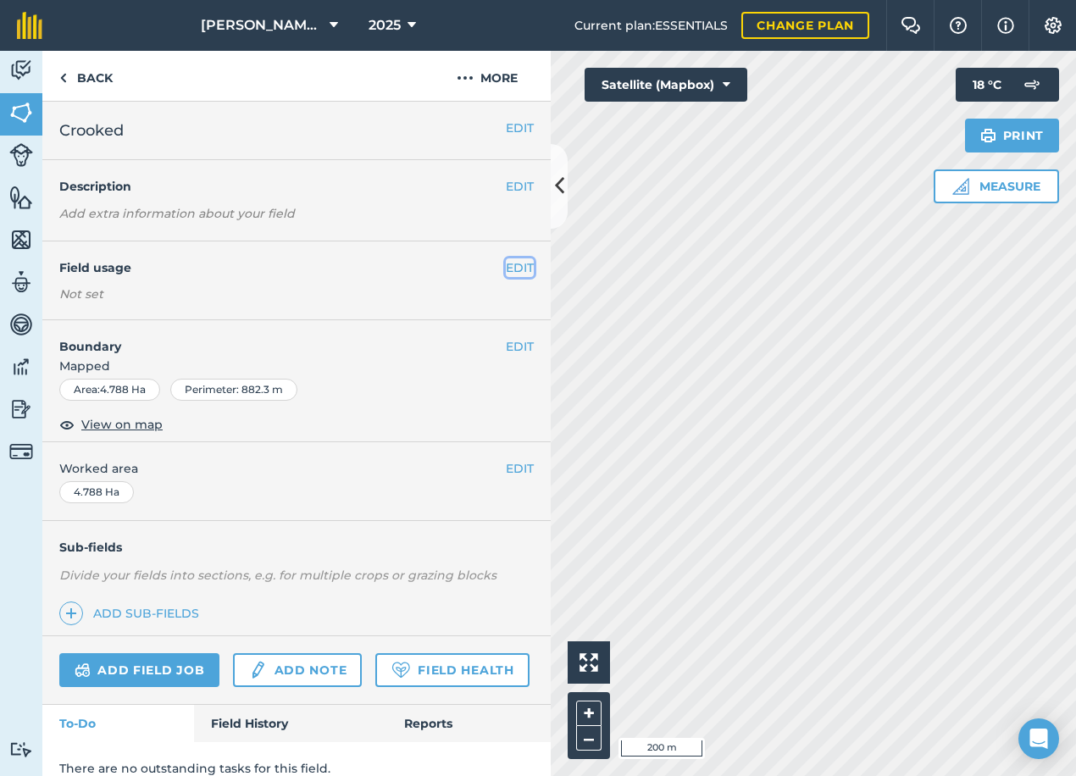
click at [506, 272] on button "EDIT" at bounding box center [520, 267] width 28 height 19
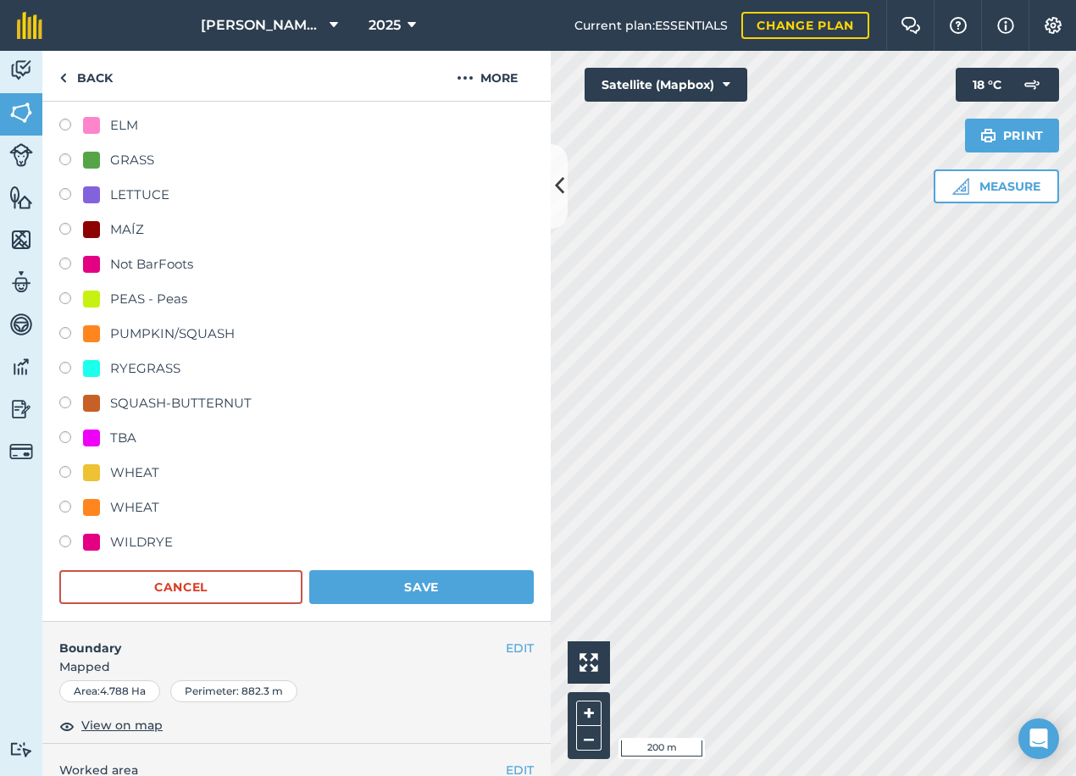
scroll to position [424, 0]
click at [106, 223] on div "MAÍZ" at bounding box center [113, 228] width 61 height 20
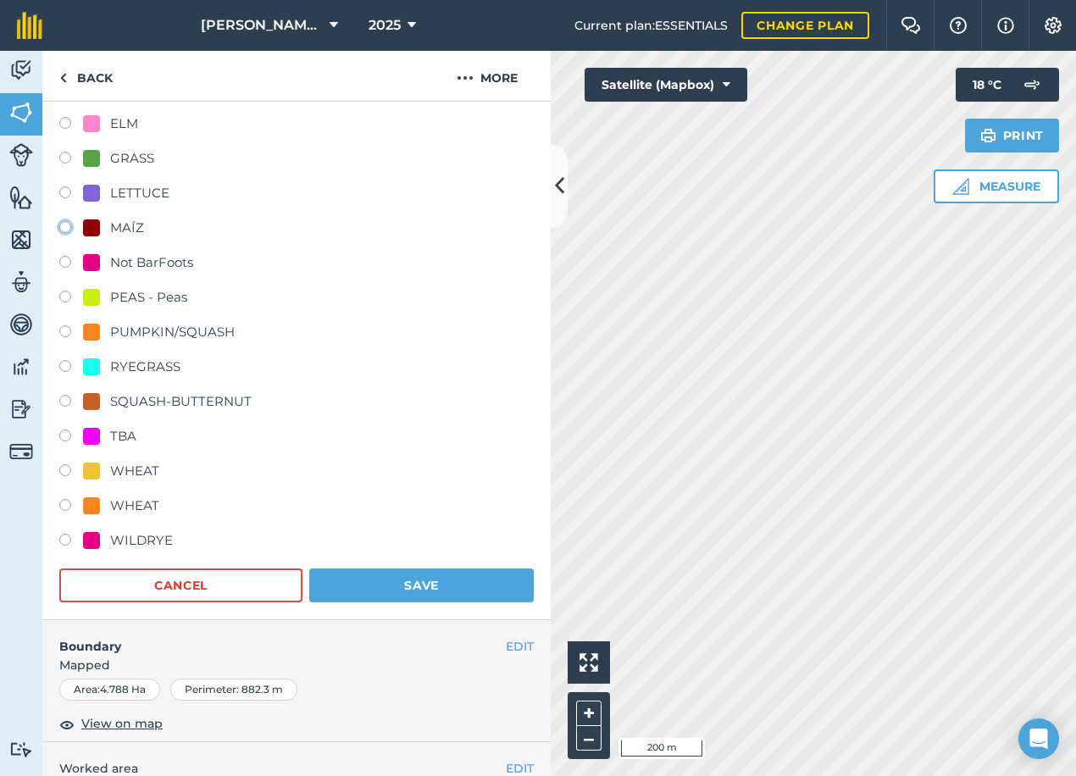
radio input "true"
radio input "false"
click at [467, 578] on button "Save" at bounding box center [421, 586] width 225 height 34
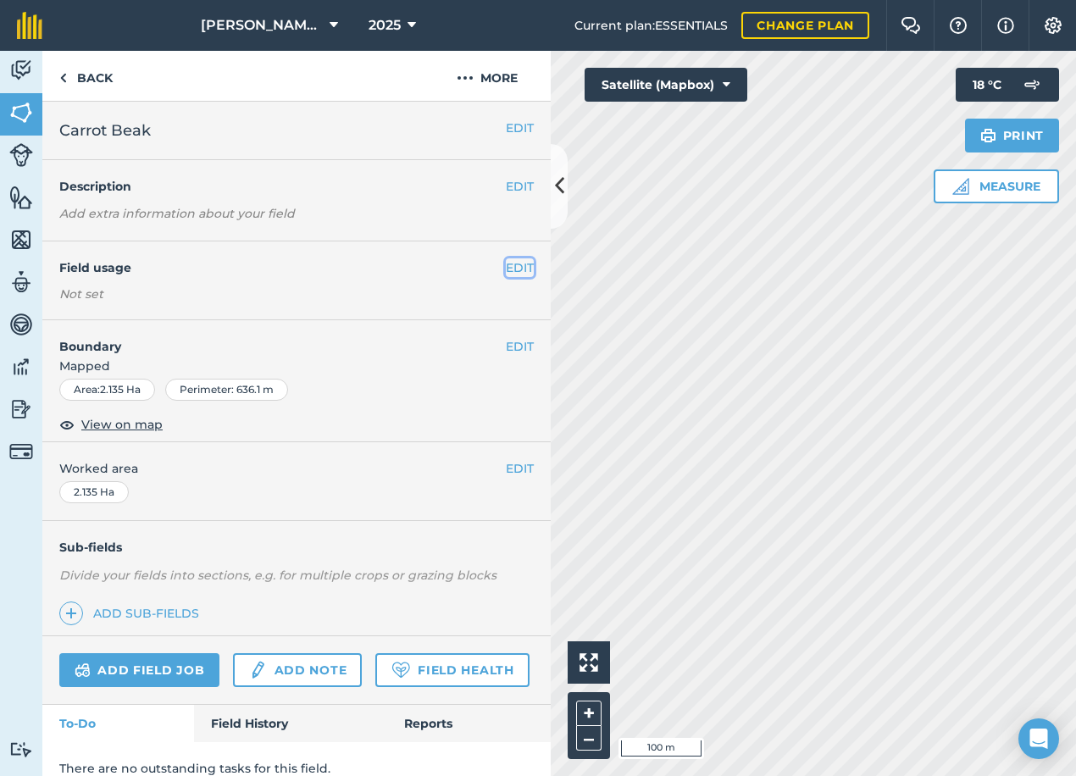
drag, startPoint x: 511, startPoint y: 264, endPoint x: 449, endPoint y: 292, distance: 67.6
click at [512, 264] on button "EDIT" at bounding box center [520, 267] width 28 height 19
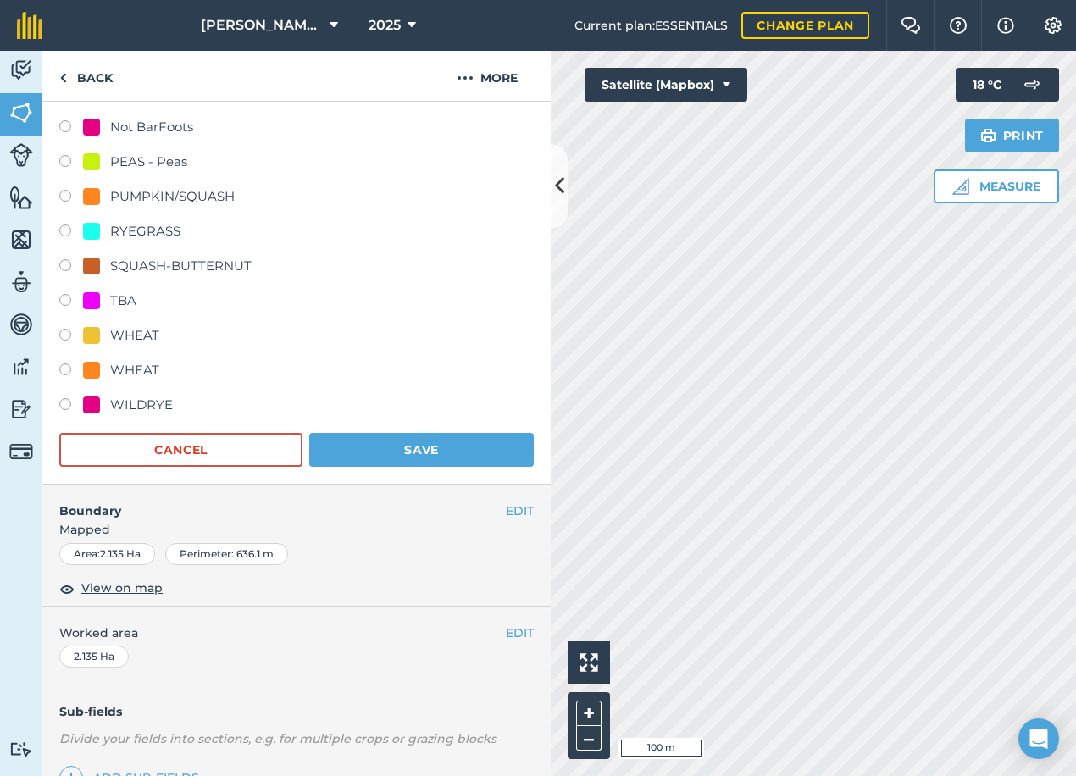
scroll to position [424, 0]
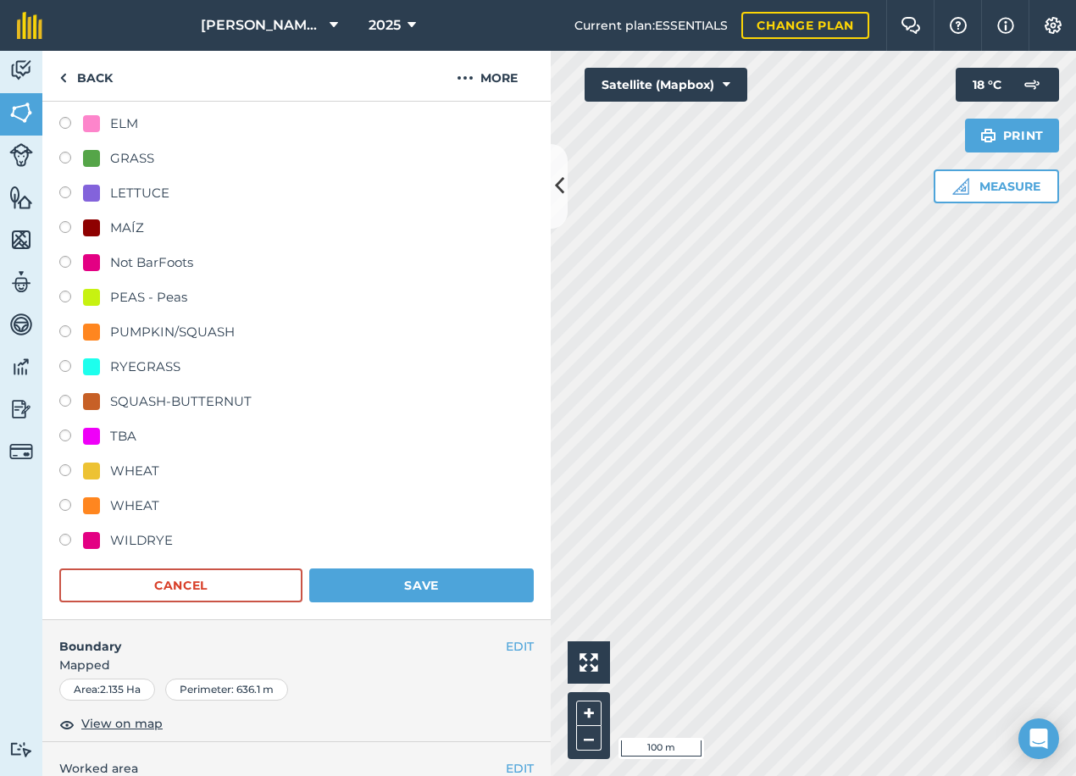
click at [127, 163] on div "GRASS" at bounding box center [132, 158] width 44 height 20
radio input "true"
radio input "false"
click at [433, 572] on button "Save" at bounding box center [421, 586] width 225 height 34
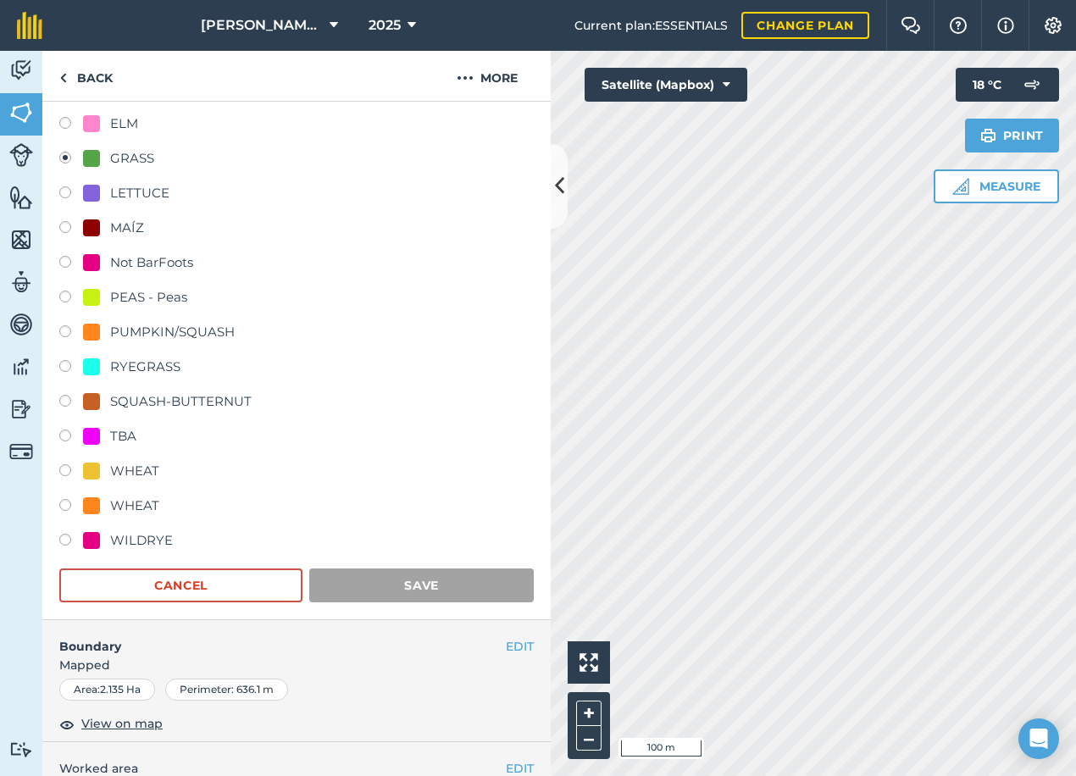
scroll to position [69, 0]
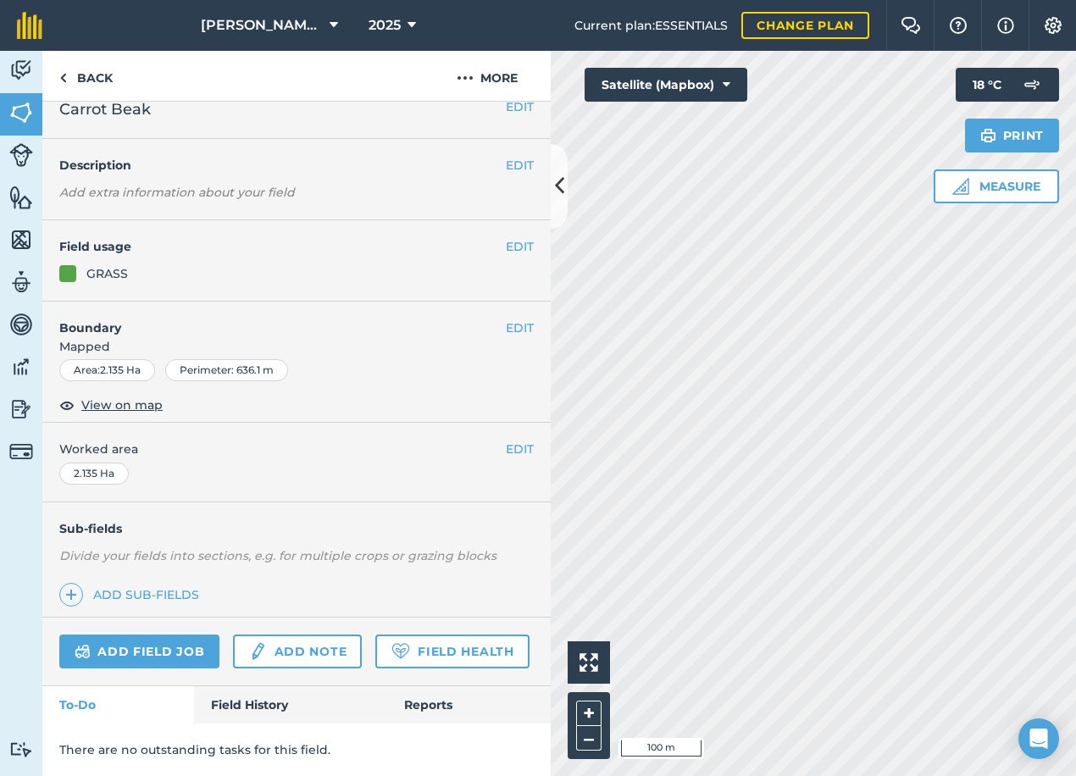
scroll to position [67, 0]
click at [517, 239] on button "EDIT" at bounding box center [520, 248] width 28 height 19
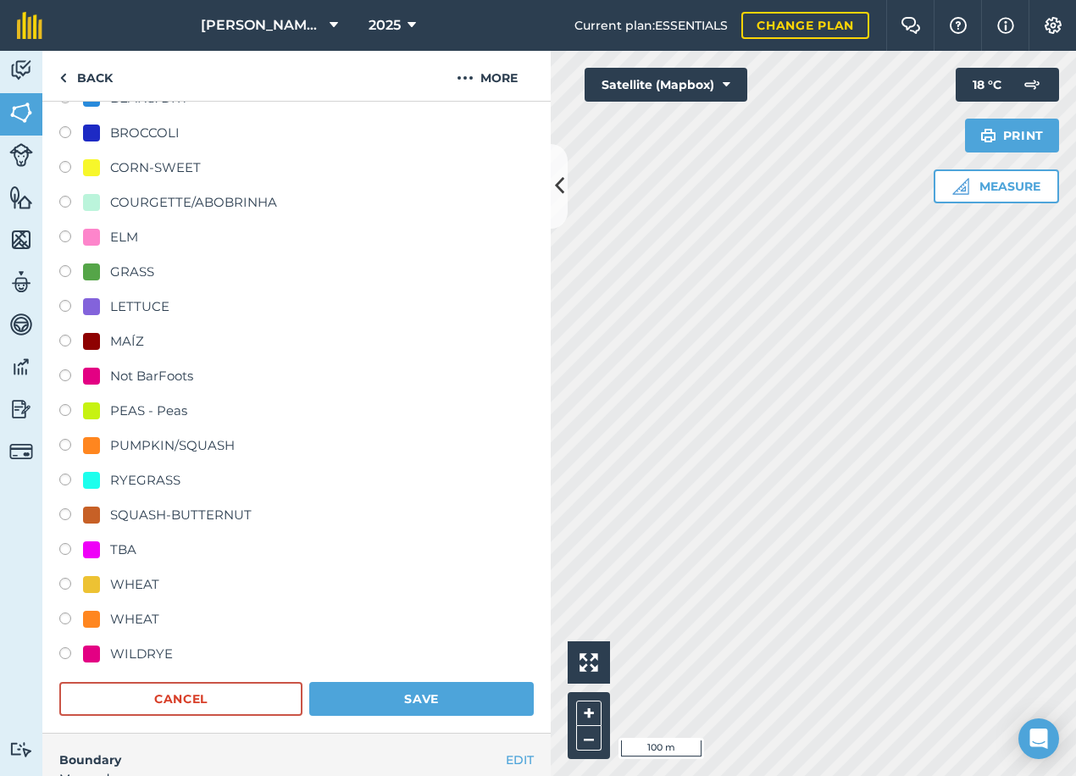
scroll to position [321, 0]
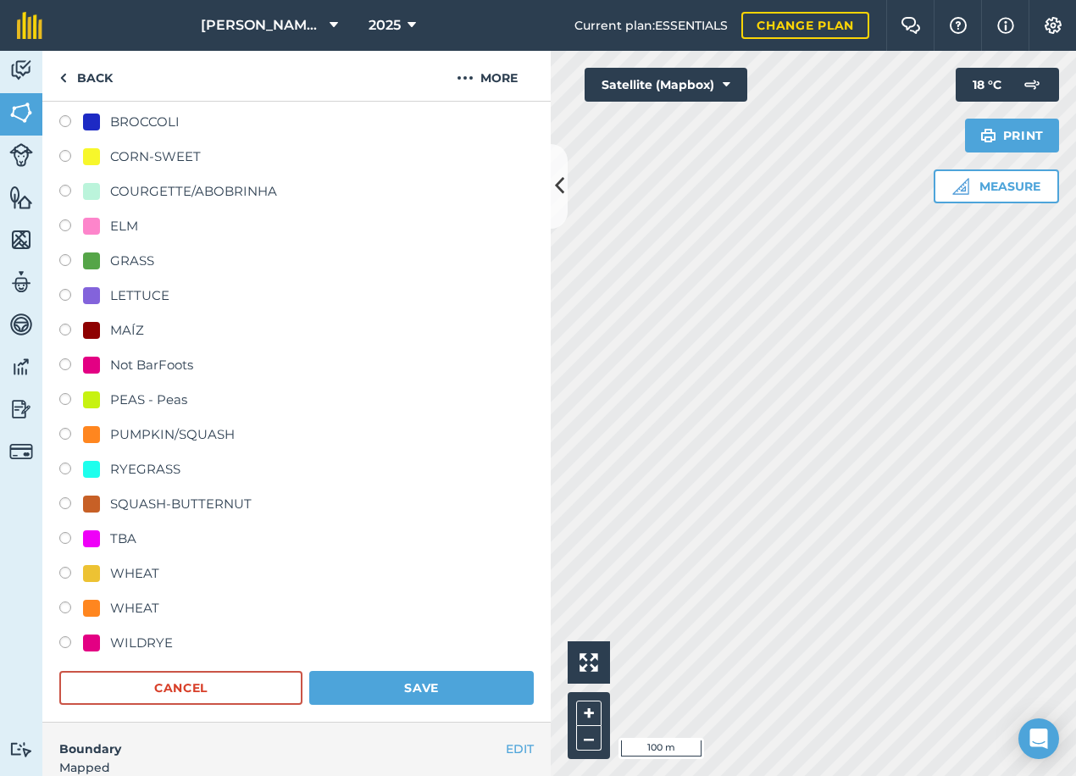
click at [119, 541] on div "TBA" at bounding box center [123, 539] width 26 height 20
radio input "true"
radio input "false"
click at [384, 681] on button "Save" at bounding box center [421, 688] width 225 height 34
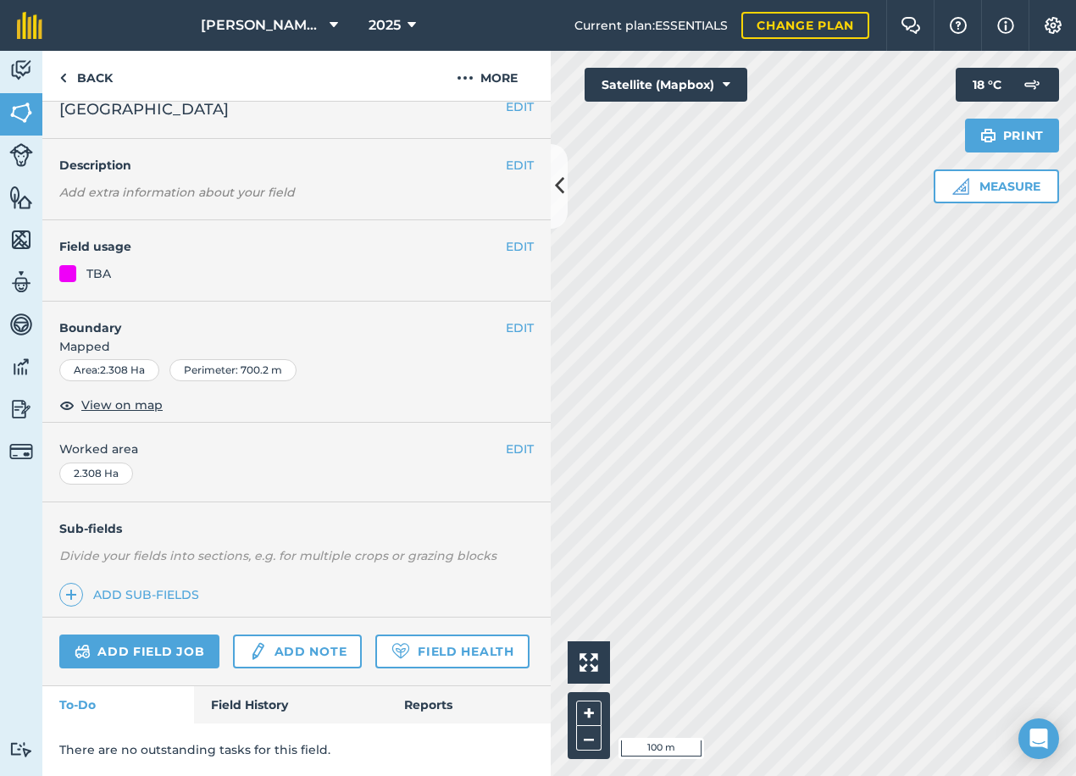
scroll to position [69, 0]
